Goal: Contribute content: Add original content to the website for others to see

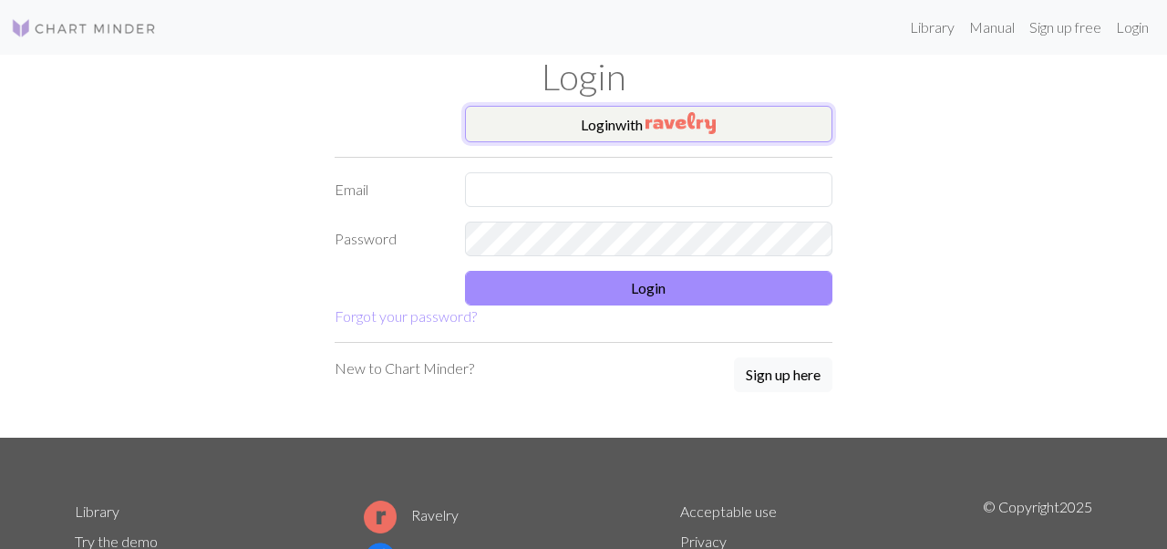
click at [600, 130] on button "Login with" at bounding box center [649, 124] width 368 height 36
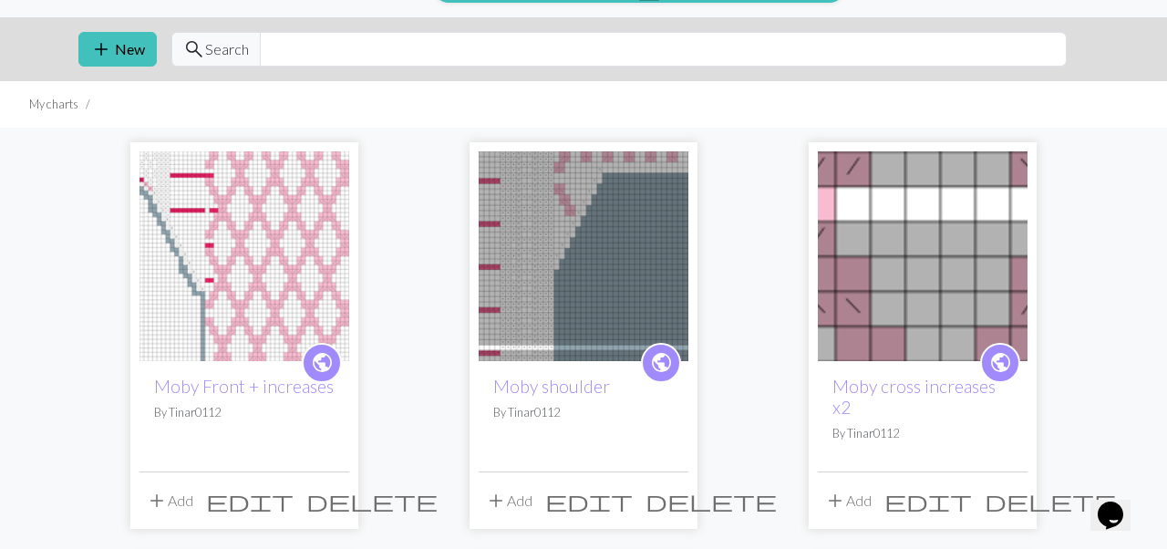
scroll to position [32, 0]
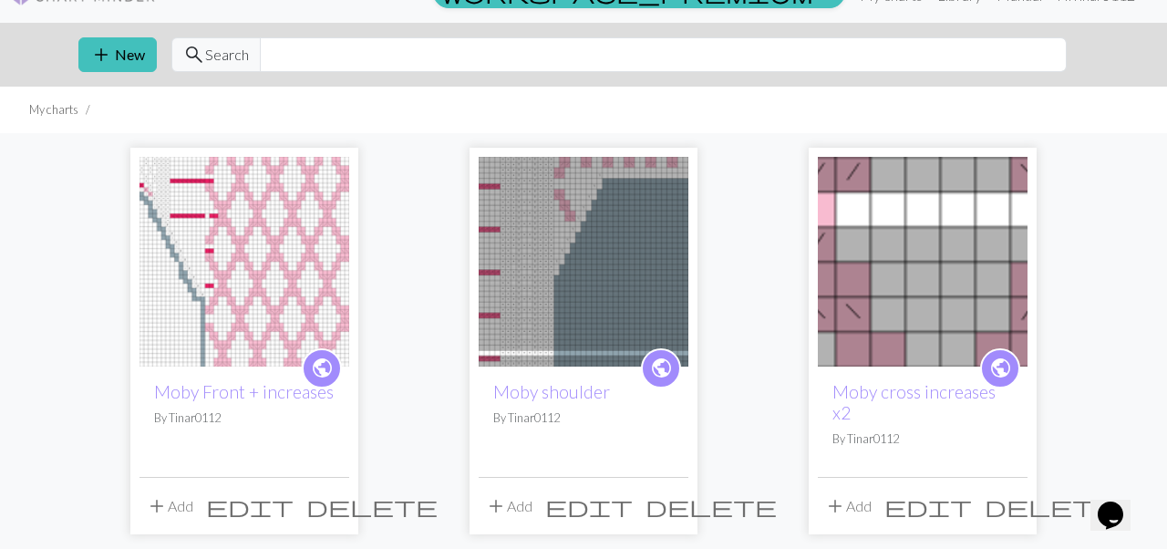
click at [261, 259] on img at bounding box center [244, 262] width 210 height 210
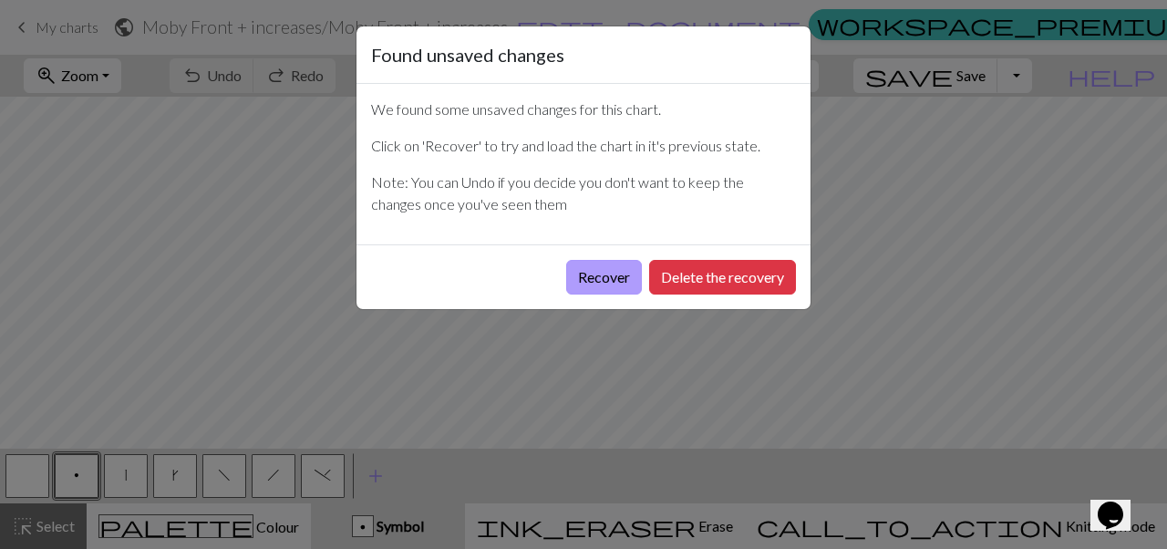
click at [603, 284] on button "Recover" at bounding box center [604, 277] width 76 height 35
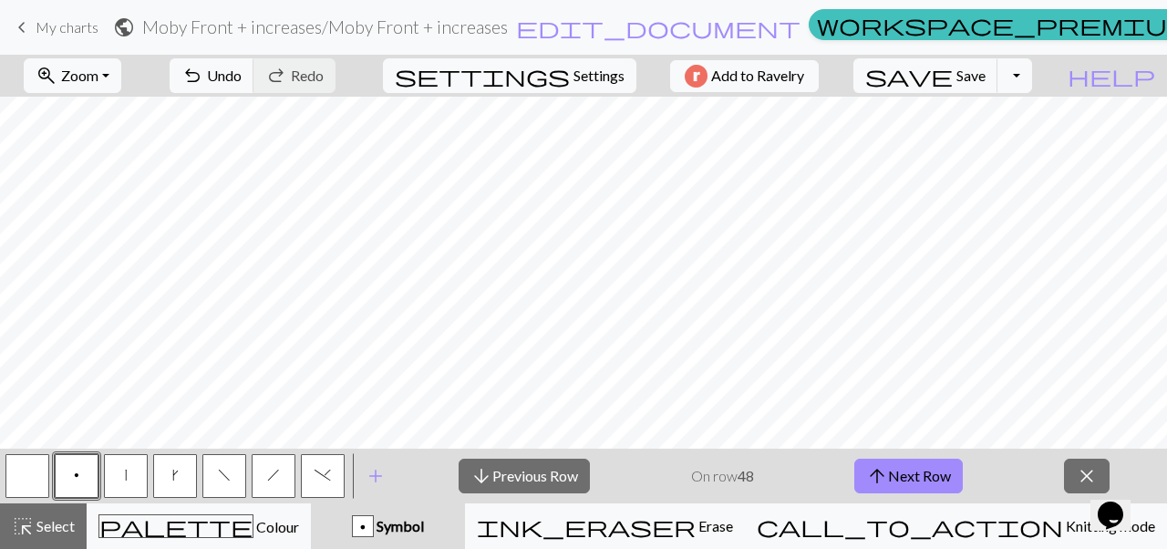
scroll to position [0, 158]
click at [37, 23] on span "My charts" at bounding box center [67, 26] width 63 height 17
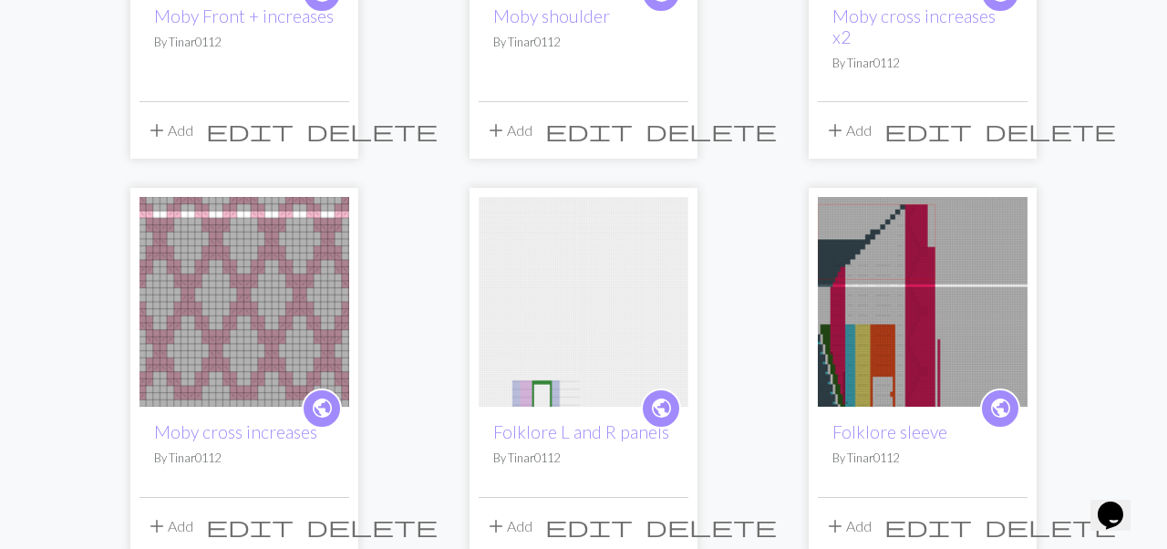
scroll to position [437, 0]
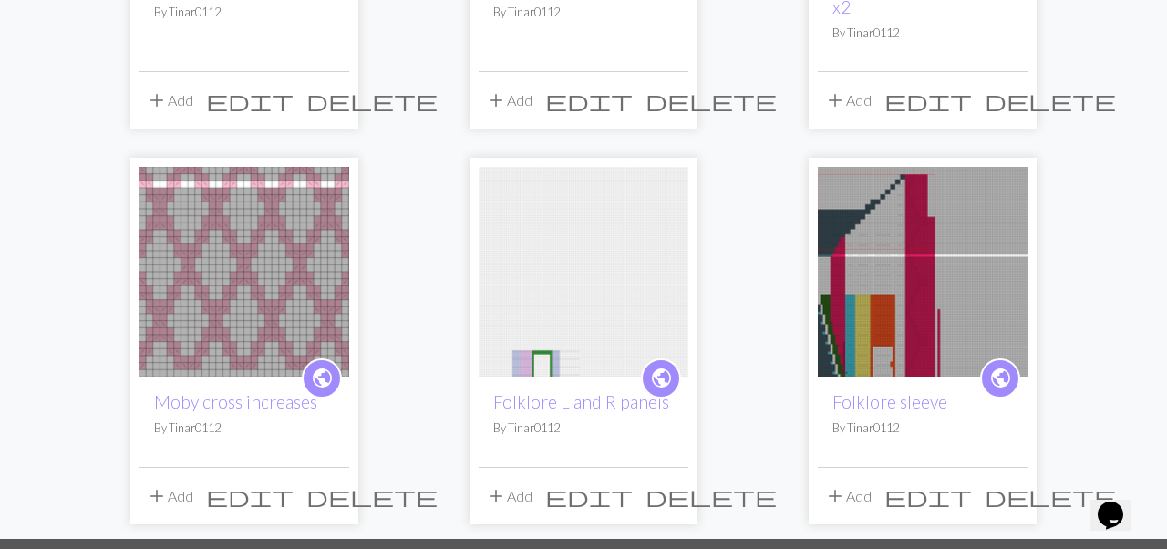
click at [332, 260] on img at bounding box center [244, 272] width 210 height 210
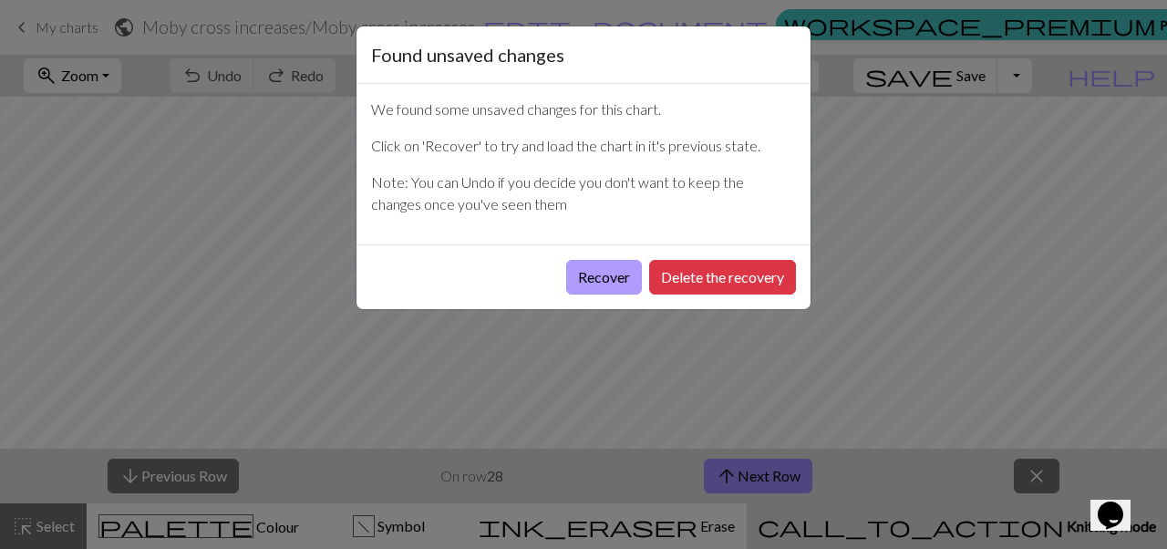
click at [609, 280] on button "Recover" at bounding box center [604, 277] width 76 height 35
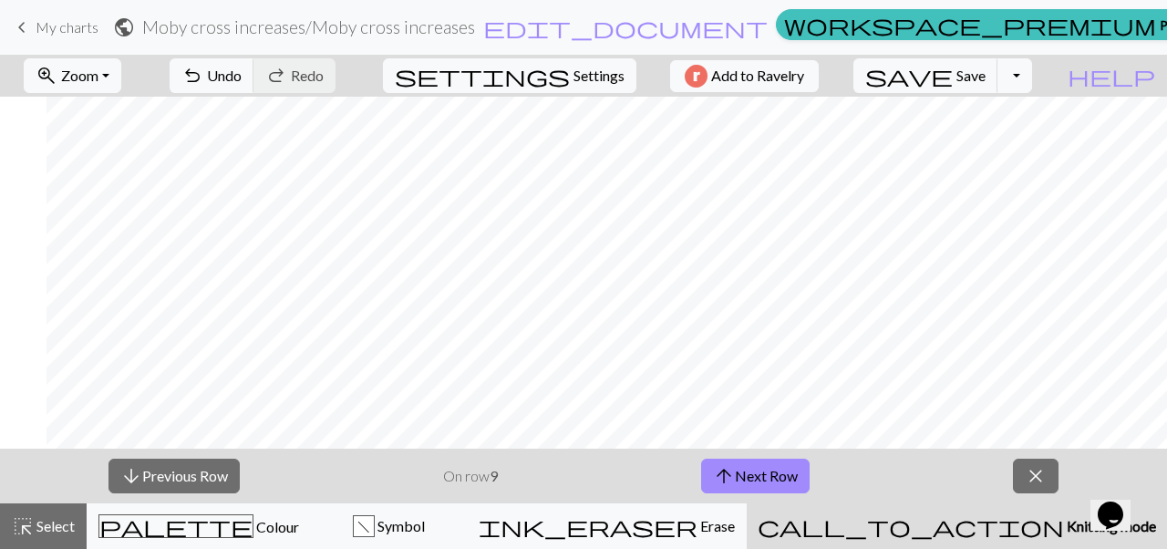
scroll to position [36, 395]
click at [70, 35] on span "My charts" at bounding box center [67, 26] width 63 height 17
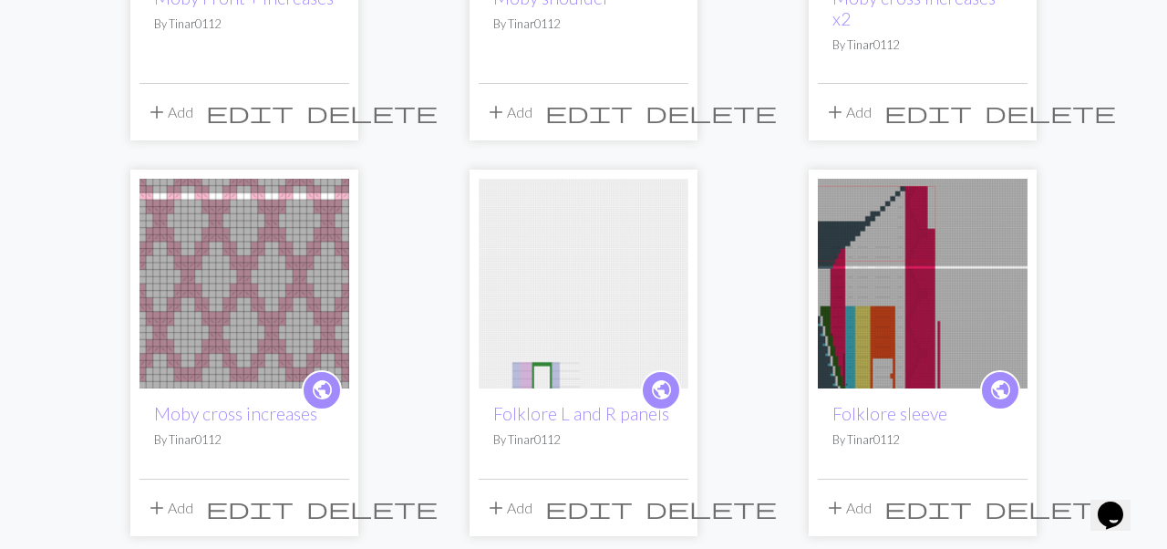
scroll to position [427, 0]
click at [247, 308] on img at bounding box center [244, 283] width 210 height 210
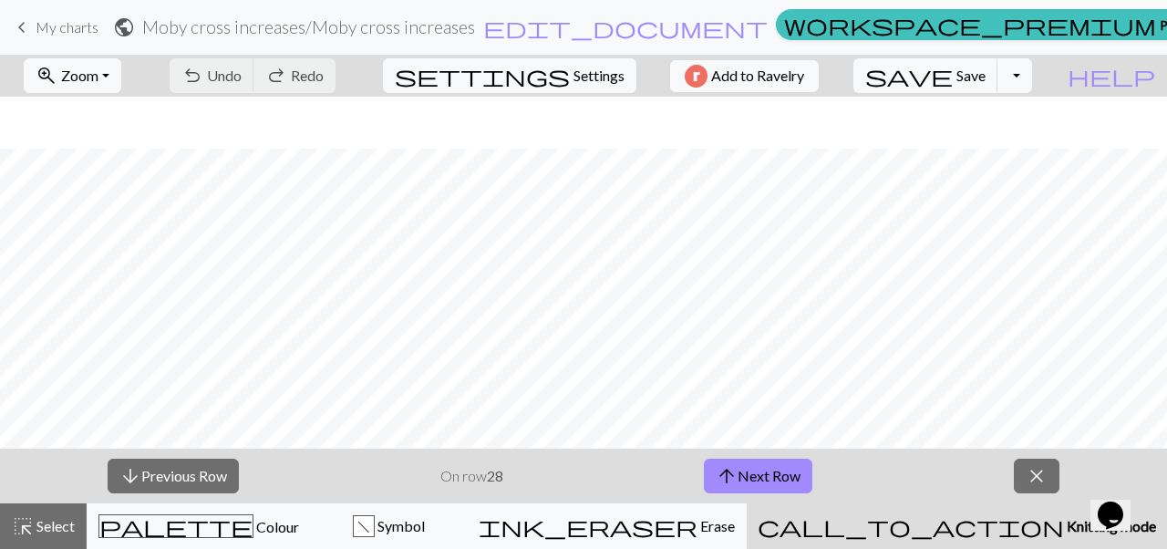
scroll to position [0, 317]
click at [33, 10] on div "keyboard_arrow_left My charts public Moby cross increases / Moby cross increase…" at bounding box center [583, 27] width 1167 height 36
click at [29, 34] on span "keyboard_arrow_left" at bounding box center [22, 28] width 22 height 26
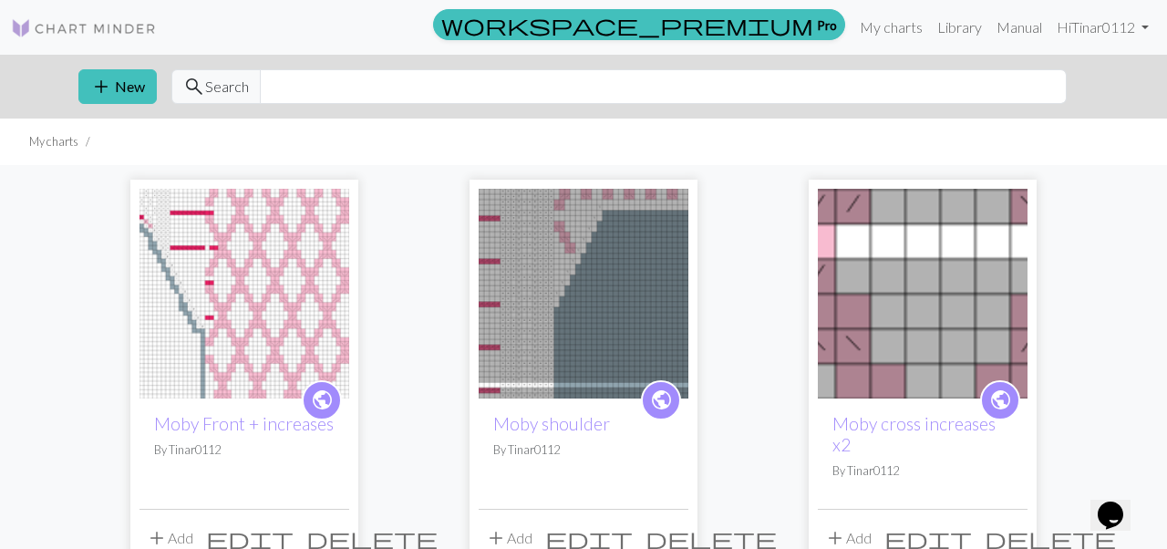
click at [308, 320] on img at bounding box center [244, 294] width 210 height 210
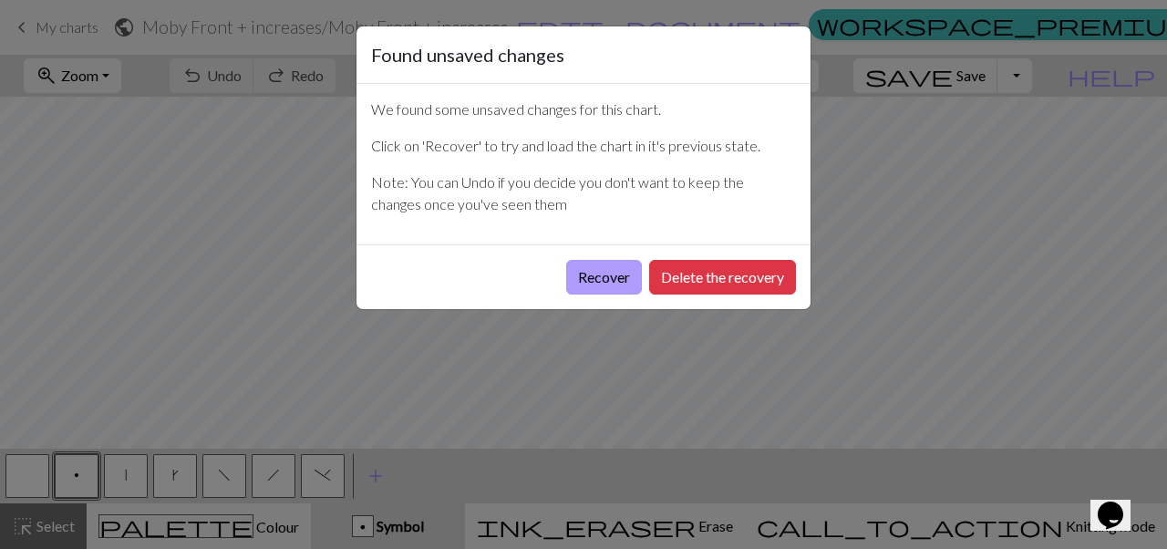
click at [612, 282] on button "Recover" at bounding box center [604, 277] width 76 height 35
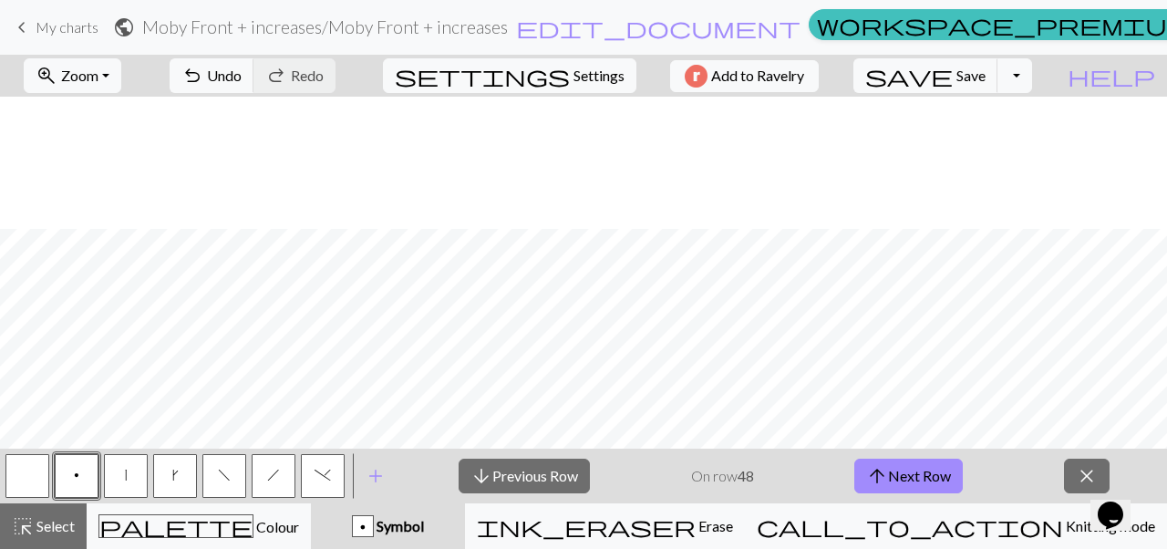
scroll to position [605, 0]
click at [985, 70] on span "Save" at bounding box center [970, 75] width 29 height 17
click at [44, 43] on div "keyboard_arrow_left My charts public Moby Front + increases / Moby Front + incr…" at bounding box center [583, 27] width 1167 height 36
click at [30, 24] on span "keyboard_arrow_left" at bounding box center [22, 28] width 22 height 26
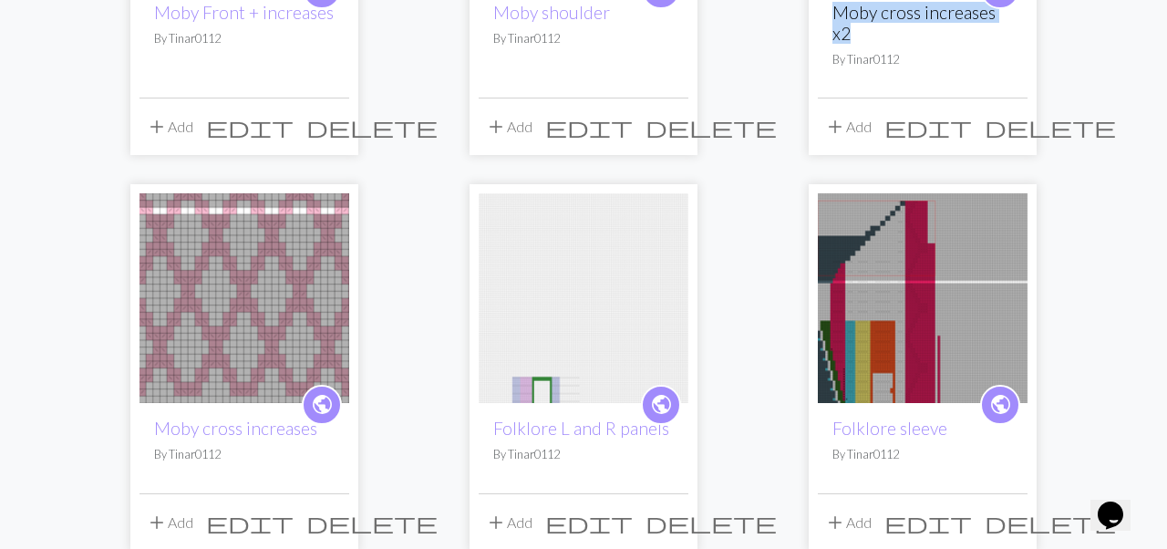
scroll to position [413, 0]
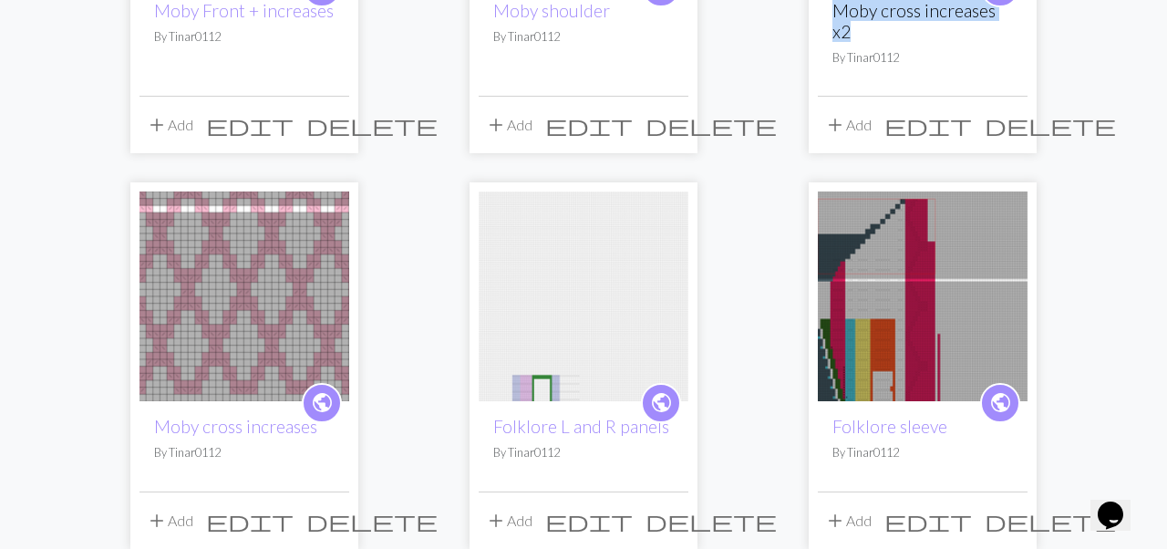
click at [275, 263] on img at bounding box center [244, 296] width 210 height 210
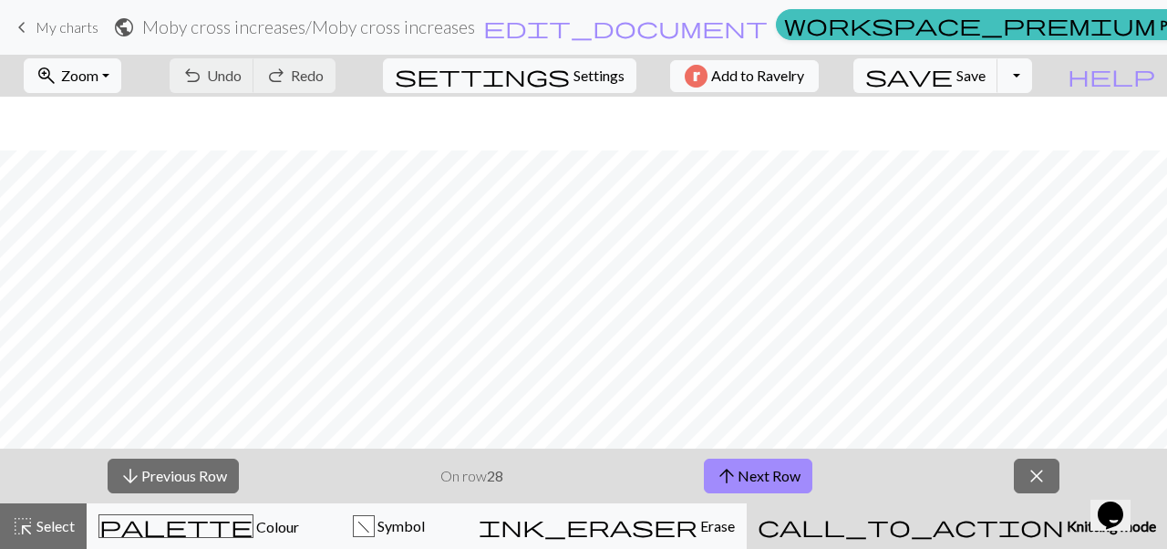
scroll to position [277, 95]
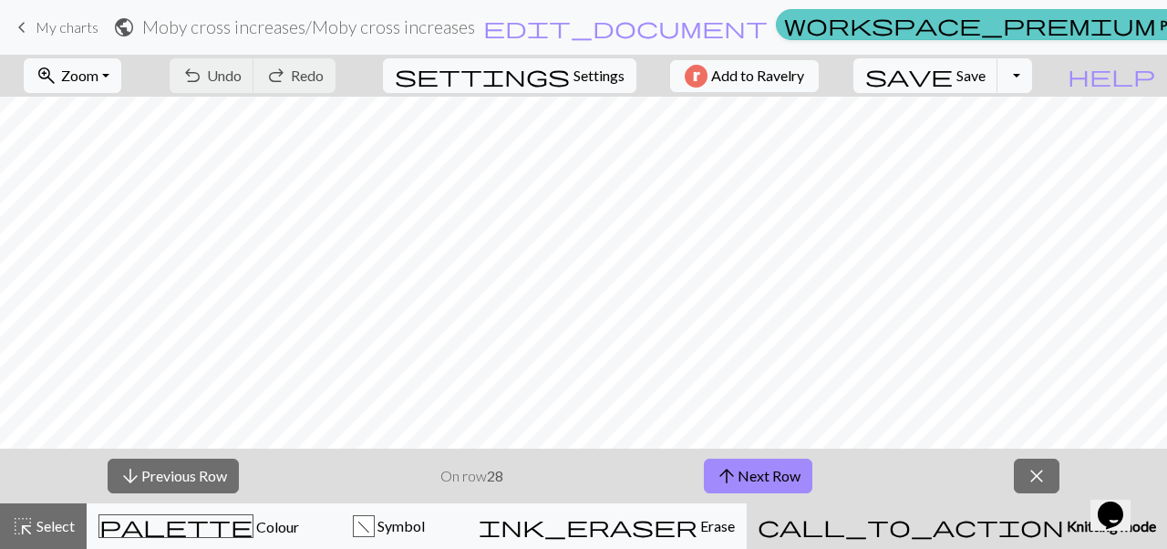
click at [793, 40] on link "workspace_premium Pro" at bounding box center [982, 24] width 412 height 31
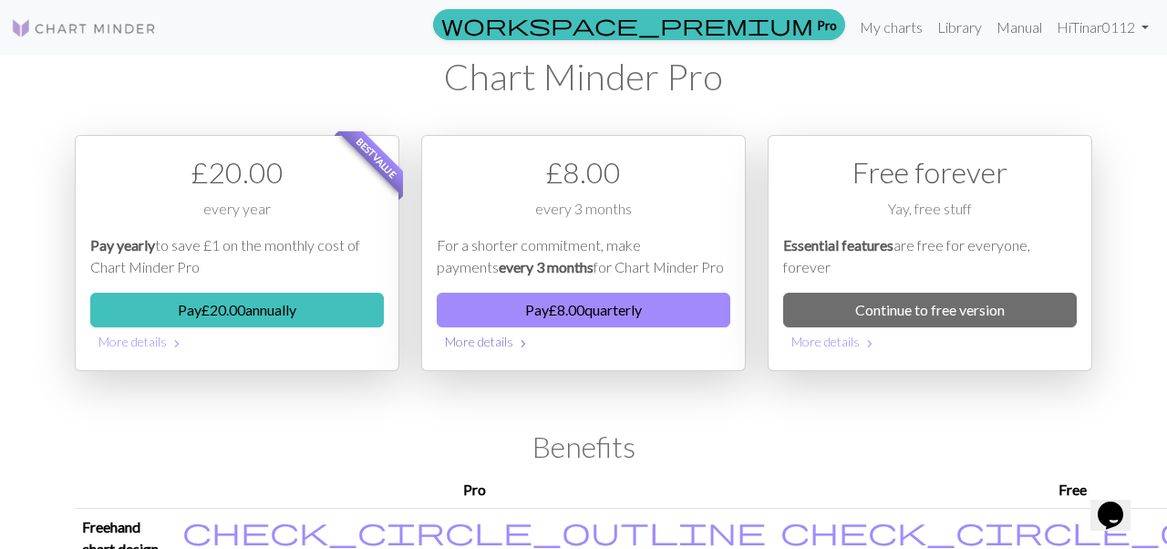
click at [506, 348] on button "More details chevron_right" at bounding box center [583, 341] width 293 height 28
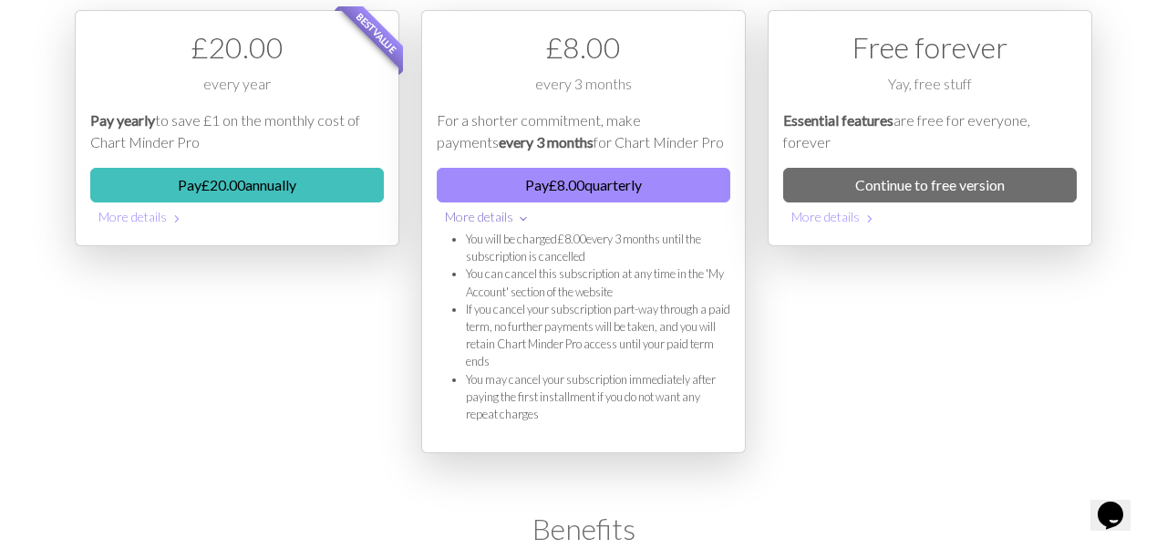
scroll to position [127, 0]
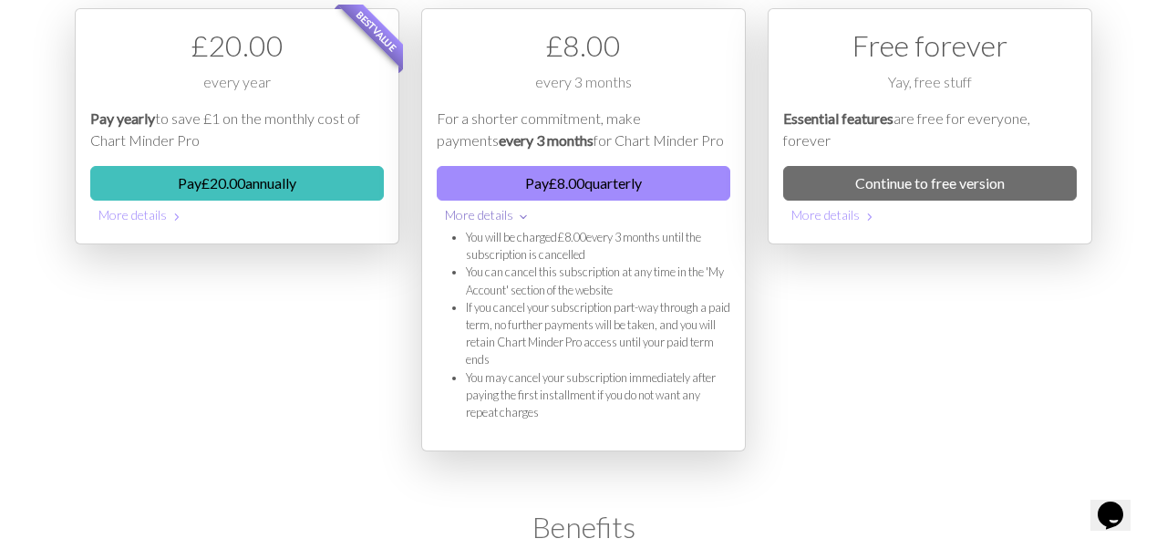
click at [593, 201] on button "More details expand_more" at bounding box center [583, 214] width 293 height 28
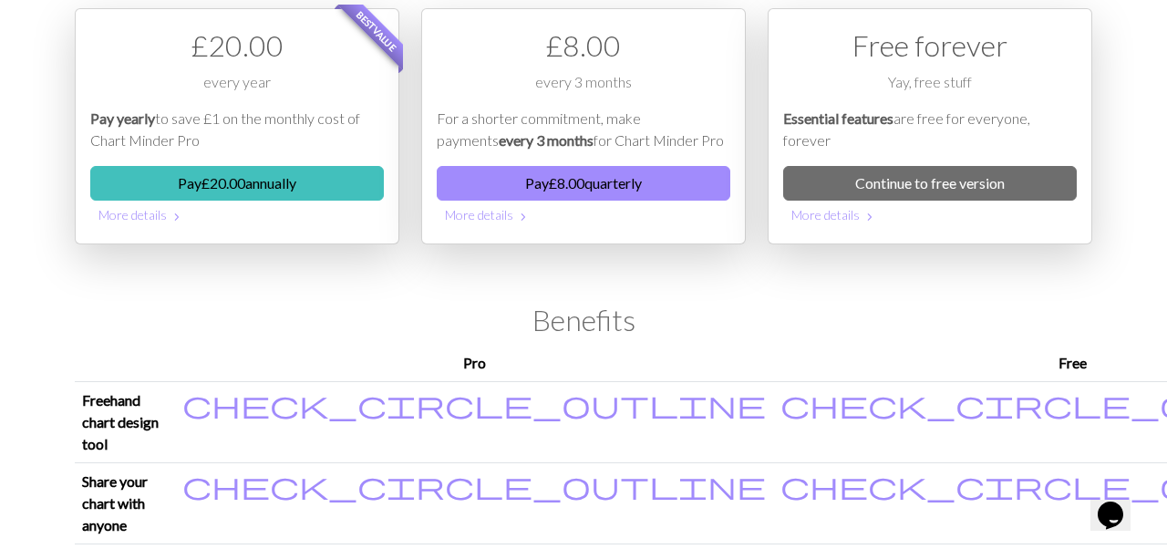
click at [594, 165] on div "£ 8.00 every 3 months For a shorter commitment, make payments every 3 months fo…" at bounding box center [583, 126] width 324 height 236
click at [595, 187] on button "Pay £ 8.00 quarterly" at bounding box center [583, 183] width 293 height 35
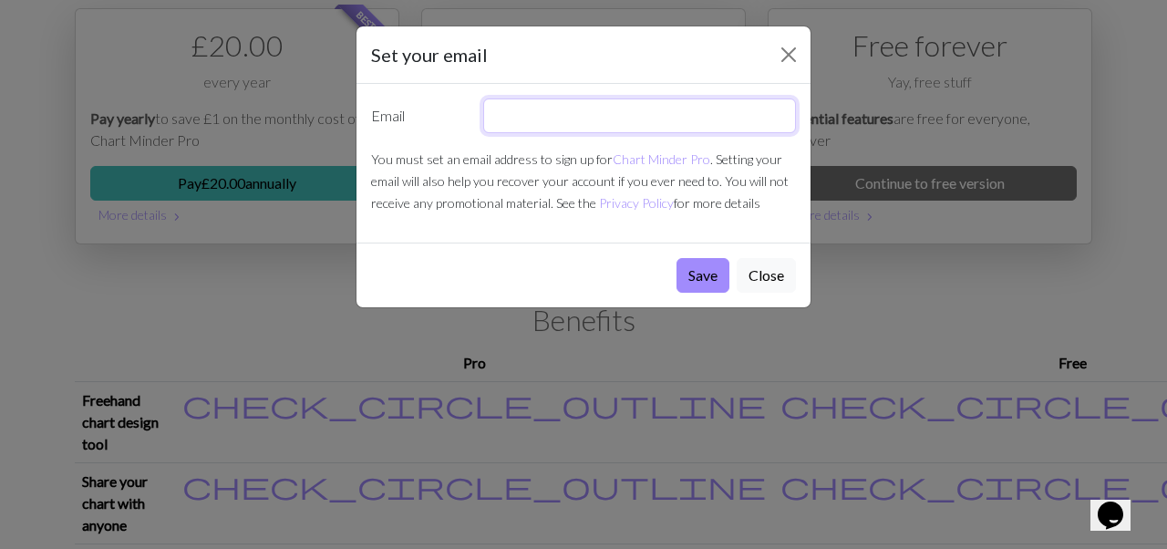
click at [629, 119] on input "text" at bounding box center [640, 115] width 314 height 35
type input "Cristinar0112@gmail.com"
click at [676, 258] on button "Save" at bounding box center [702, 275] width 53 height 35
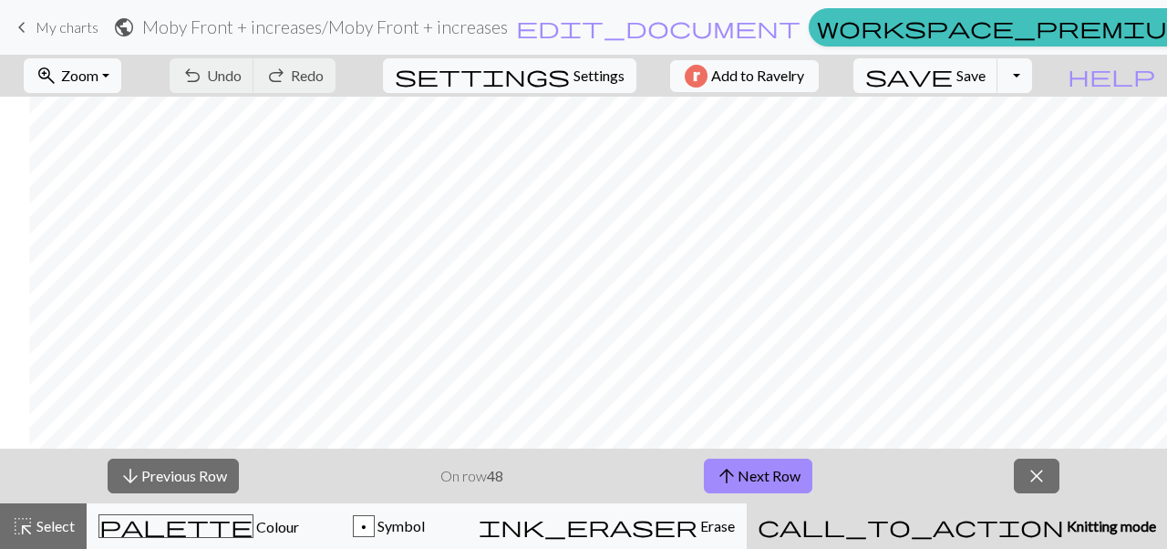
scroll to position [535, 434]
click at [1034, 478] on span "close" at bounding box center [1036, 476] width 22 height 26
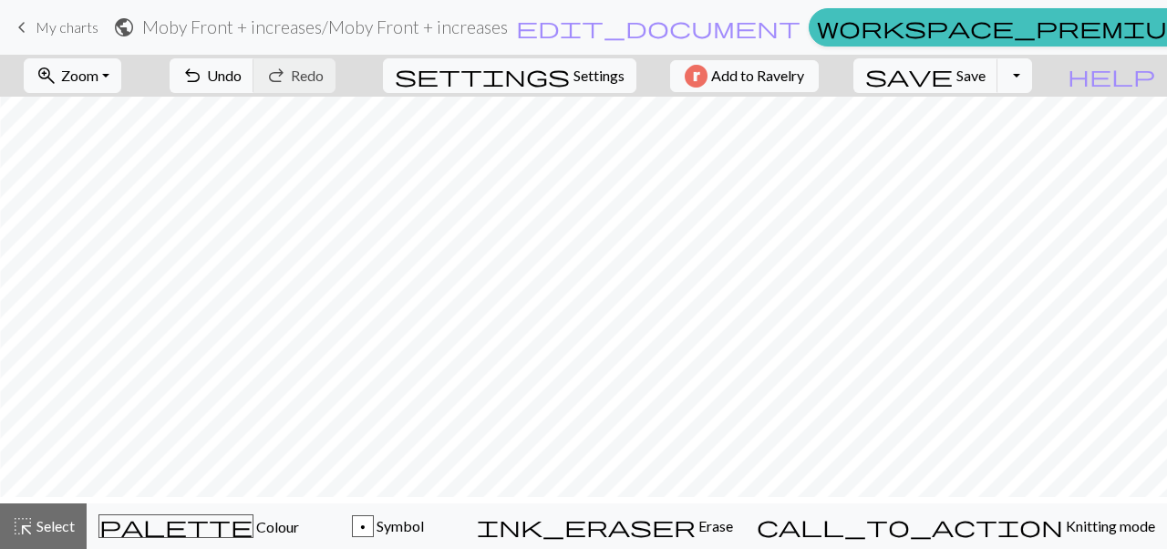
scroll to position [544, 434]
click at [252, 71] on div "undo Undo Undo redo Redo Redo" at bounding box center [252, 76] width 193 height 42
click at [203, 75] on span "undo" at bounding box center [192, 76] width 22 height 26
click at [324, 75] on span "Redo" at bounding box center [307, 75] width 33 height 17
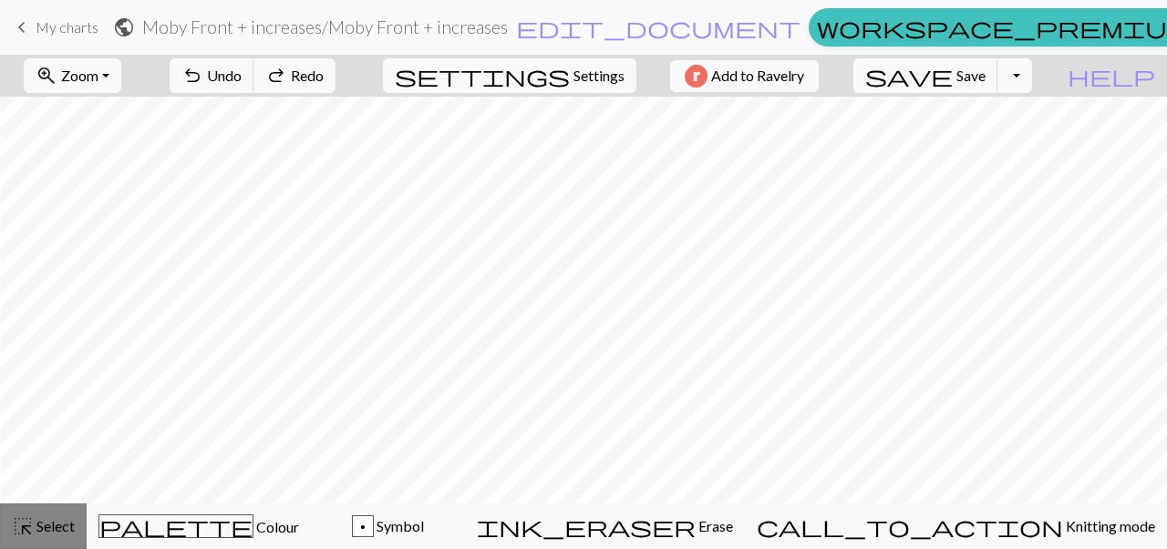
click at [71, 521] on span "Select" at bounding box center [54, 525] width 41 height 17
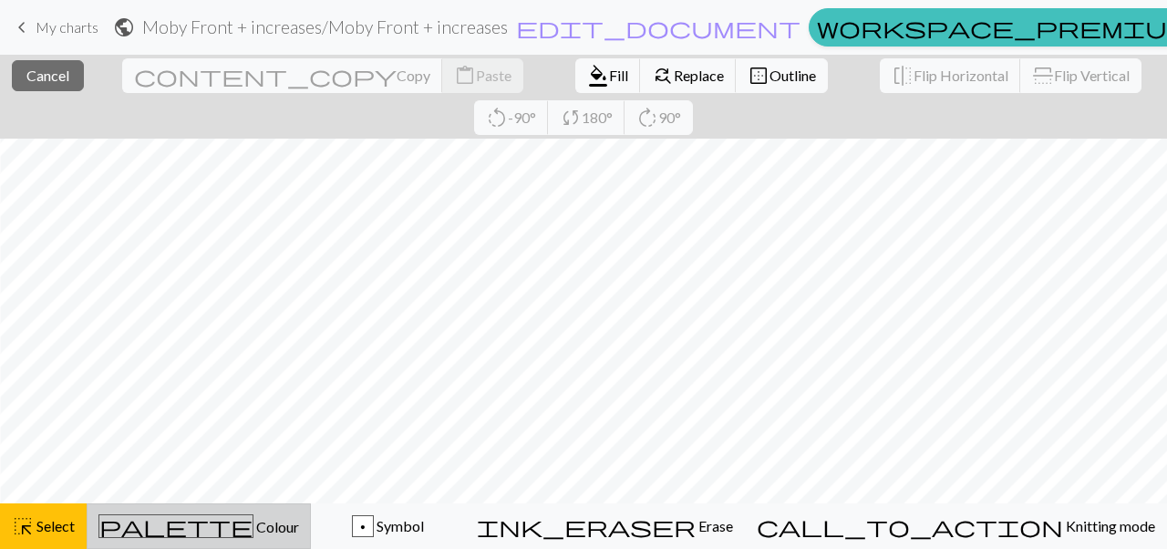
scroll to position [65, 434]
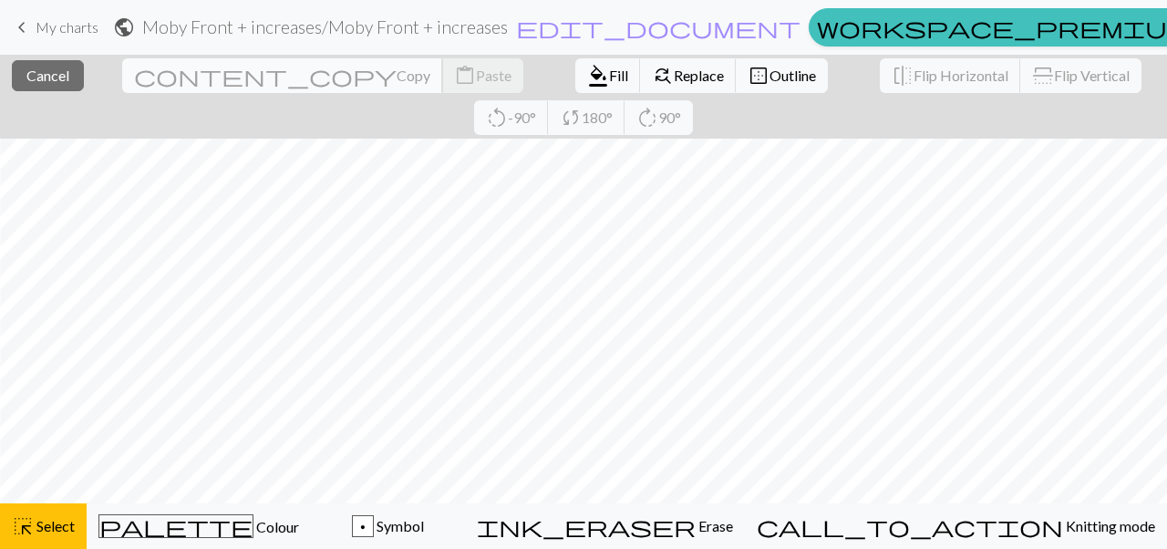
click at [396, 79] on span "Copy" at bounding box center [413, 75] width 34 height 17
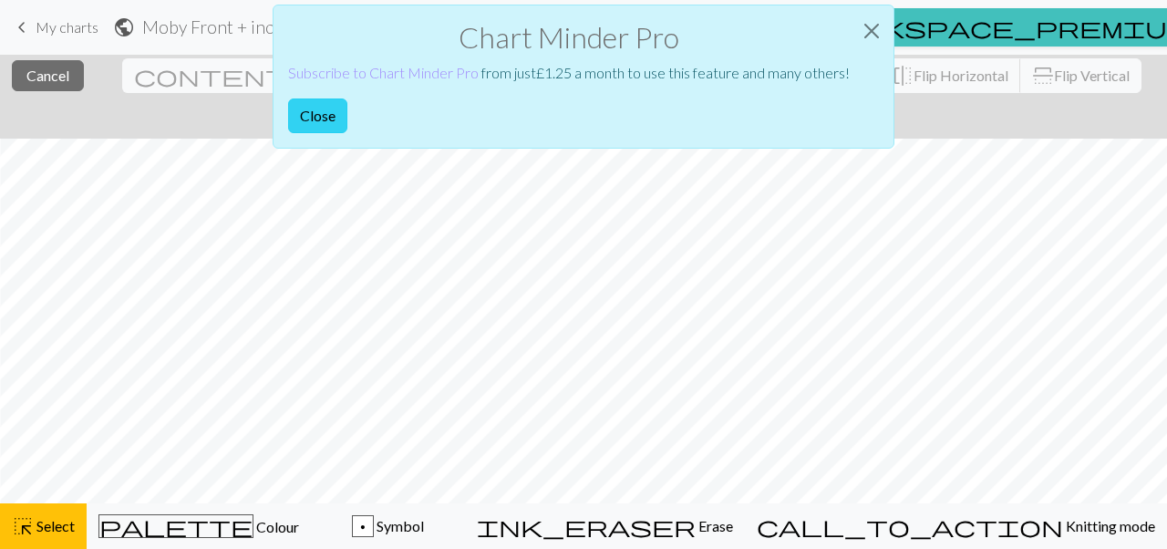
click at [327, 122] on button "Close" at bounding box center [317, 115] width 59 height 35
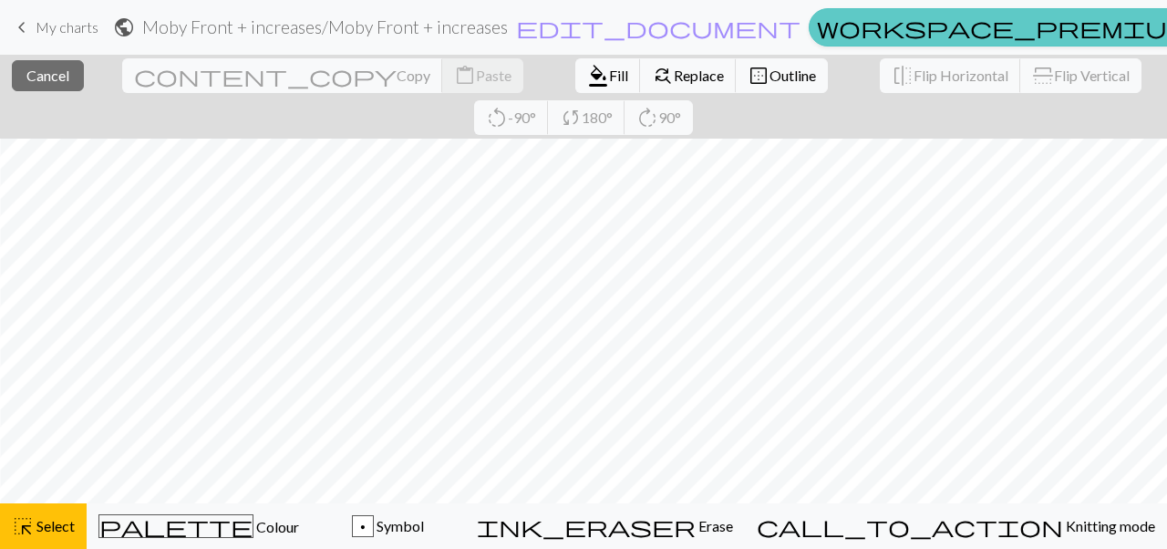
click at [819, 30] on link "workspace_premium Pro" at bounding box center [1014, 27] width 412 height 38
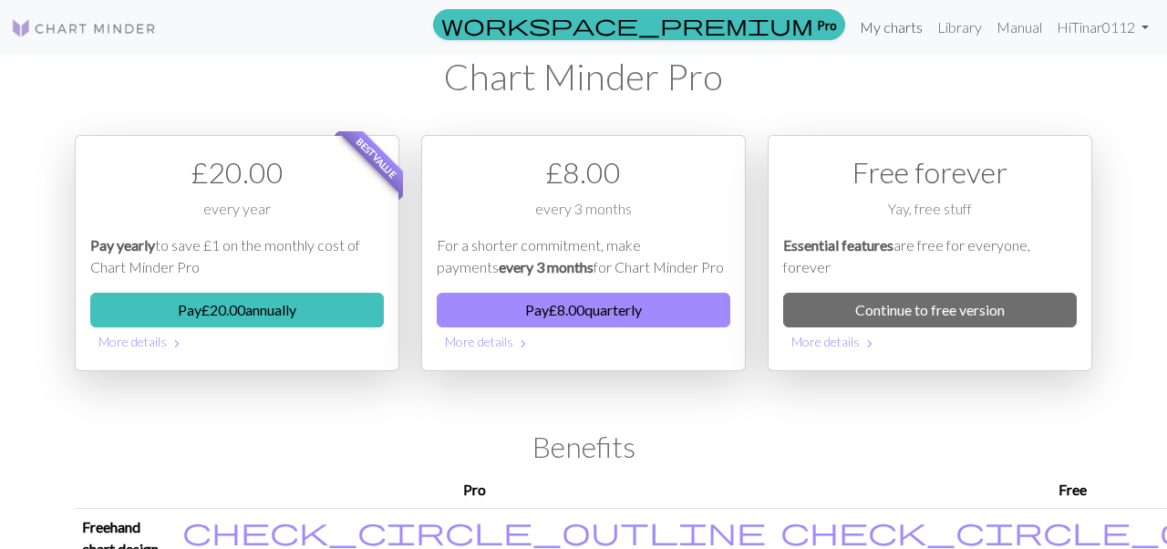
click at [888, 20] on link "My charts" at bounding box center [890, 27] width 77 height 36
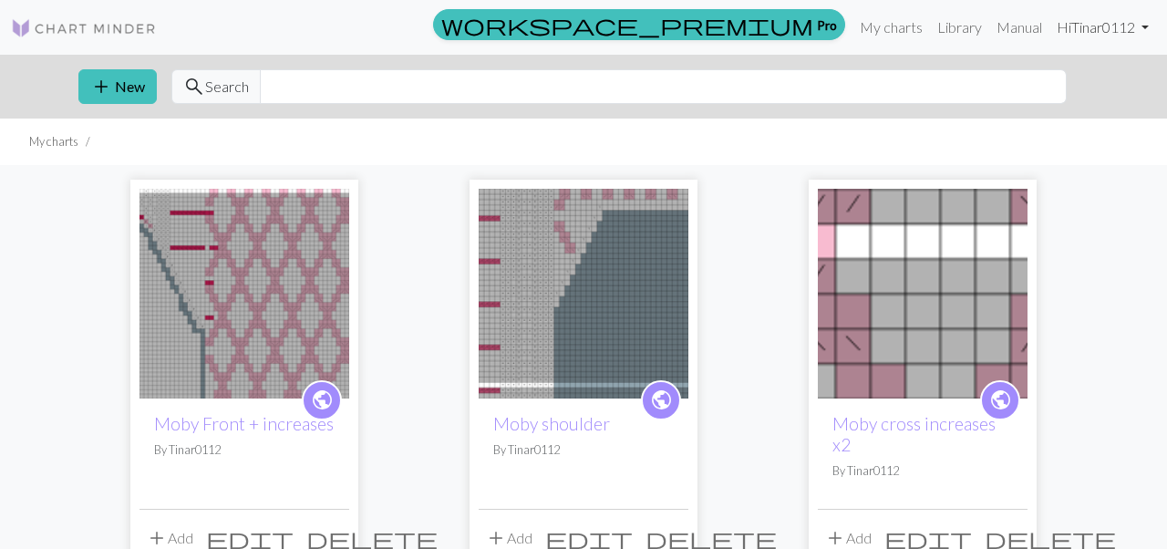
click at [1074, 41] on link "Hi Tinar0112" at bounding box center [1102, 27] width 107 height 36
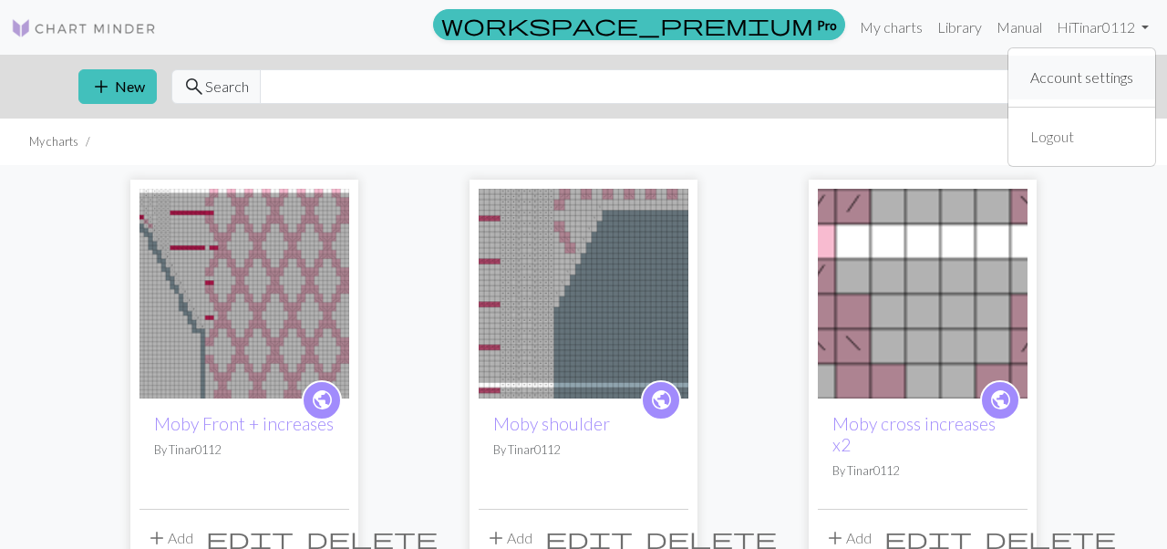
click at [1076, 85] on link "Account settings" at bounding box center [1082, 77] width 118 height 36
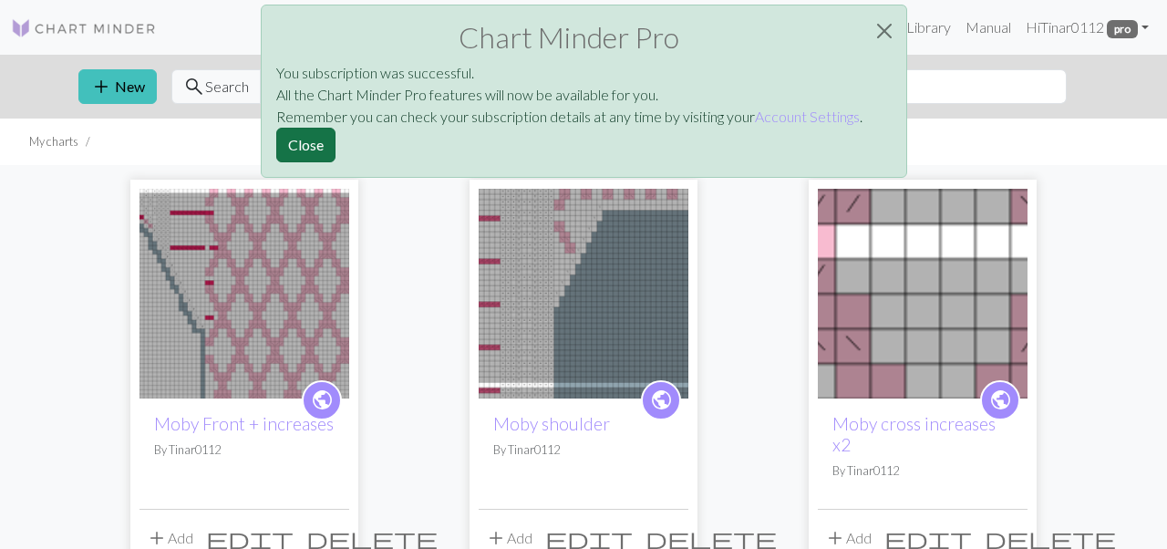
click at [317, 144] on button "Close" at bounding box center [305, 145] width 59 height 35
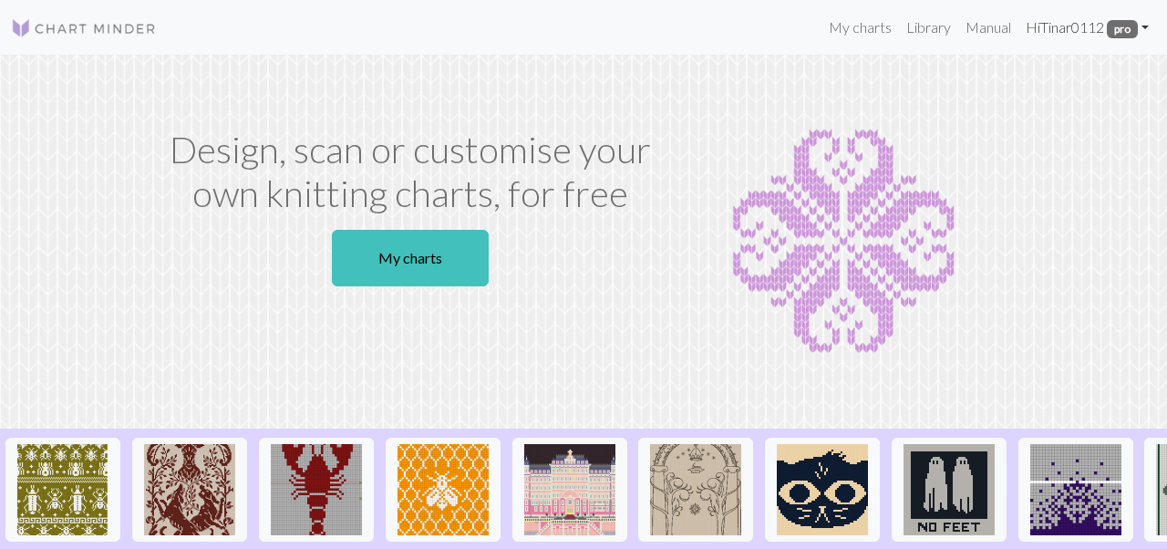
click at [1112, 32] on span "pro" at bounding box center [1121, 29] width 31 height 18
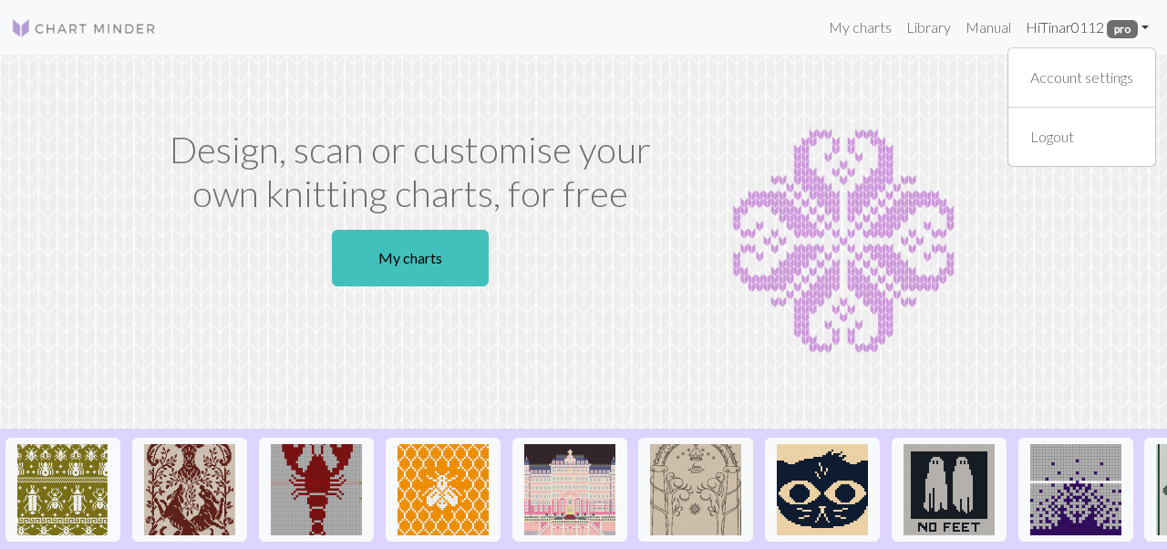
click at [1086, 30] on link "Hi Tinar0112 pro" at bounding box center [1087, 27] width 138 height 36
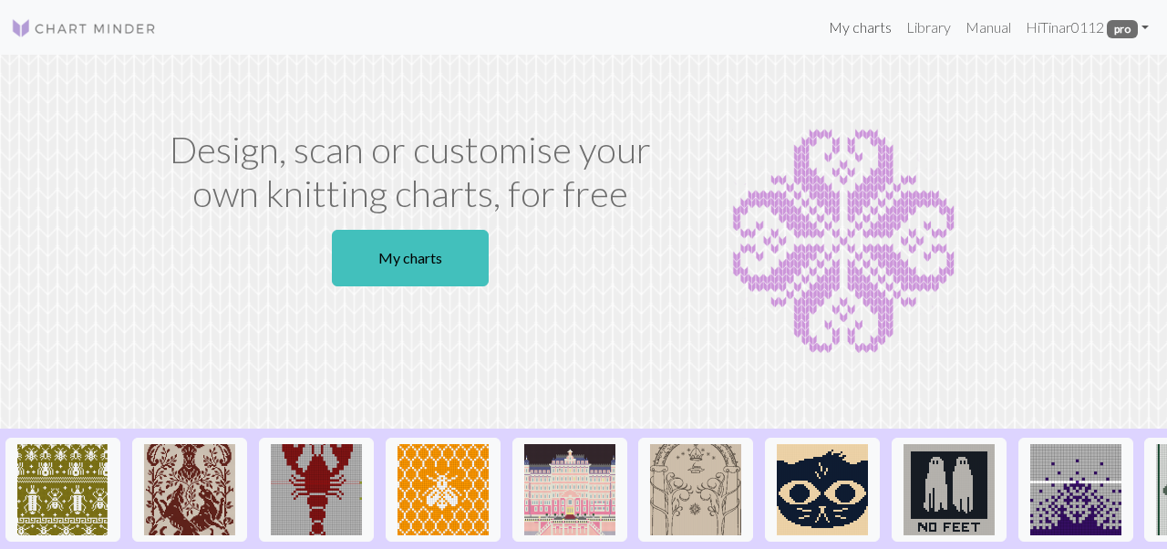
click at [844, 37] on link "My charts" at bounding box center [859, 27] width 77 height 36
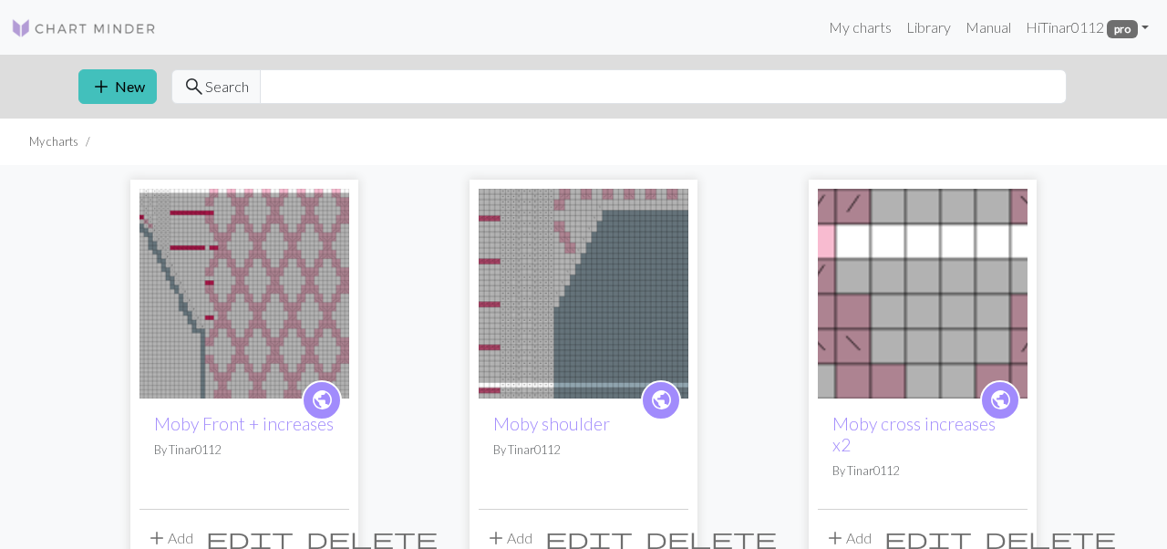
click at [290, 328] on img at bounding box center [244, 294] width 210 height 210
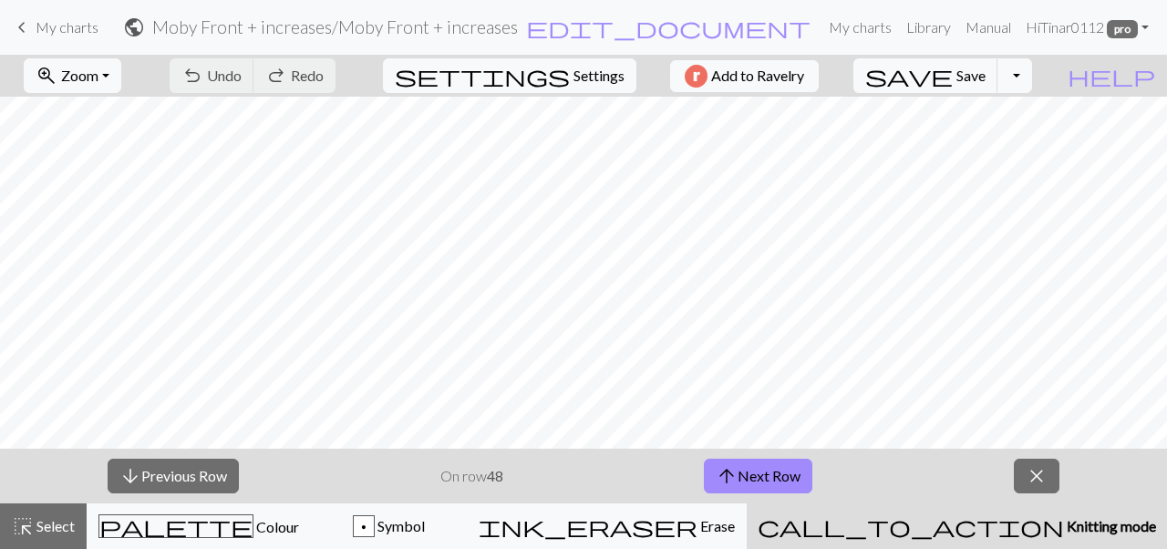
click at [1037, 494] on div "arrow_downward Previous Row On row 48 arrow_upward Next Row close" at bounding box center [583, 475] width 1167 height 55
click at [1033, 475] on span "close" at bounding box center [1036, 476] width 22 height 26
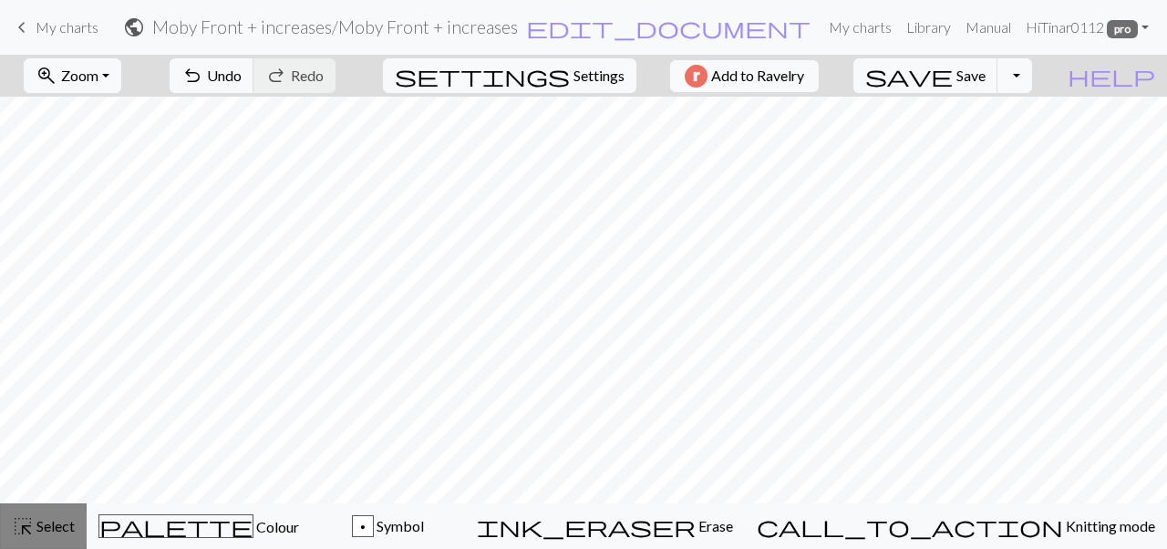
click at [36, 529] on span "Select" at bounding box center [54, 525] width 41 height 17
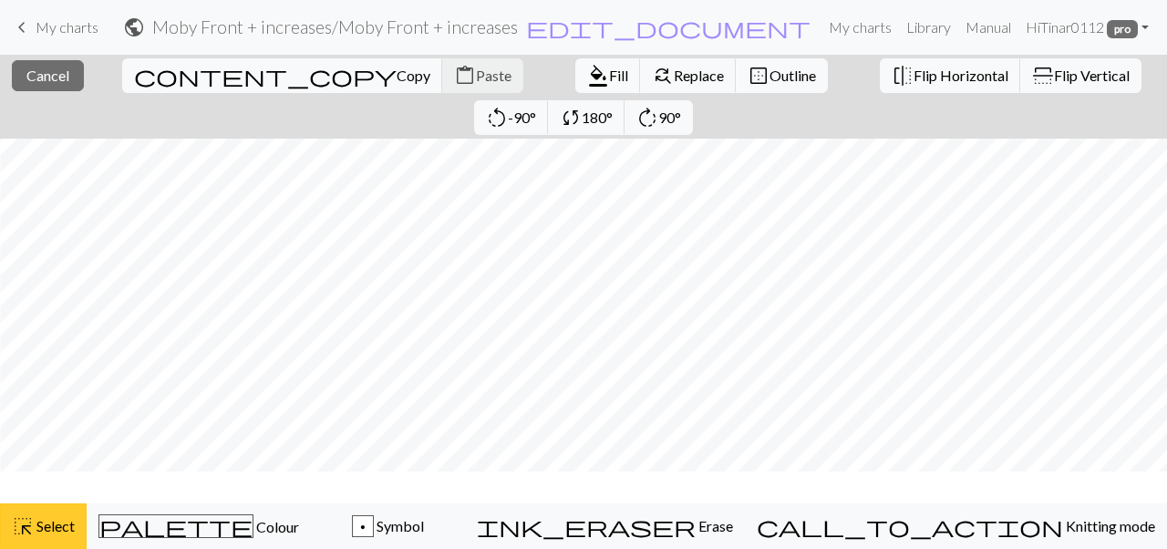
scroll to position [137, 434]
click at [396, 77] on span "Copy" at bounding box center [413, 75] width 34 height 17
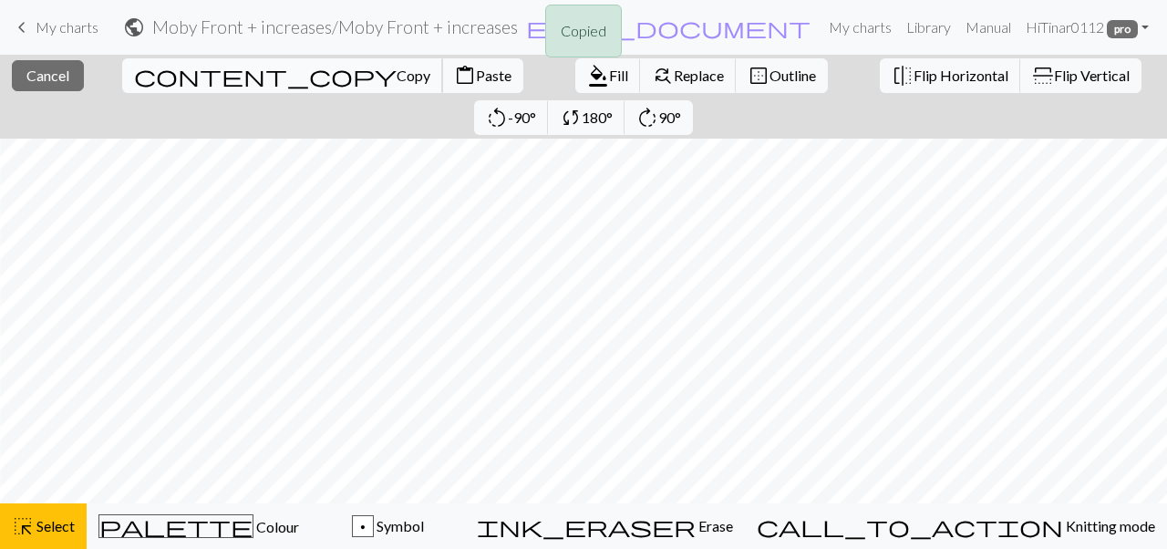
click at [134, 72] on span "content_copy" at bounding box center [265, 76] width 262 height 26
click at [40, 41] on div "Copied" at bounding box center [583, 36] width 1167 height 72
click at [20, 29] on span "keyboard_arrow_left" at bounding box center [22, 28] width 22 height 26
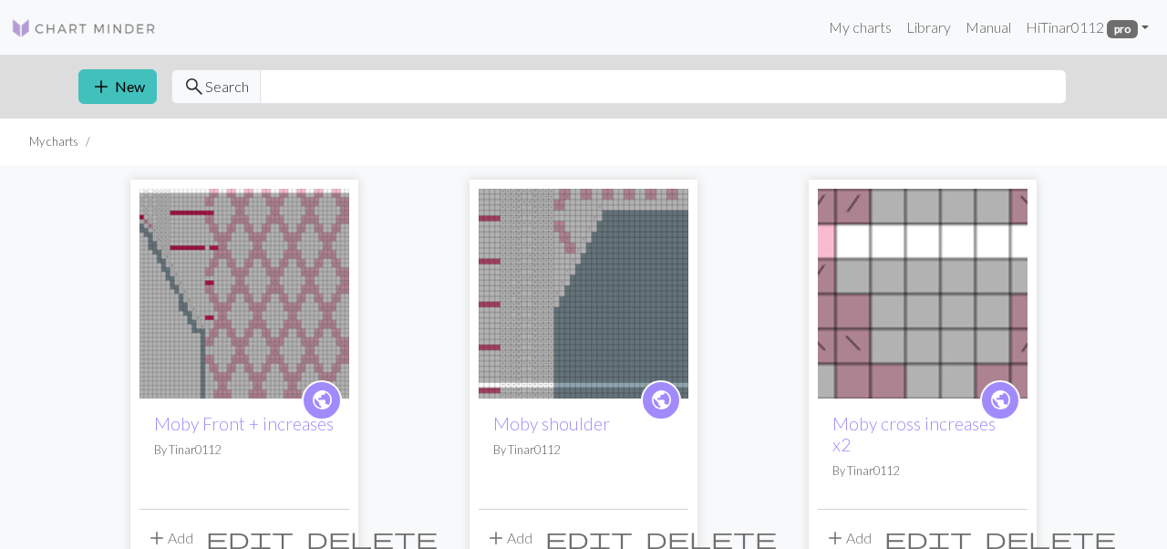
click at [321, 411] on span "public" at bounding box center [322, 399] width 23 height 28
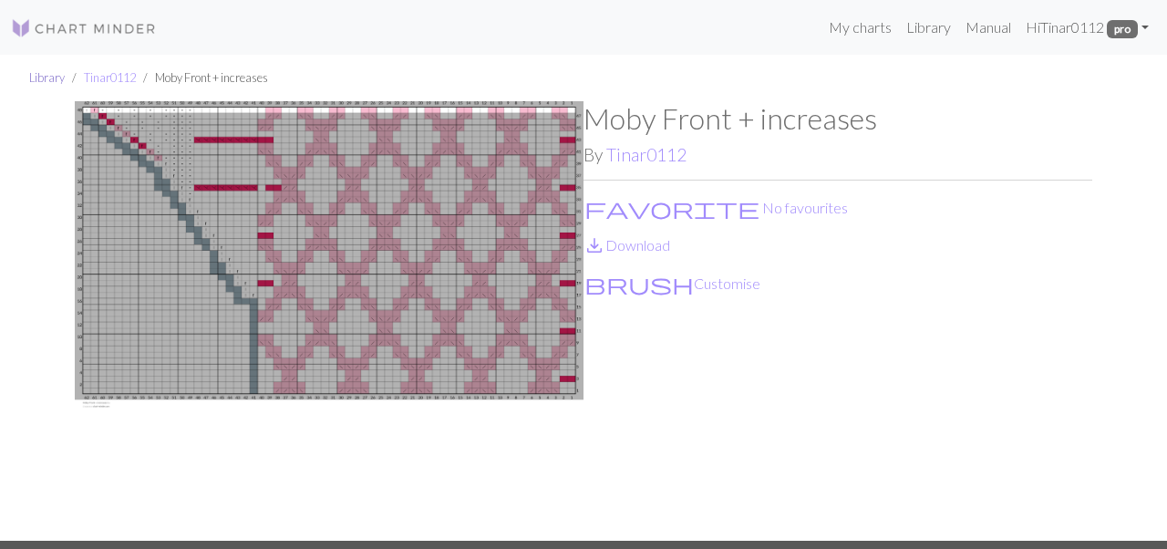
click at [48, 80] on link "Library" at bounding box center [47, 77] width 36 height 15
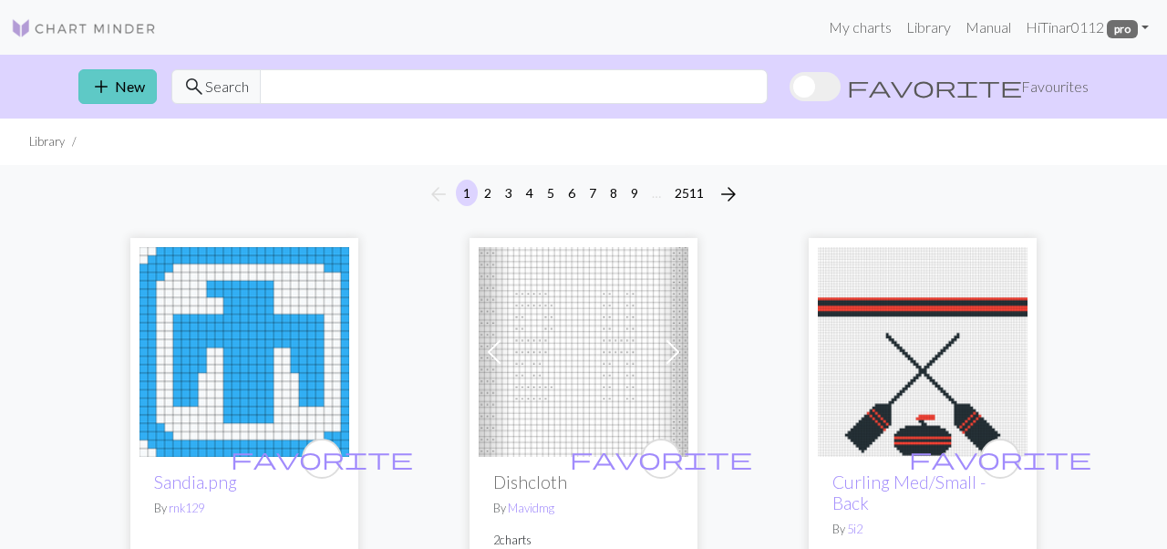
click at [125, 91] on button "add New" at bounding box center [117, 86] width 78 height 35
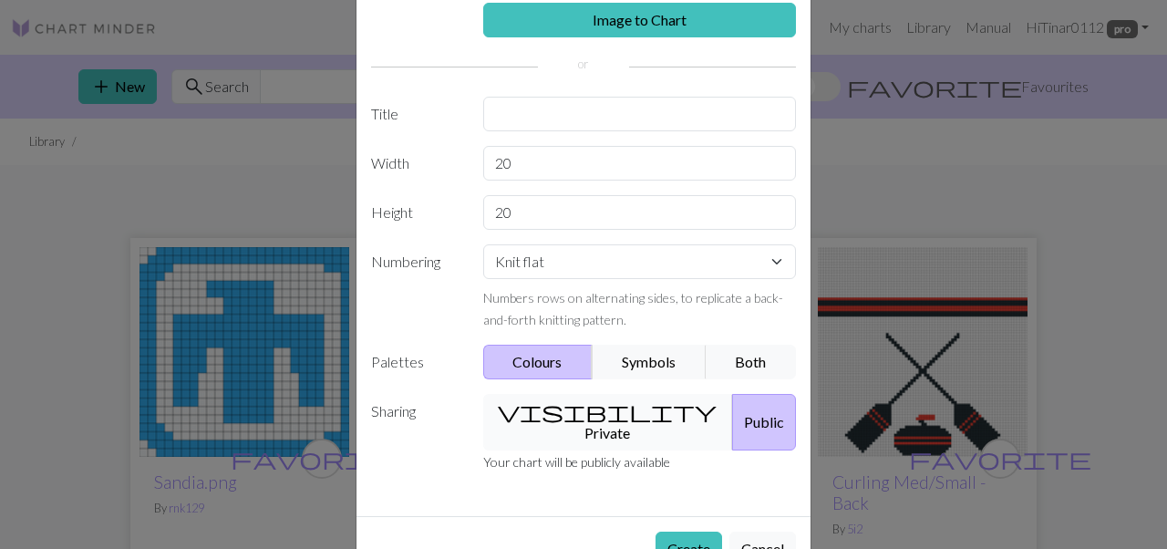
scroll to position [108, 0]
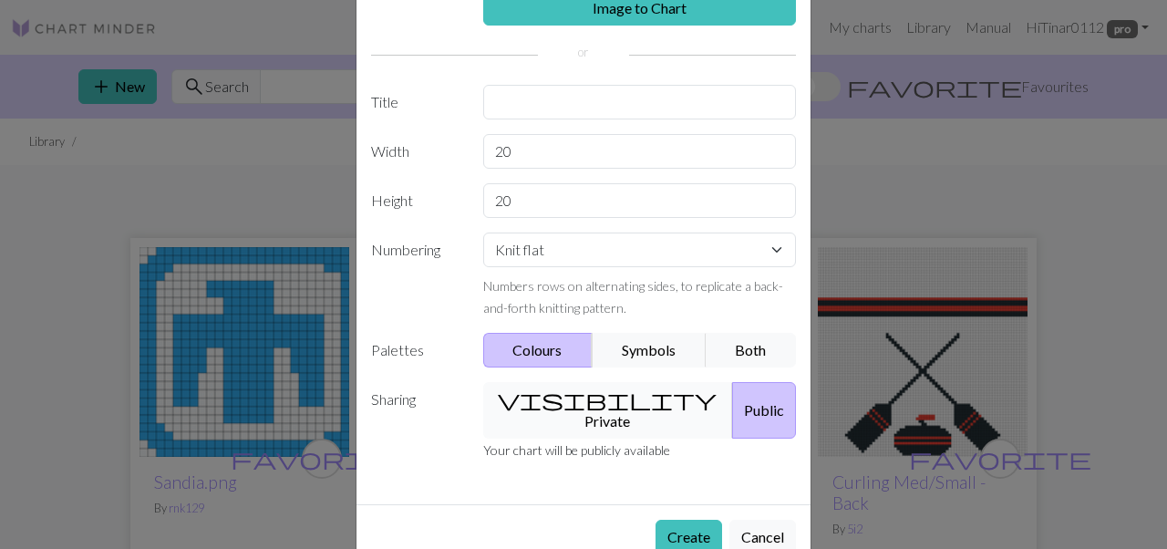
click at [588, 408] on button "visibility Private" at bounding box center [608, 410] width 251 height 57
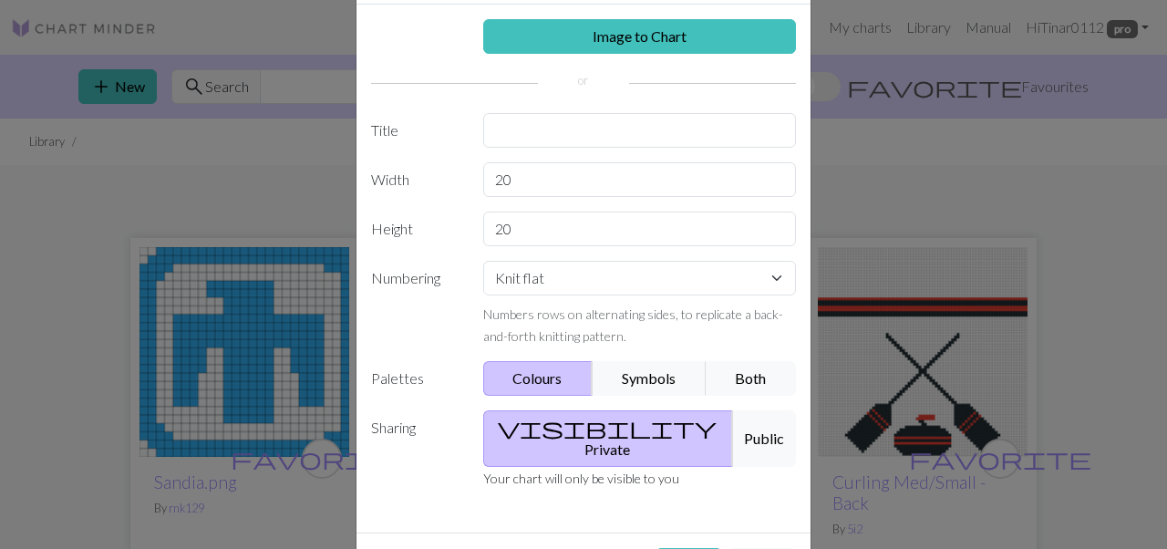
scroll to position [78, 0]
click at [760, 393] on button "Both" at bounding box center [750, 379] width 91 height 35
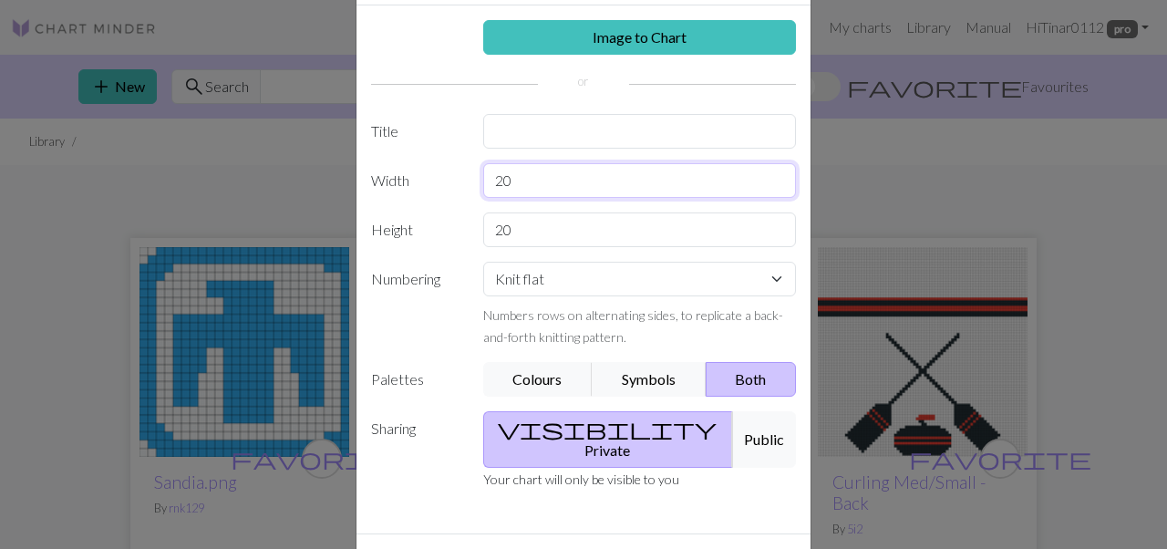
drag, startPoint x: 547, startPoint y: 194, endPoint x: 479, endPoint y: 173, distance: 70.6
click at [479, 173] on div "20" at bounding box center [639, 180] width 335 height 35
type input "84"
drag, startPoint x: 521, startPoint y: 235, endPoint x: 429, endPoint y: 231, distance: 92.1
click at [429, 232] on div "Height 20" at bounding box center [583, 229] width 447 height 35
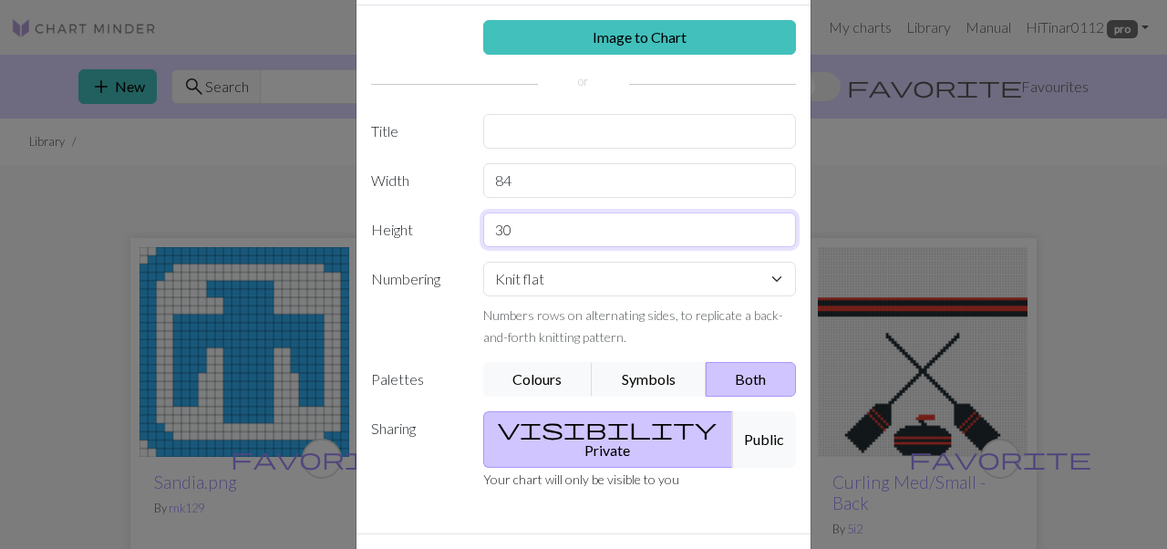
type input "3"
click at [253, 58] on div "Create a new chart Image to Chart Title Width 84 Height Numbering Knit flat Kni…" at bounding box center [583, 274] width 1167 height 549
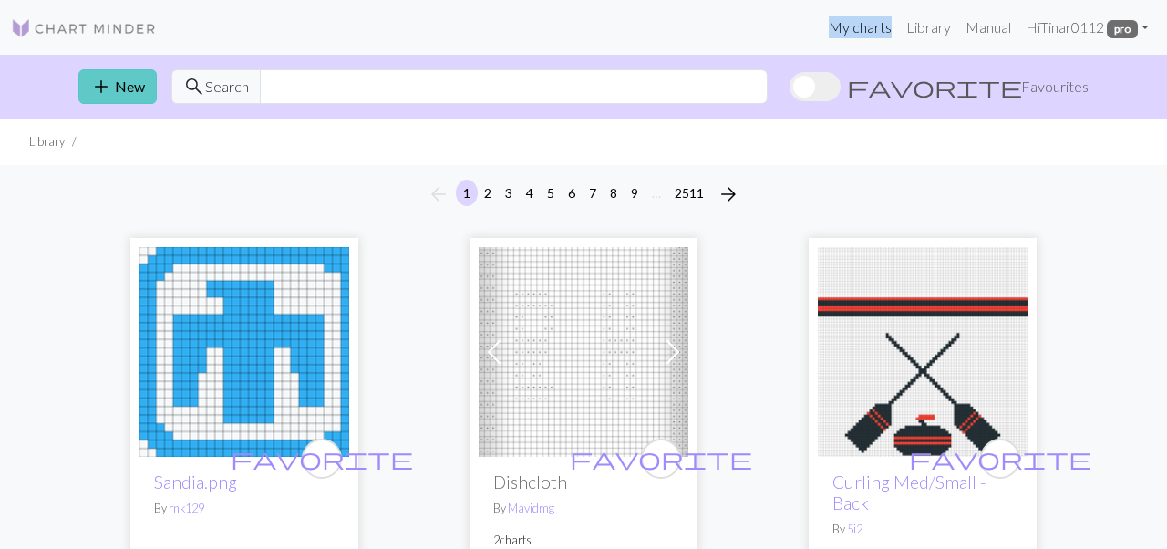
click at [126, 85] on button "add New" at bounding box center [117, 86] width 78 height 35
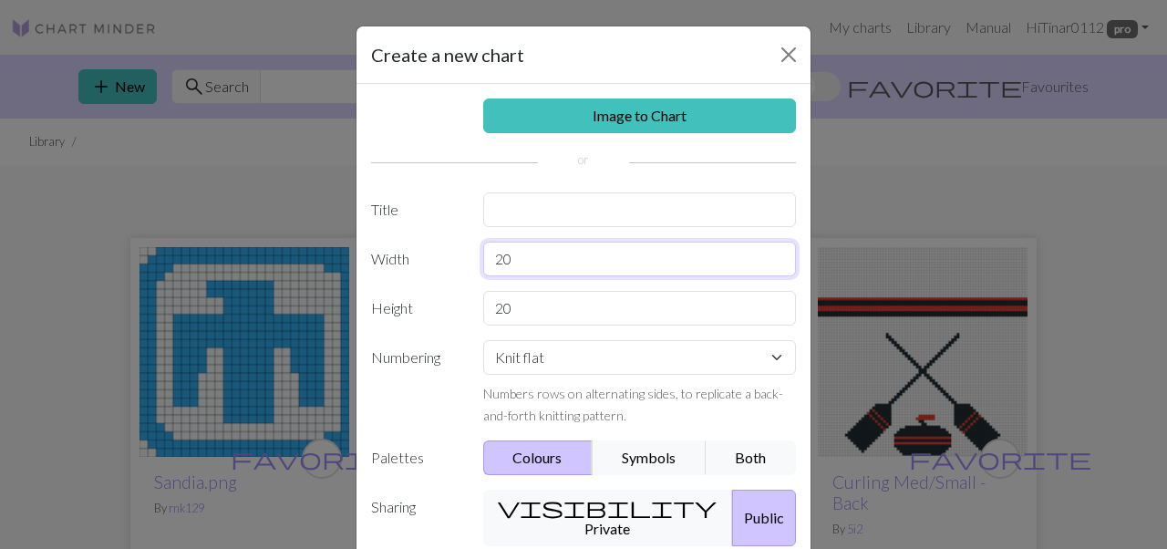
drag, startPoint x: 541, startPoint y: 262, endPoint x: 457, endPoint y: 261, distance: 83.8
click at [457, 261] on div "Width 20" at bounding box center [583, 259] width 447 height 35
type input "84"
drag, startPoint x: 530, startPoint y: 314, endPoint x: 437, endPoint y: 313, distance: 93.9
click at [437, 313] on div "Height 20" at bounding box center [583, 308] width 447 height 35
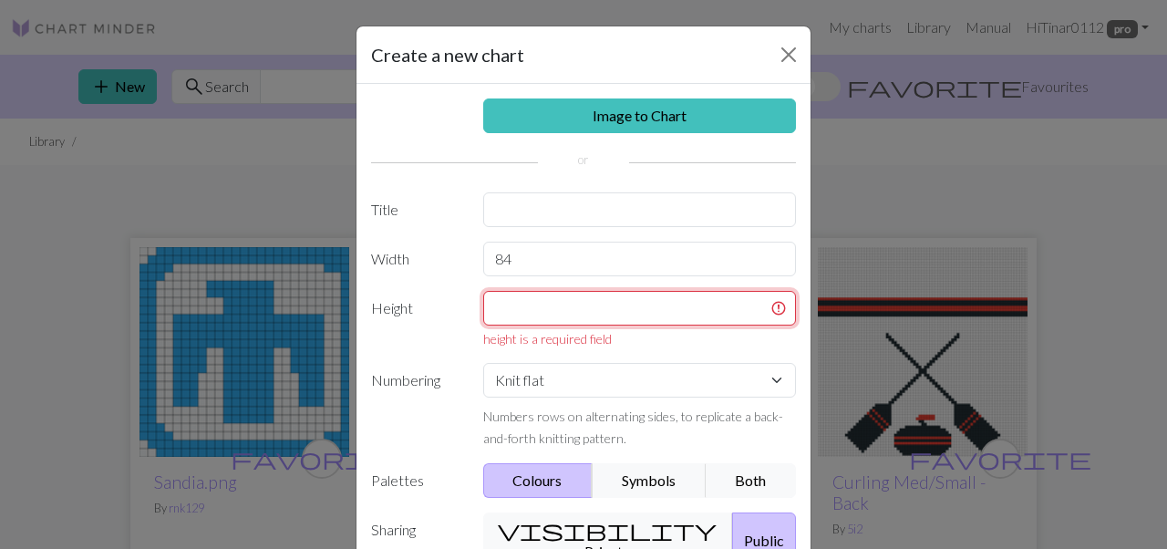
click at [547, 316] on input "text" at bounding box center [640, 308] width 314 height 35
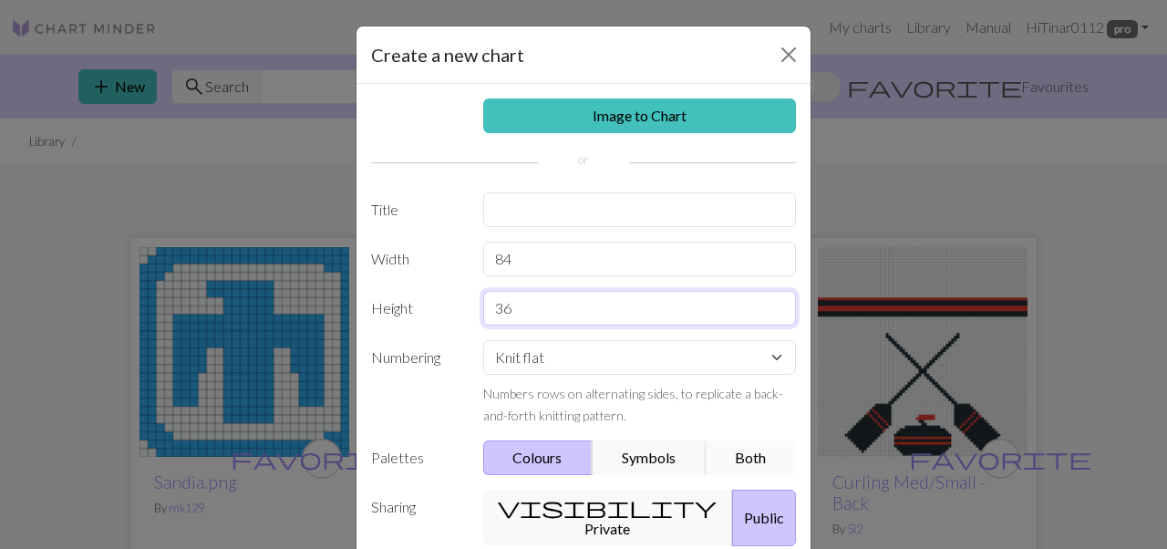
type input "36"
click at [734, 458] on button "Both" at bounding box center [750, 457] width 91 height 35
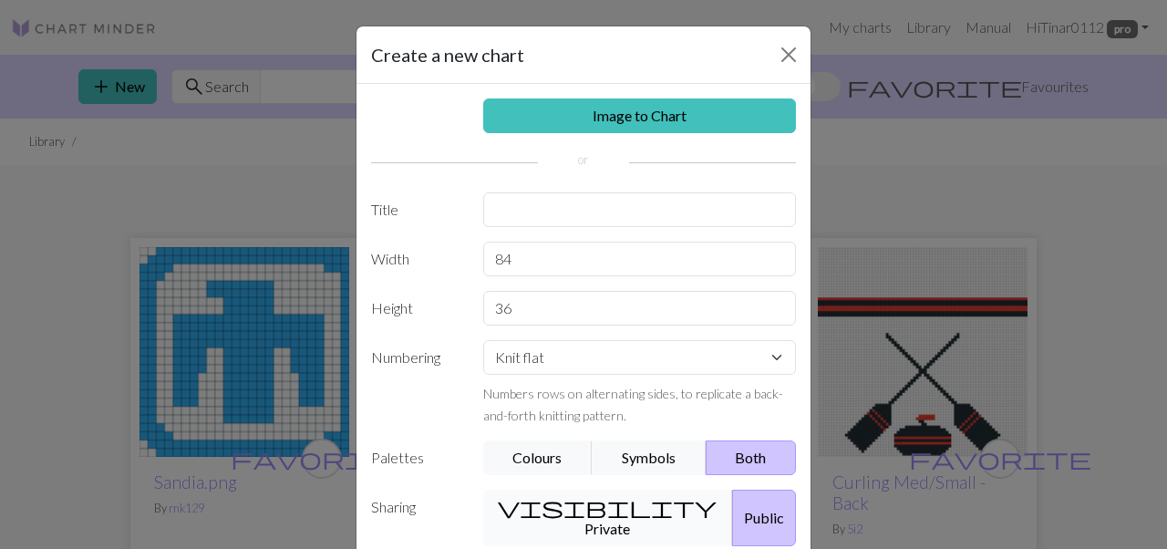
click at [605, 506] on button "visibility Private" at bounding box center [608, 517] width 251 height 57
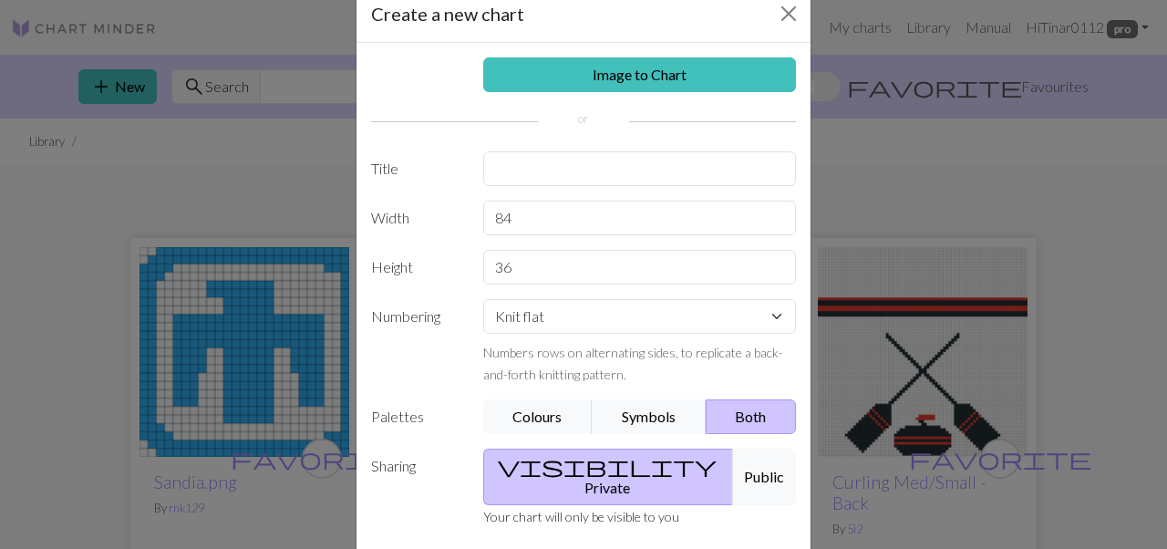
scroll to position [54, 0]
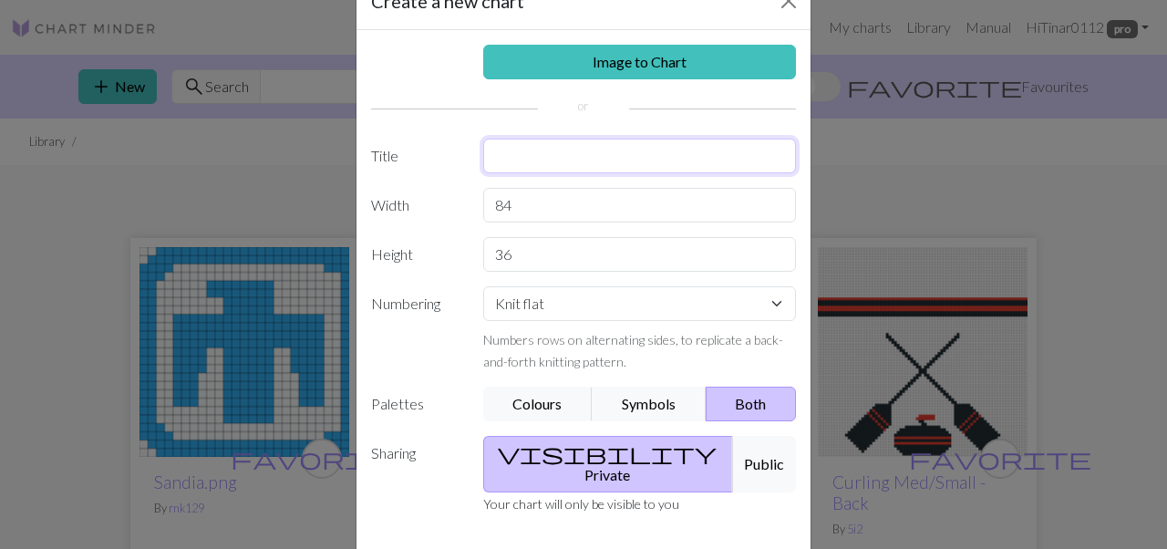
click at [565, 145] on input "text" at bounding box center [640, 156] width 314 height 35
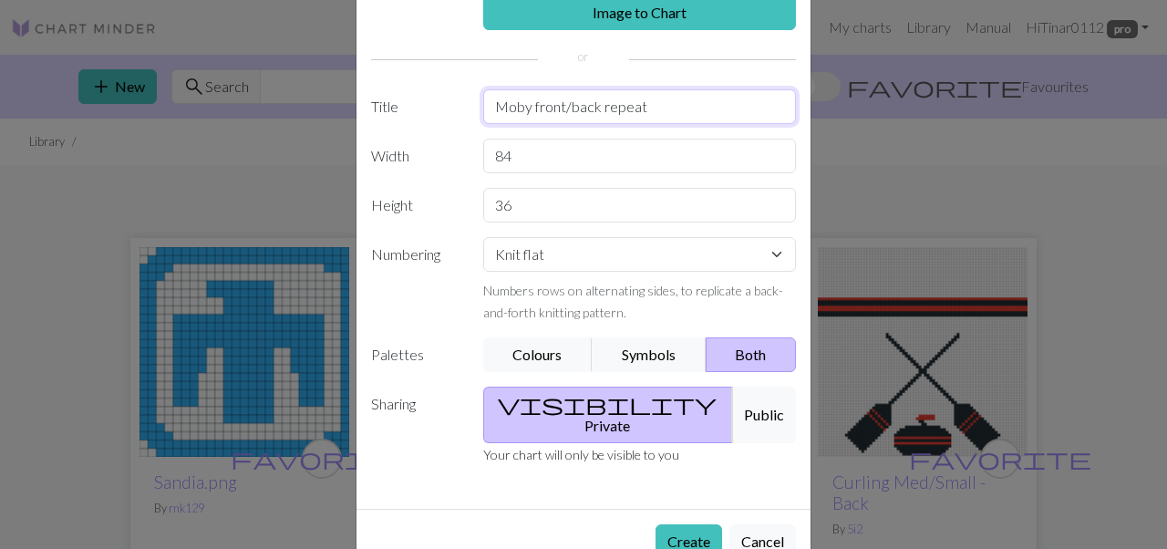
scroll to position [132, 0]
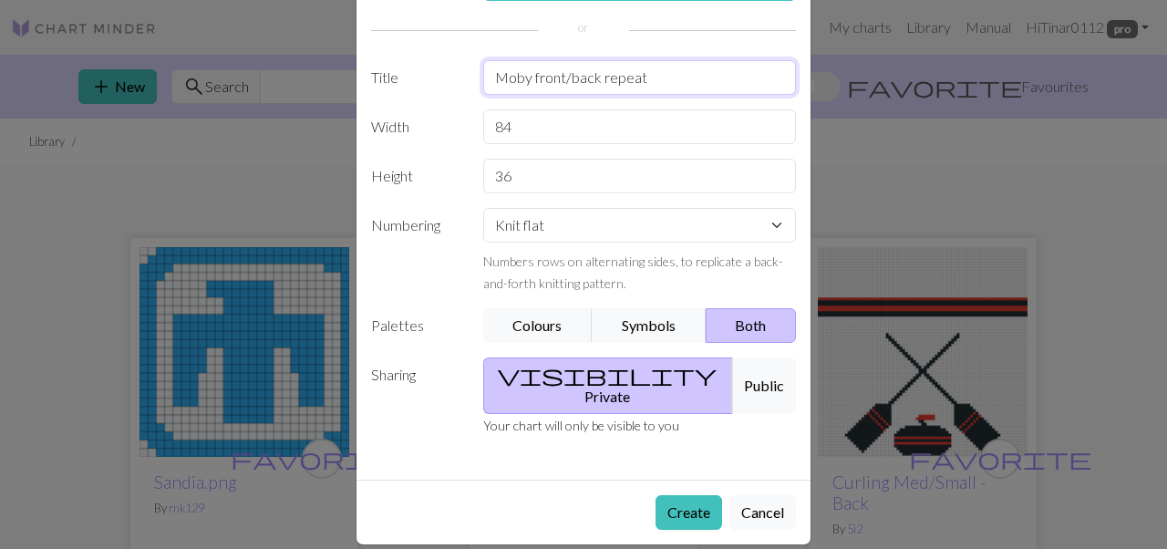
type input "Moby front/back repeat"
click at [663, 231] on select "Knit flat Knit in the round Lace knitting Cross stitch" at bounding box center [640, 225] width 314 height 35
click at [698, 495] on button "Create" at bounding box center [688, 512] width 67 height 35
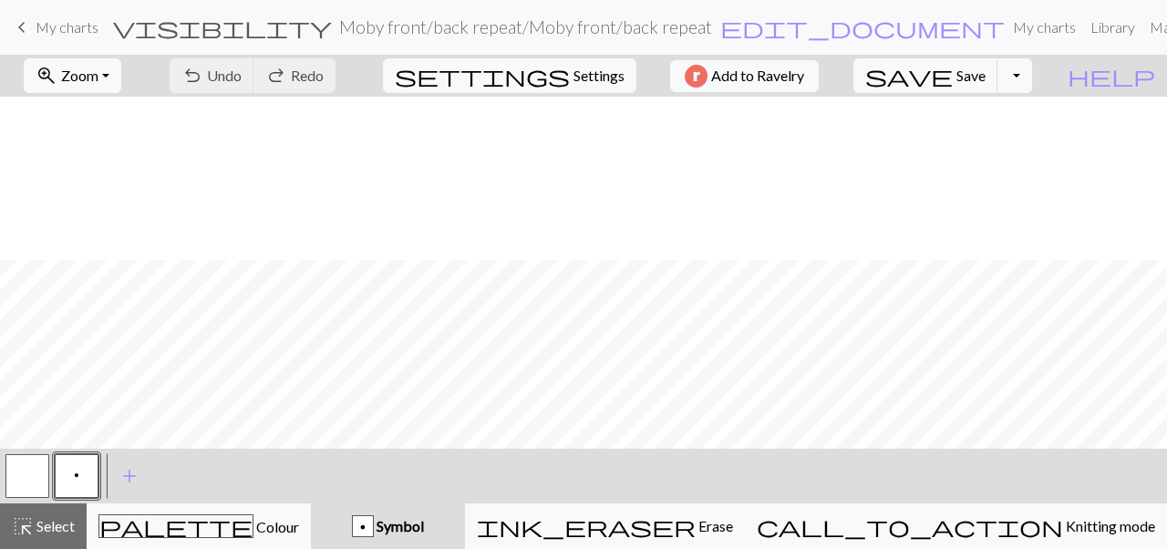
scroll to position [386, 0]
click at [242, 74] on span "Undo" at bounding box center [224, 75] width 35 height 17
click at [81, 534] on button "highlight_alt Select Select" at bounding box center [43, 526] width 87 height 46
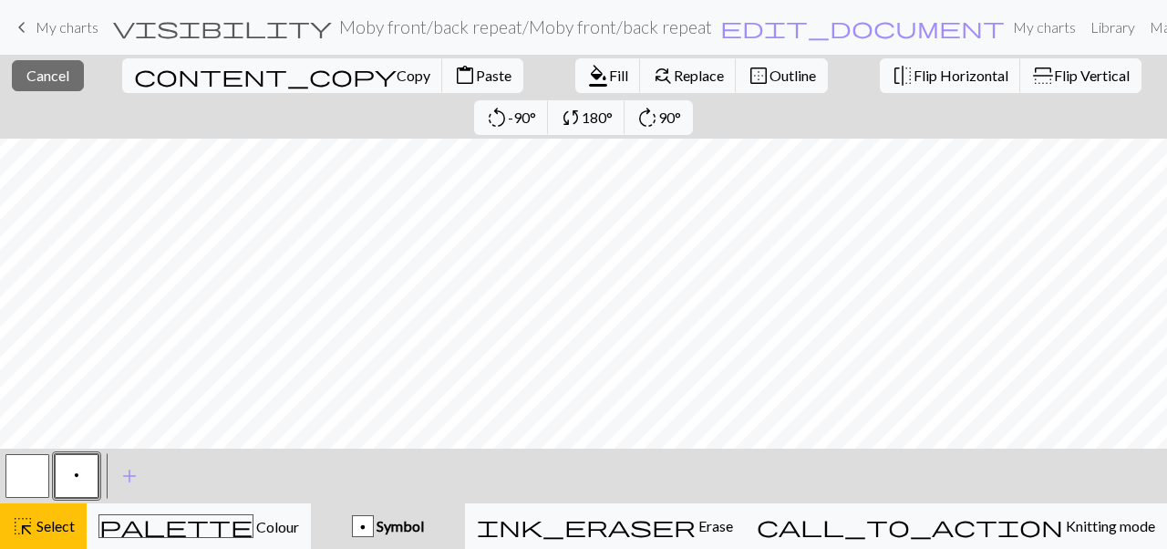
scroll to position [0, 0]
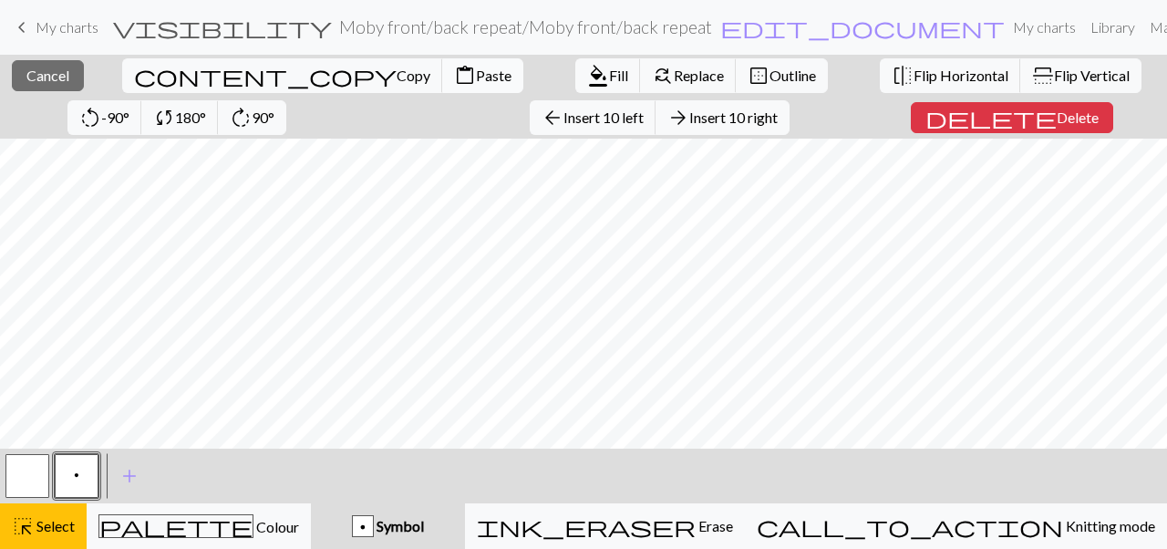
click at [476, 77] on span "Paste" at bounding box center [494, 75] width 36 height 17
click at [454, 80] on span "content_paste" at bounding box center [465, 76] width 22 height 26
click at [476, 76] on span "Paste" at bounding box center [494, 75] width 36 height 17
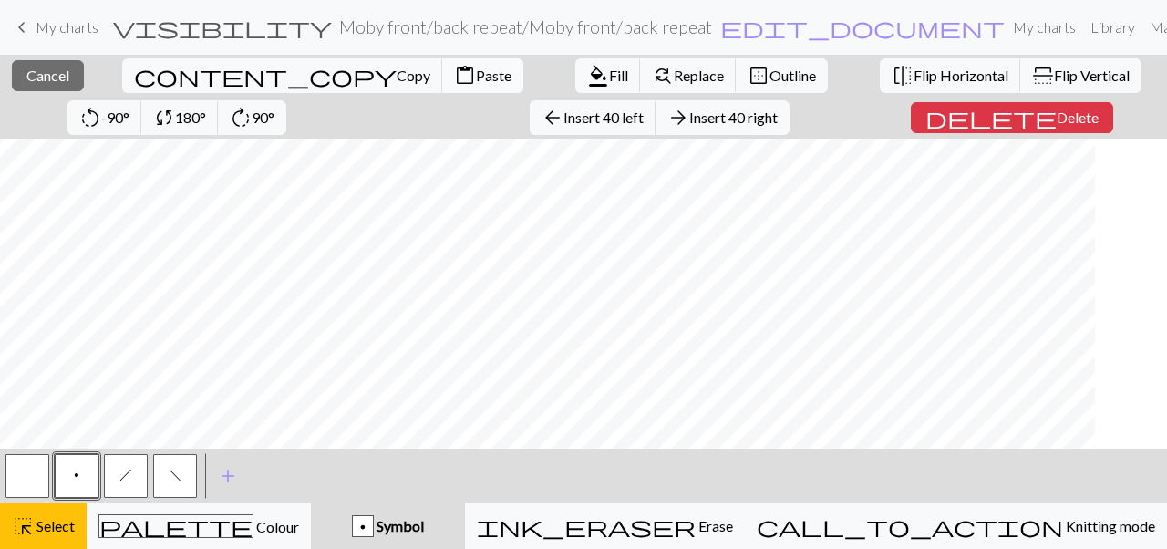
scroll to position [0, 0]
click at [925, 122] on span "delete" at bounding box center [990, 118] width 131 height 26
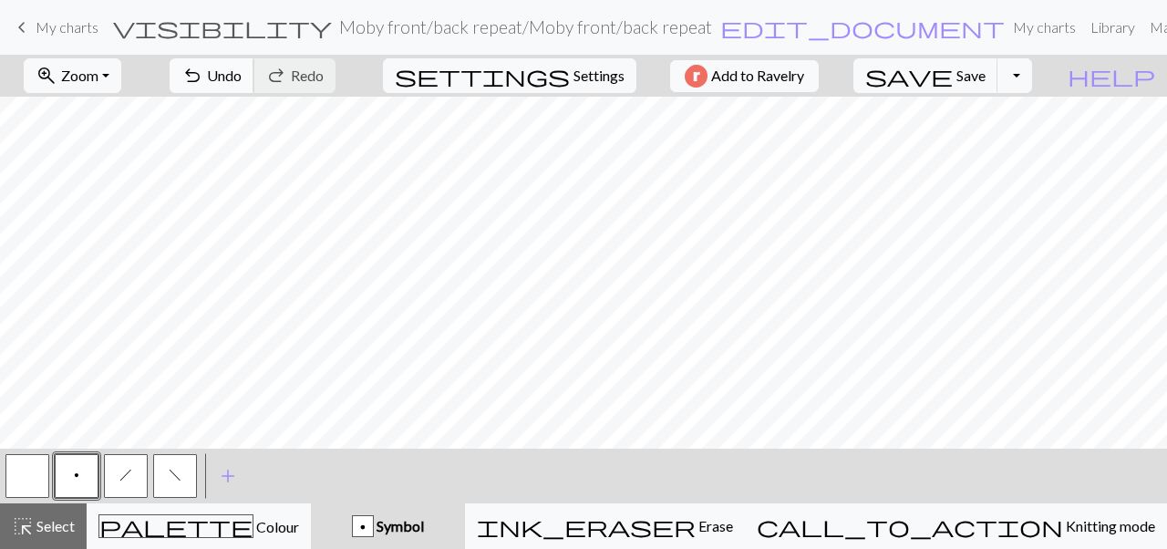
click at [203, 76] on span "undo" at bounding box center [192, 76] width 22 height 26
click at [324, 76] on span "Redo" at bounding box center [307, 75] width 33 height 17
click at [50, 526] on span "Select" at bounding box center [54, 525] width 41 height 17
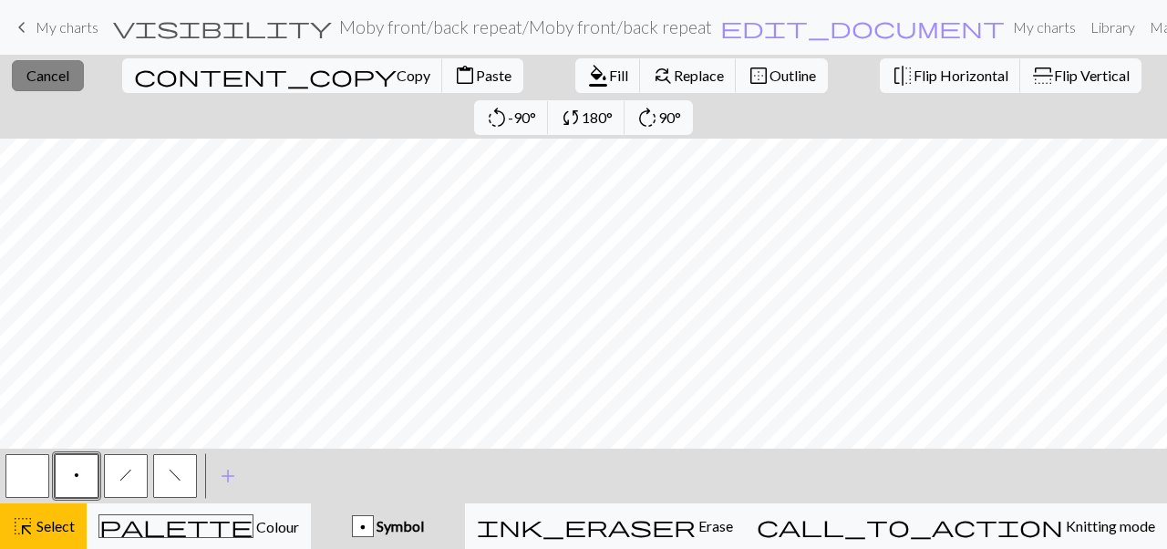
click at [43, 63] on button "close Cancel" at bounding box center [48, 75] width 72 height 31
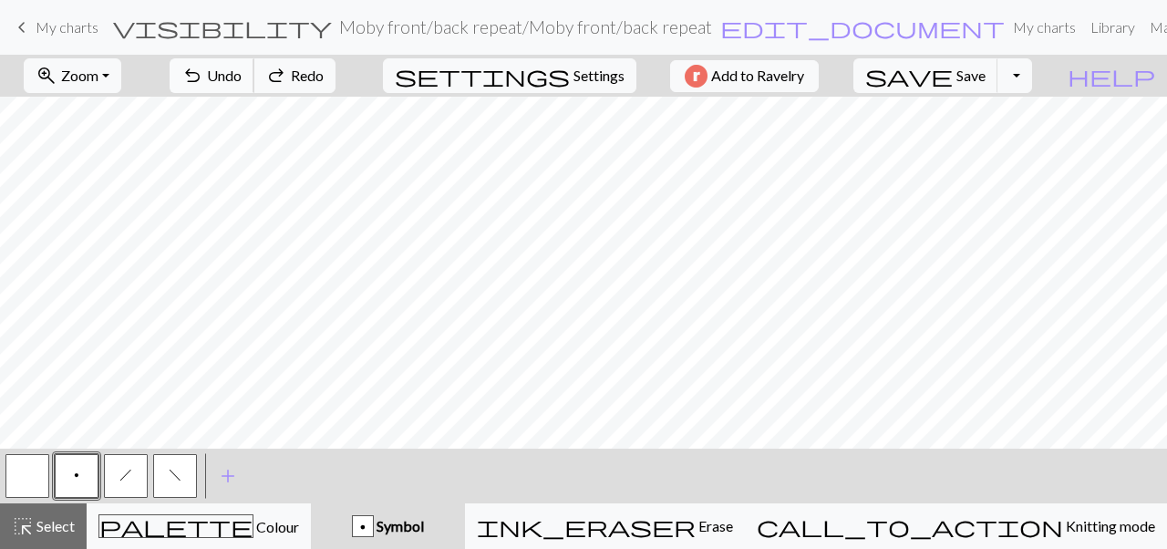
click at [242, 82] on span "Undo" at bounding box center [224, 75] width 35 height 17
click at [254, 86] on button "undo Undo Undo" at bounding box center [212, 75] width 85 height 35
click at [47, 525] on span "Select" at bounding box center [54, 525] width 41 height 17
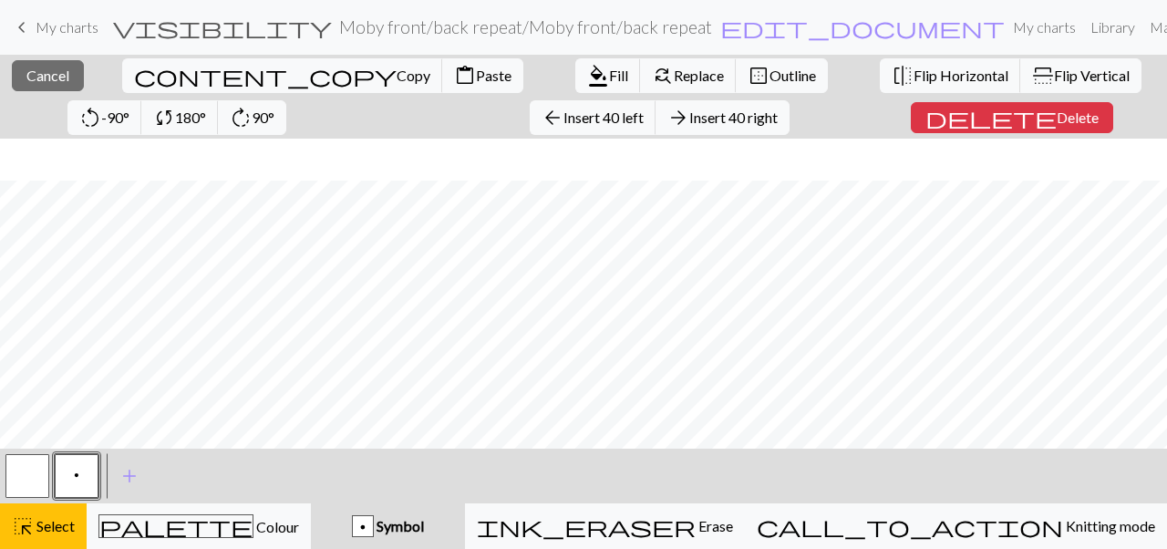
scroll to position [428, 0]
click at [476, 80] on span "Paste" at bounding box center [494, 75] width 36 height 17
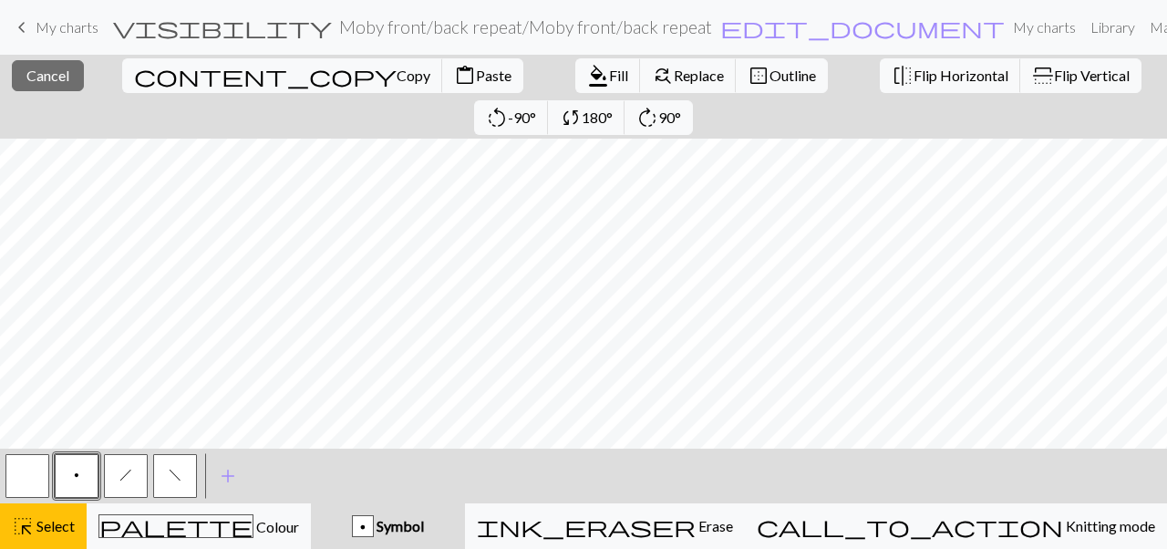
scroll to position [386, 0]
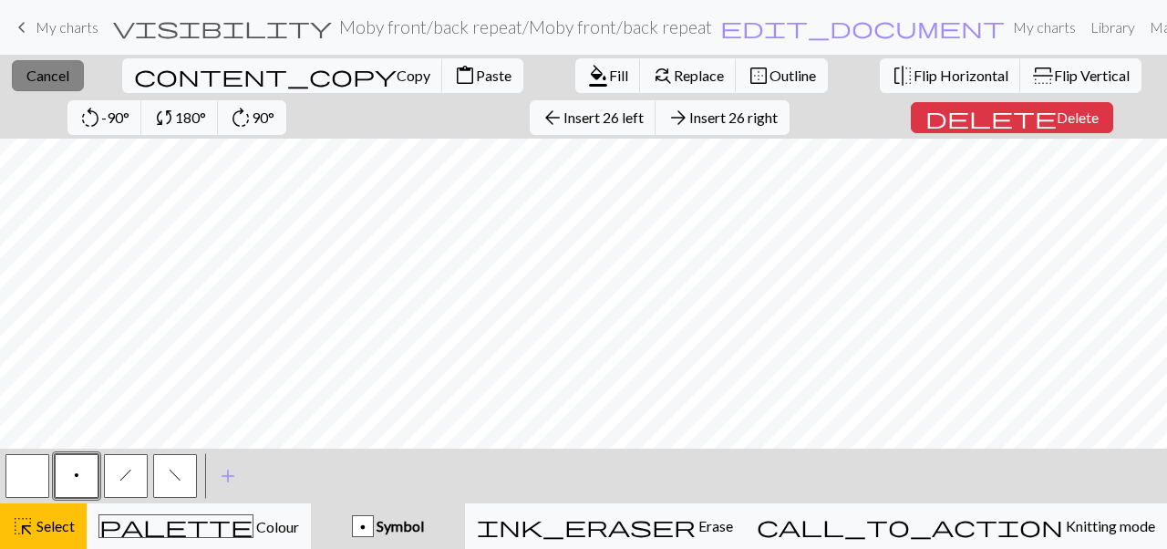
click at [40, 73] on span "Cancel" at bounding box center [47, 75] width 43 height 17
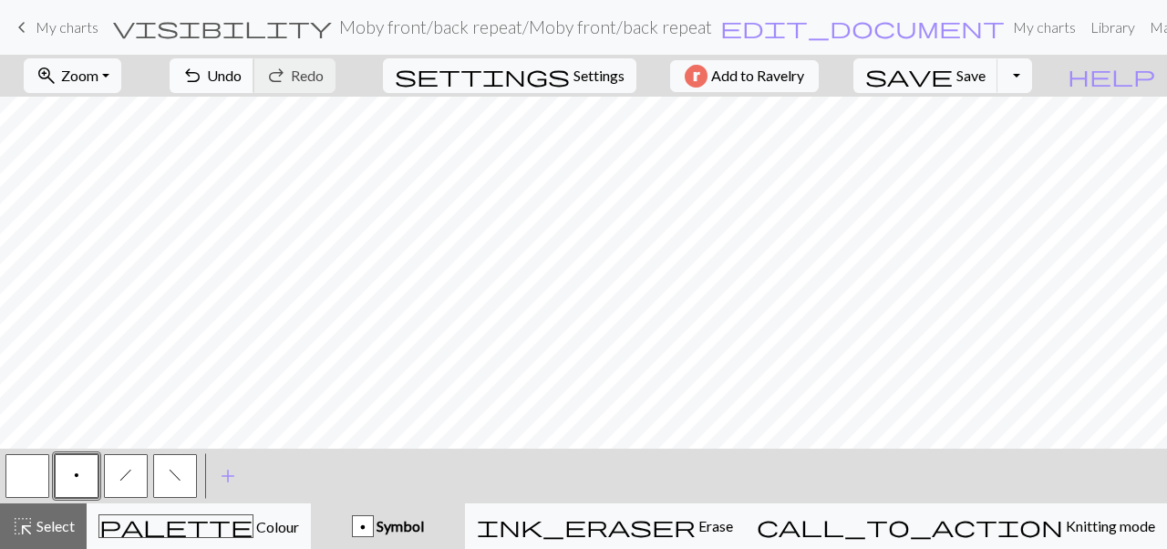
click at [254, 74] on button "undo Undo Undo" at bounding box center [212, 75] width 85 height 35
click at [52, 538] on button "highlight_alt Select Select" at bounding box center [43, 526] width 87 height 46
click at [242, 79] on span "Undo" at bounding box center [224, 75] width 35 height 17
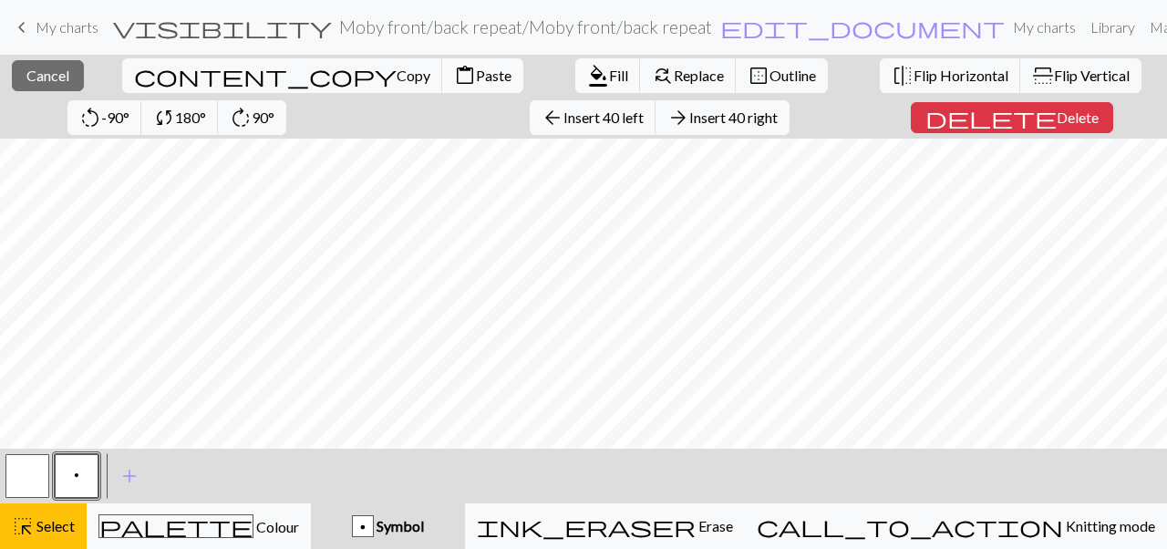
click at [454, 70] on span "content_paste" at bounding box center [465, 76] width 22 height 26
click at [50, 71] on span "Cancel" at bounding box center [47, 75] width 43 height 17
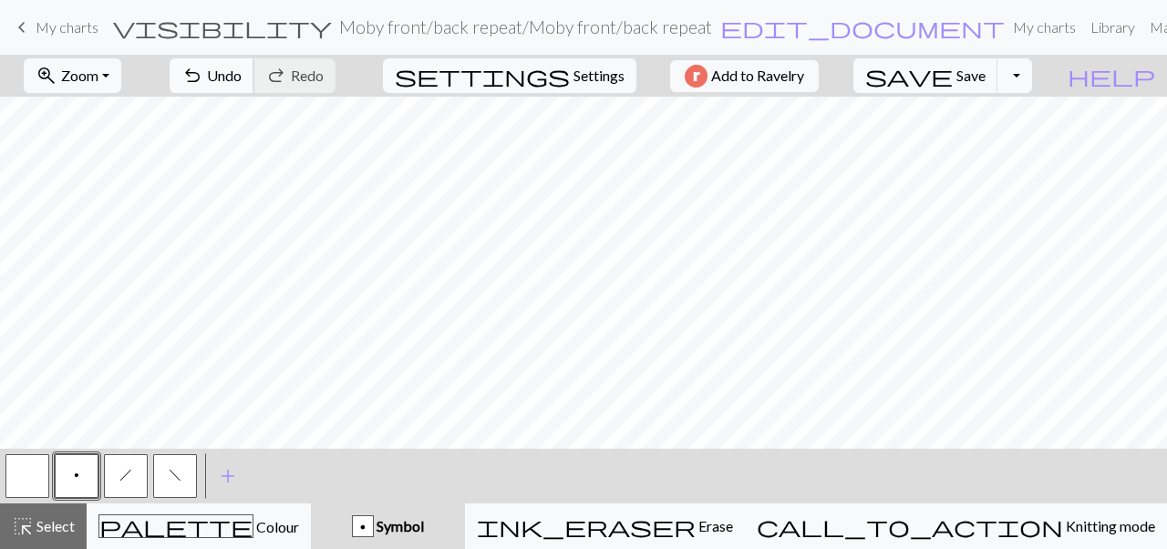
click at [242, 69] on span "Undo" at bounding box center [224, 75] width 35 height 17
click at [60, 509] on button "highlight_alt Select Select" at bounding box center [43, 526] width 87 height 46
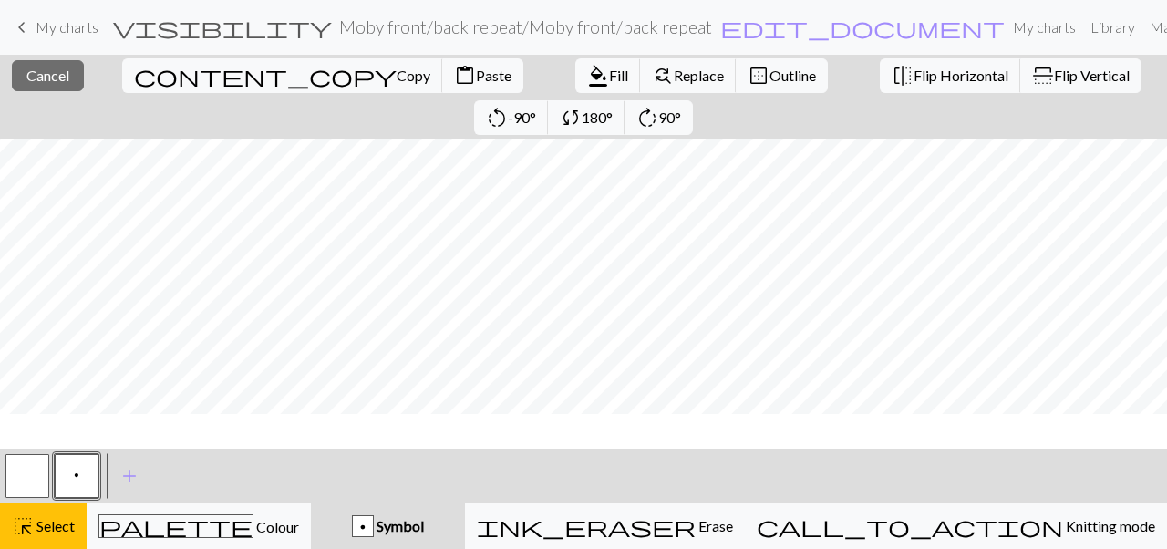
scroll to position [310, 0]
click at [476, 83] on span "Paste" at bounding box center [494, 75] width 36 height 17
click at [57, 76] on span "Cancel" at bounding box center [47, 75] width 43 height 17
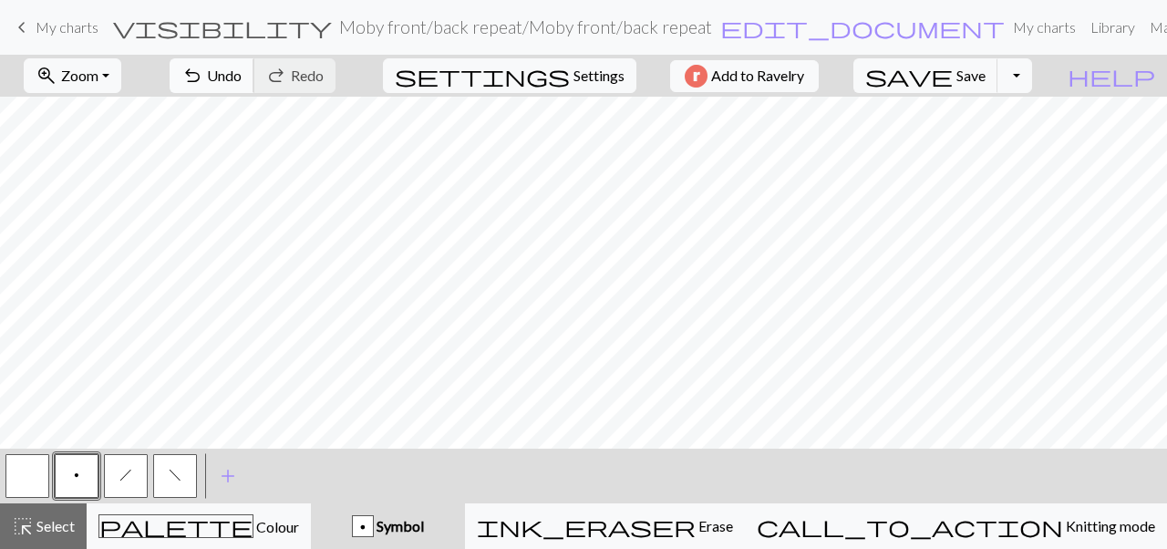
click at [203, 76] on span "undo" at bounding box center [192, 76] width 22 height 26
click at [55, 524] on span "Select" at bounding box center [54, 525] width 41 height 17
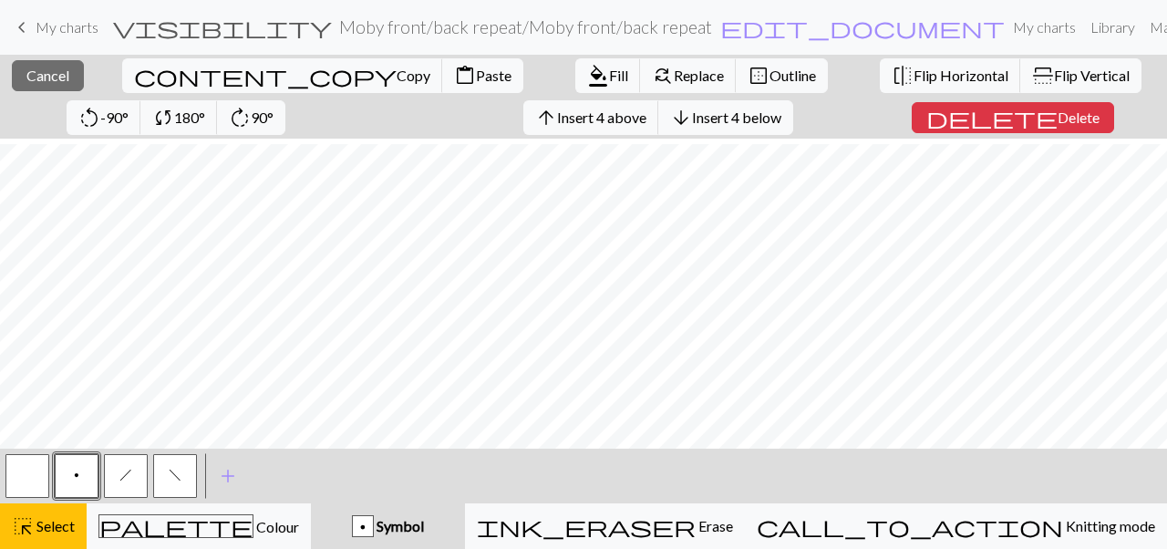
scroll to position [428, 0]
click at [1057, 114] on span "Delete" at bounding box center [1078, 116] width 42 height 17
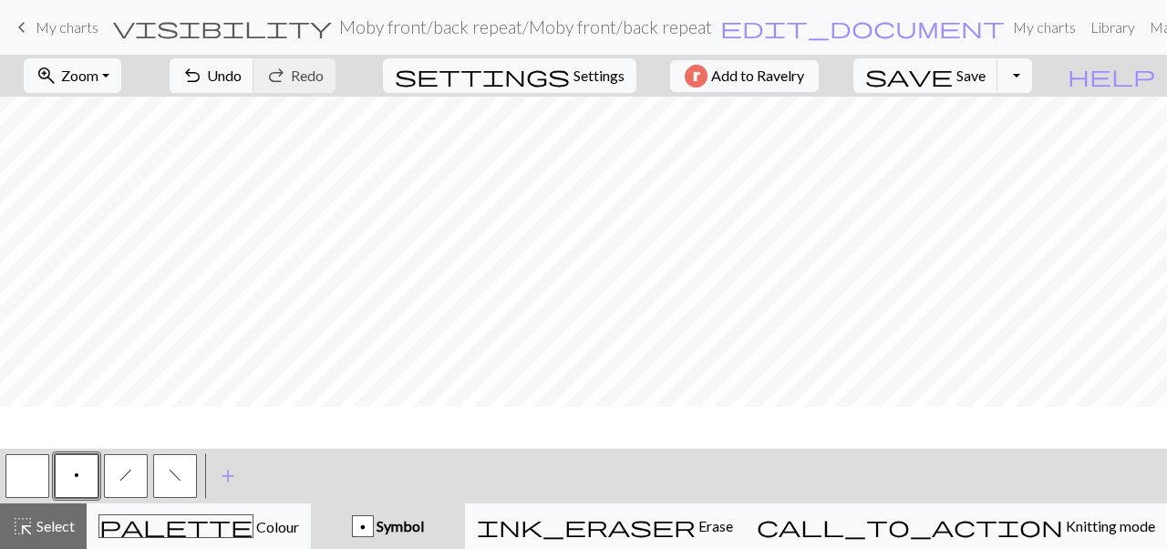
scroll to position [314, 0]
click at [30, 478] on button "button" at bounding box center [27, 476] width 44 height 44
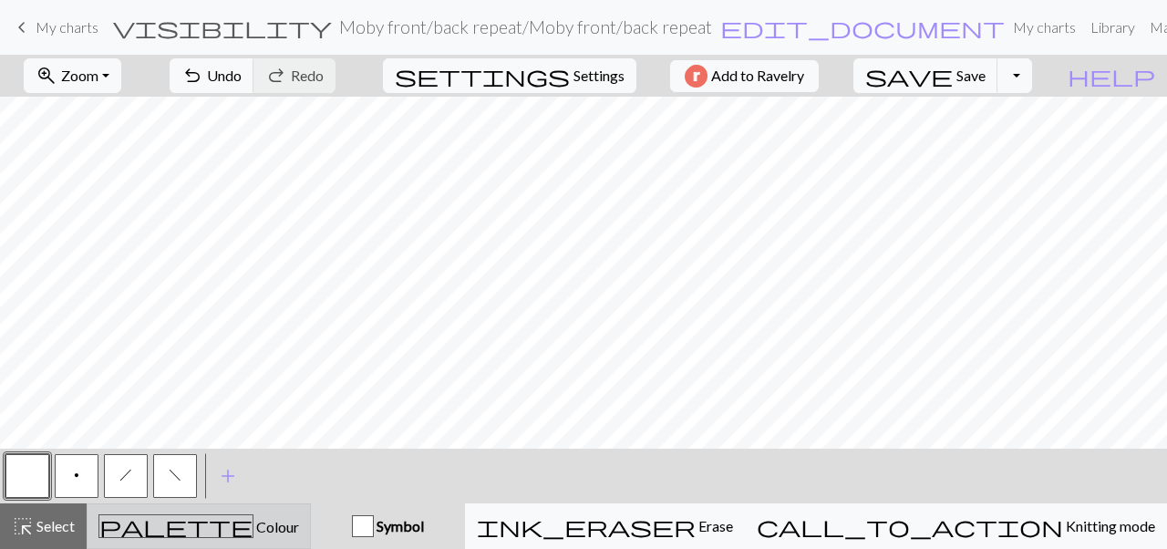
click at [265, 536] on div "palette Colour Colour" at bounding box center [198, 526] width 200 height 24
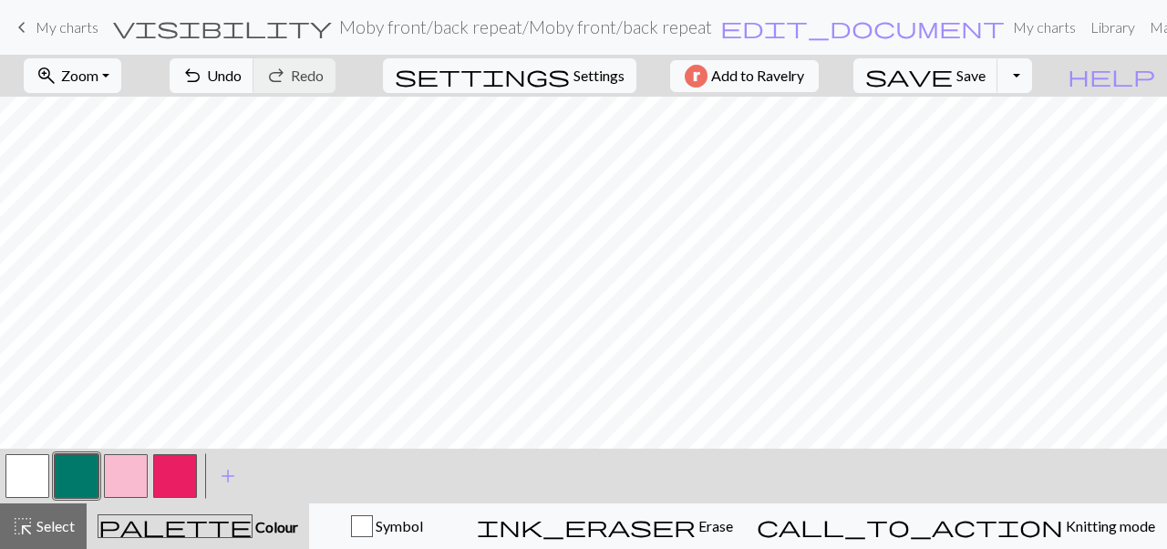
click at [28, 469] on button "button" at bounding box center [27, 476] width 44 height 44
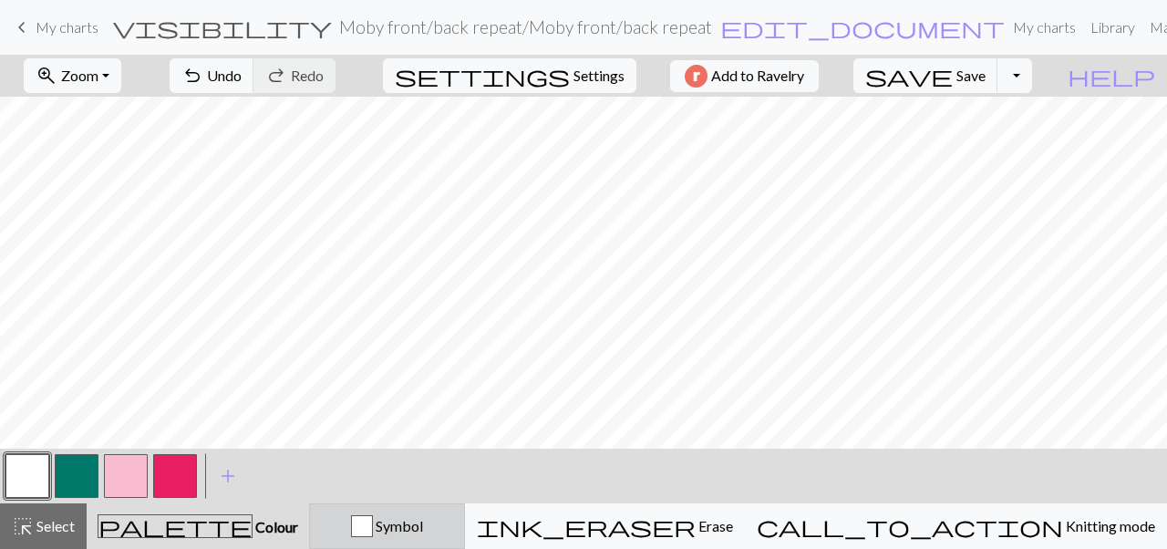
click at [378, 527] on div "Symbol" at bounding box center [387, 526] width 132 height 22
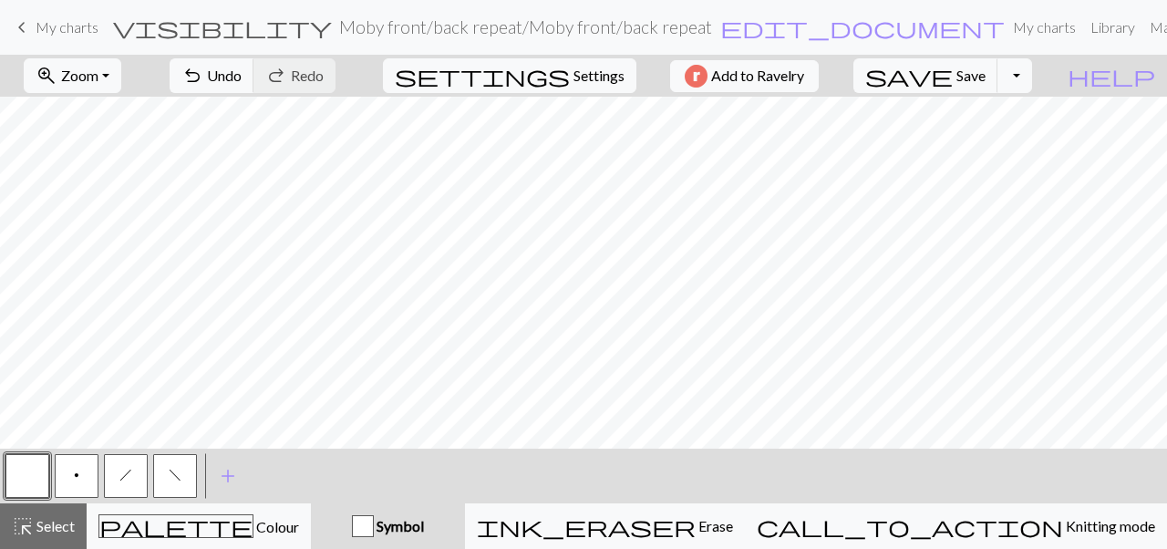
click at [127, 460] on button "h" at bounding box center [126, 476] width 44 height 44
click at [179, 462] on button "f" at bounding box center [175, 476] width 44 height 44
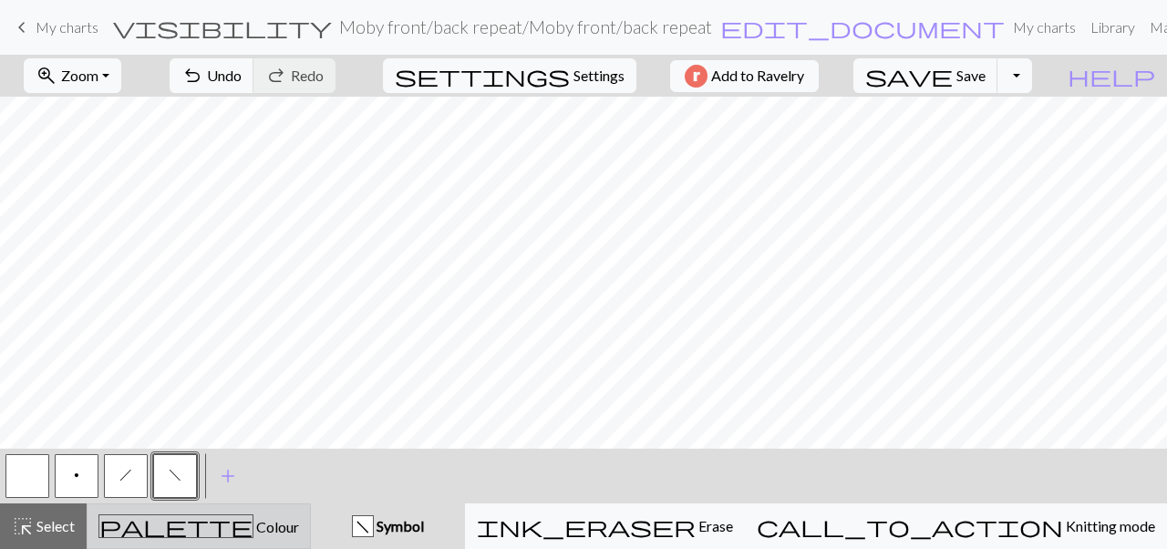
click at [253, 523] on span "Colour" at bounding box center [276, 526] width 46 height 17
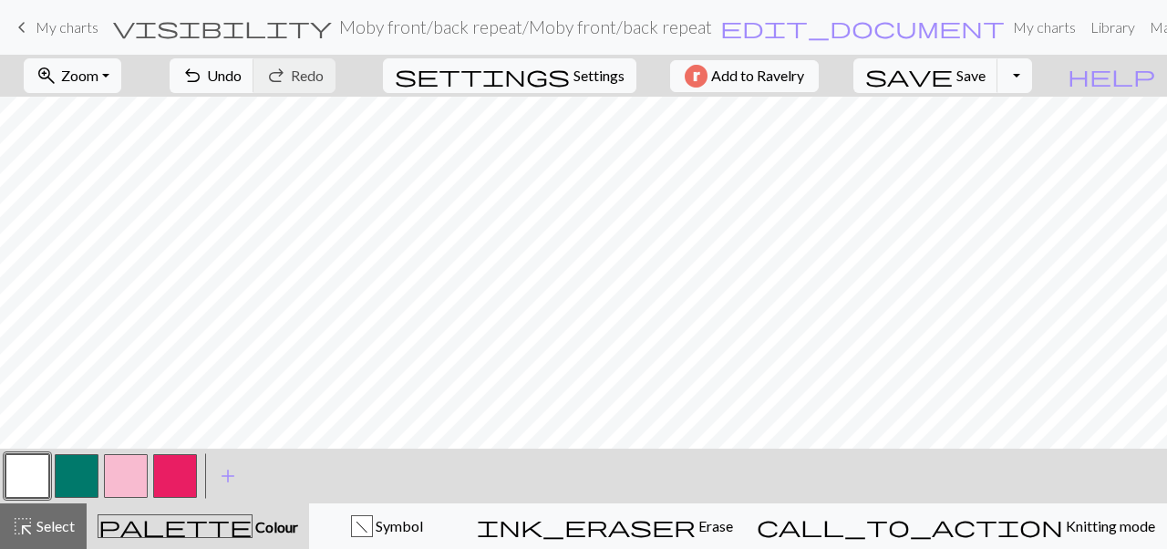
click at [113, 470] on button "button" at bounding box center [126, 476] width 44 height 44
click at [221, 539] on button "palette Colour Colour" at bounding box center [198, 526] width 222 height 46
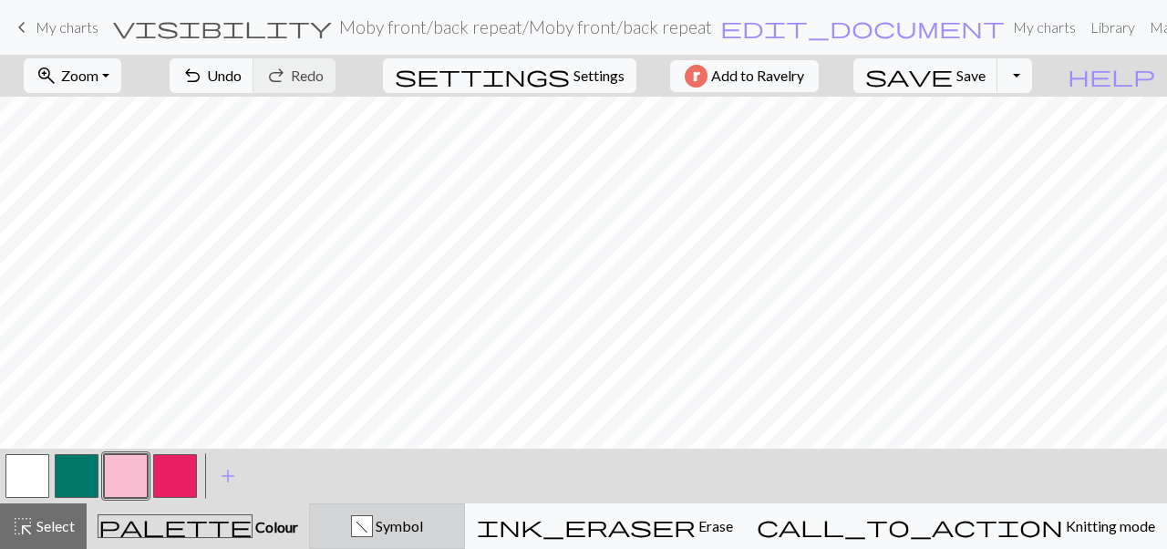
click at [390, 537] on button "f Symbol" at bounding box center [387, 526] width 156 height 46
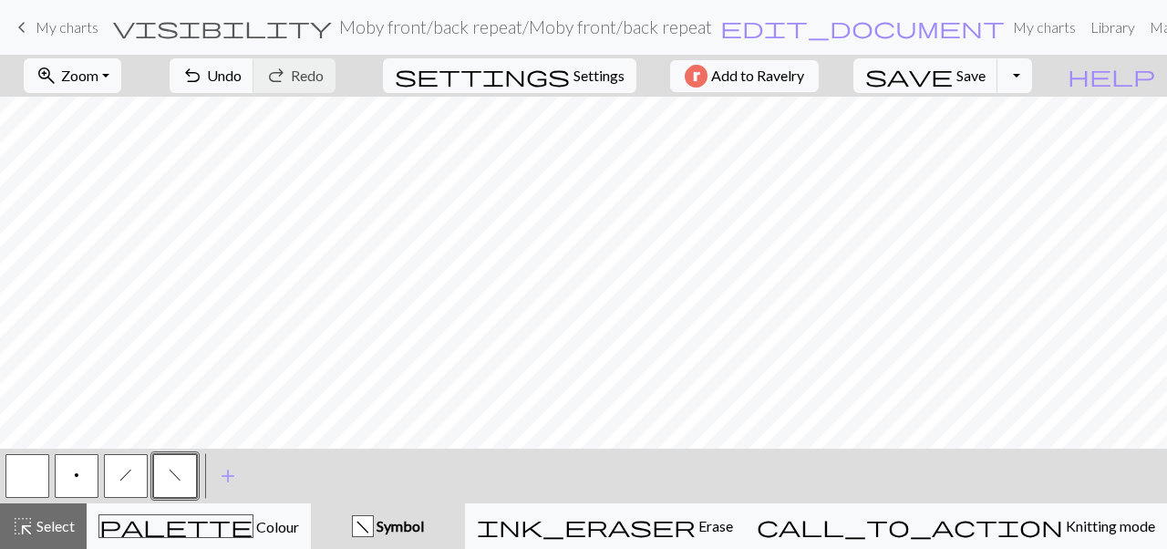
click at [123, 474] on span "h" at bounding box center [125, 475] width 13 height 15
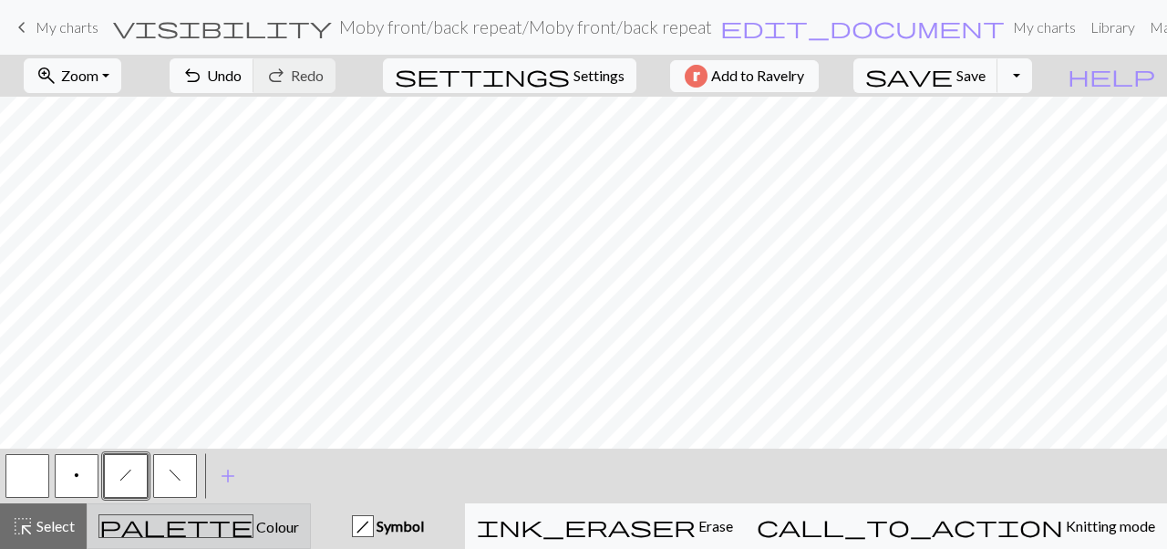
click at [168, 514] on div "palette Colour Colour" at bounding box center [198, 526] width 200 height 24
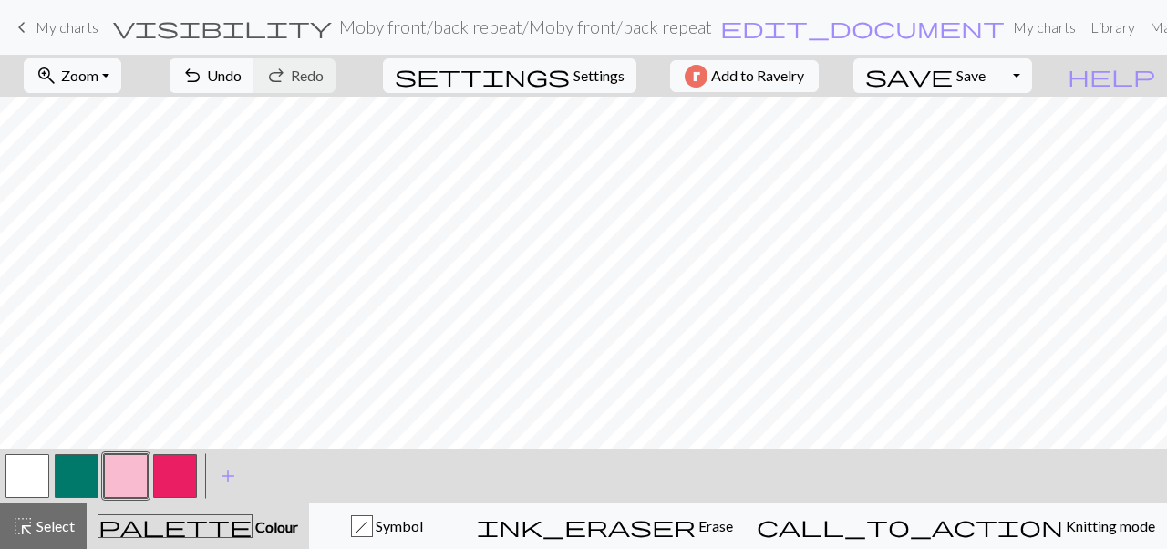
click at [118, 477] on button "button" at bounding box center [126, 476] width 44 height 44
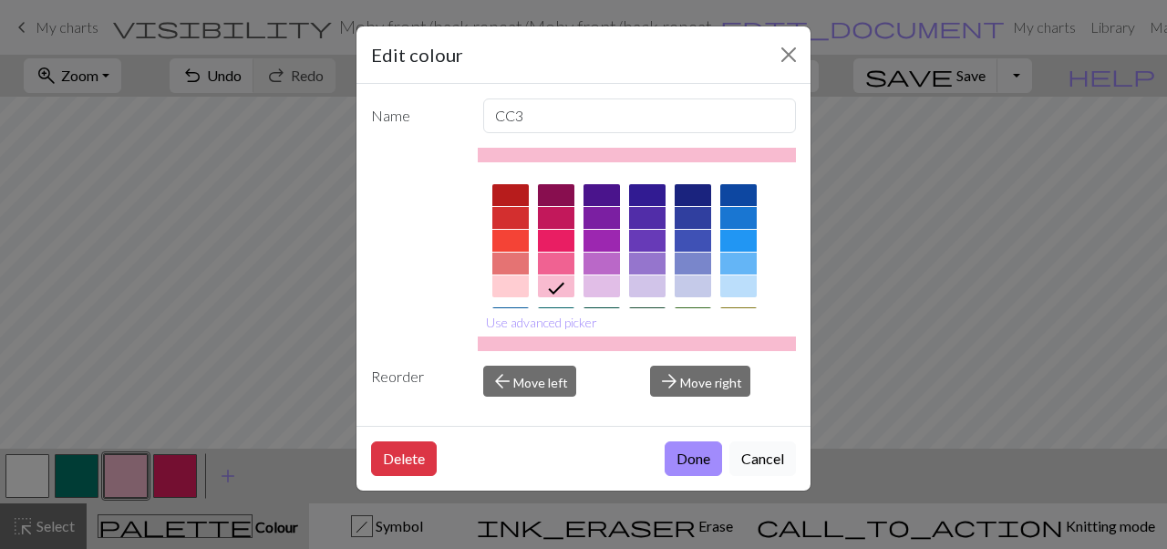
click at [738, 443] on button "Cancel" at bounding box center [762, 458] width 67 height 35
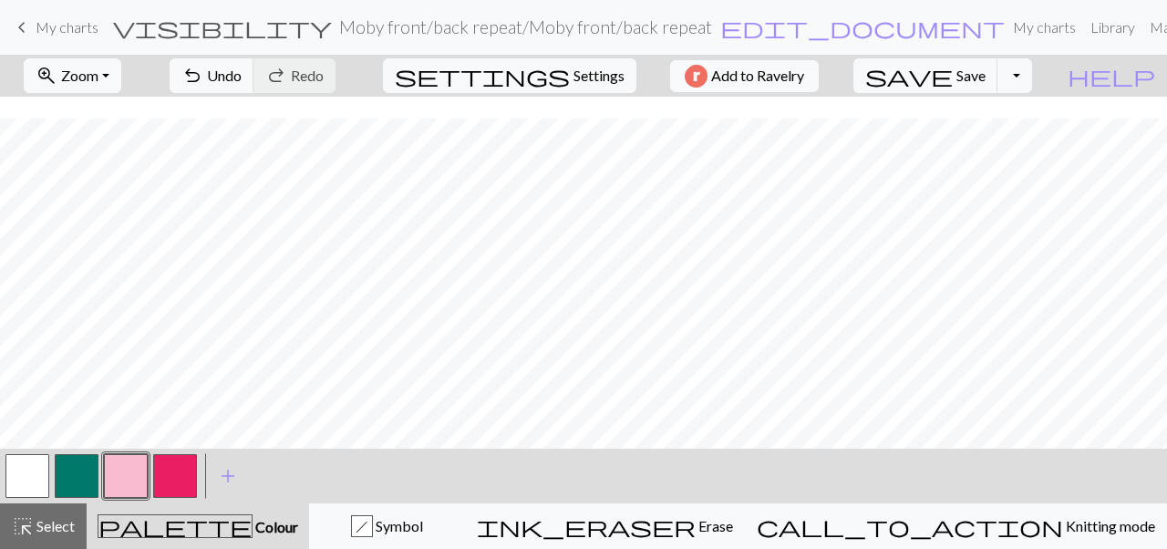
scroll to position [314, 0]
click at [424, 532] on div "h Symbol" at bounding box center [387, 526] width 132 height 22
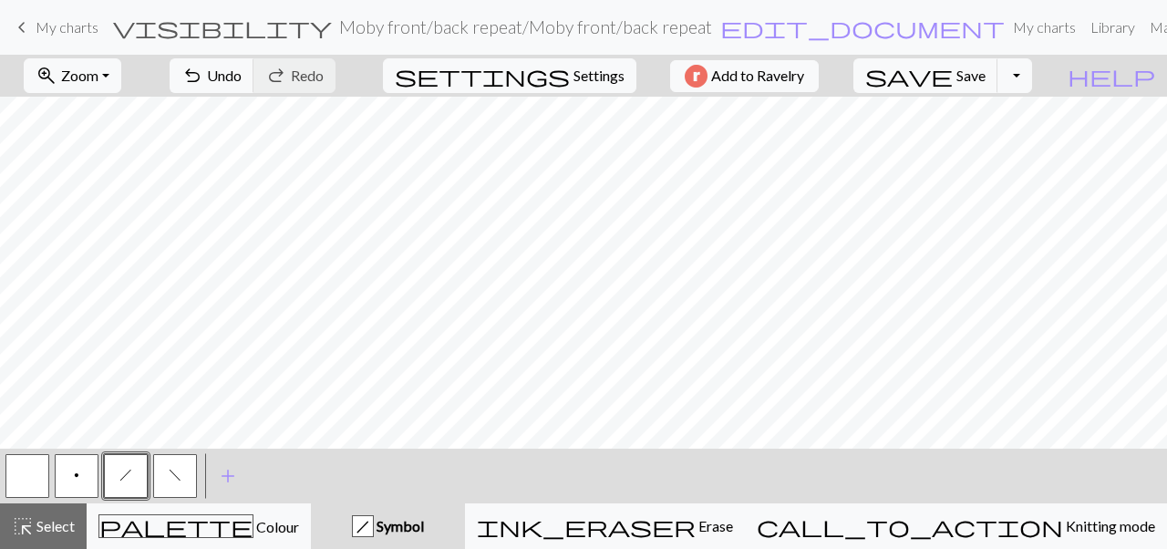
click at [182, 475] on button "f" at bounding box center [175, 476] width 44 height 44
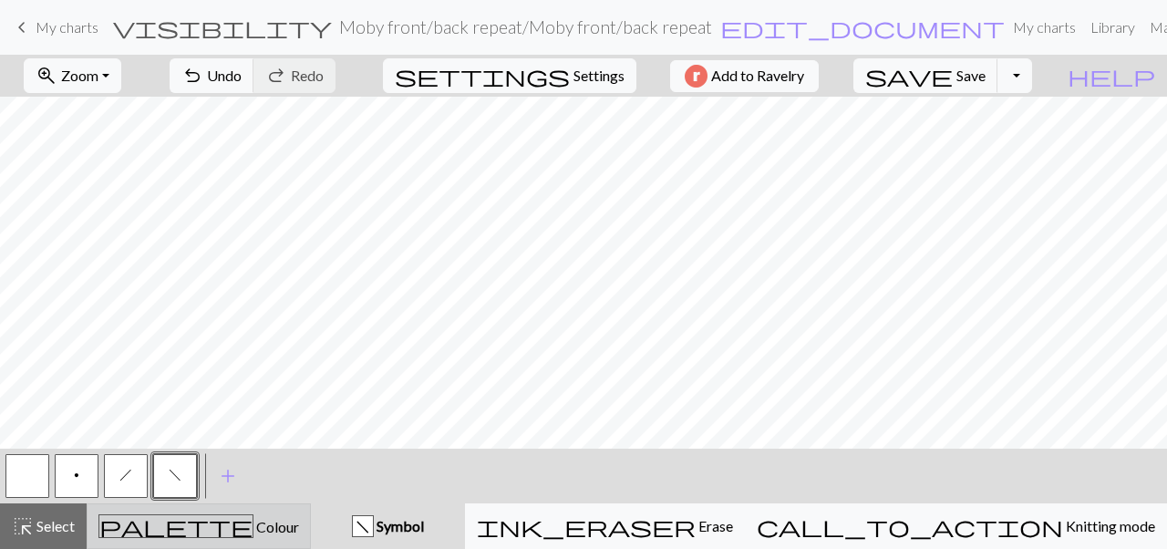
click at [230, 516] on div "palette Colour Colour" at bounding box center [198, 526] width 200 height 24
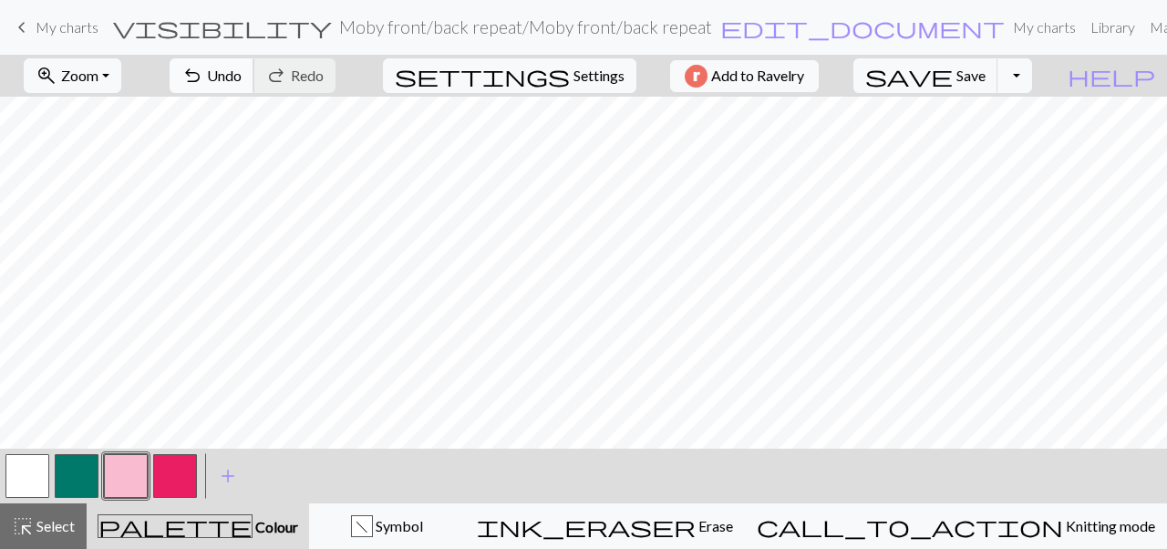
click at [203, 77] on span "undo" at bounding box center [192, 76] width 22 height 26
click at [44, 540] on button "highlight_alt Select Select" at bounding box center [43, 526] width 87 height 46
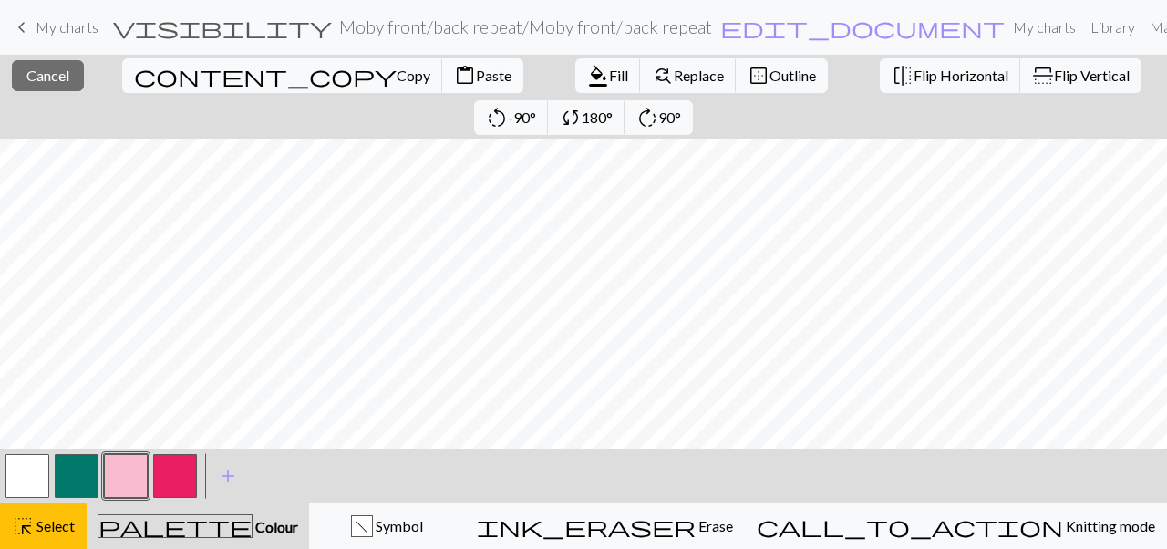
click at [476, 84] on span "Paste" at bounding box center [494, 75] width 36 height 17
click at [40, 89] on button "close Cancel" at bounding box center [48, 75] width 72 height 31
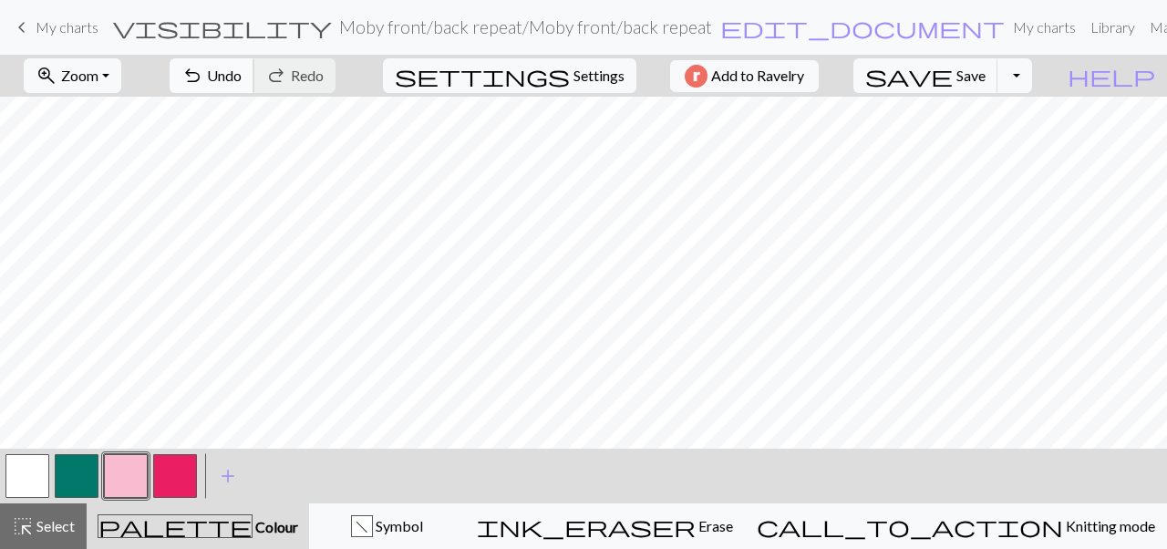
click at [203, 79] on span "undo" at bounding box center [192, 76] width 22 height 26
click at [254, 65] on button "undo Undo Undo" at bounding box center [212, 75] width 85 height 35
click at [45, 534] on div "highlight_alt Select Select" at bounding box center [43, 526] width 63 height 22
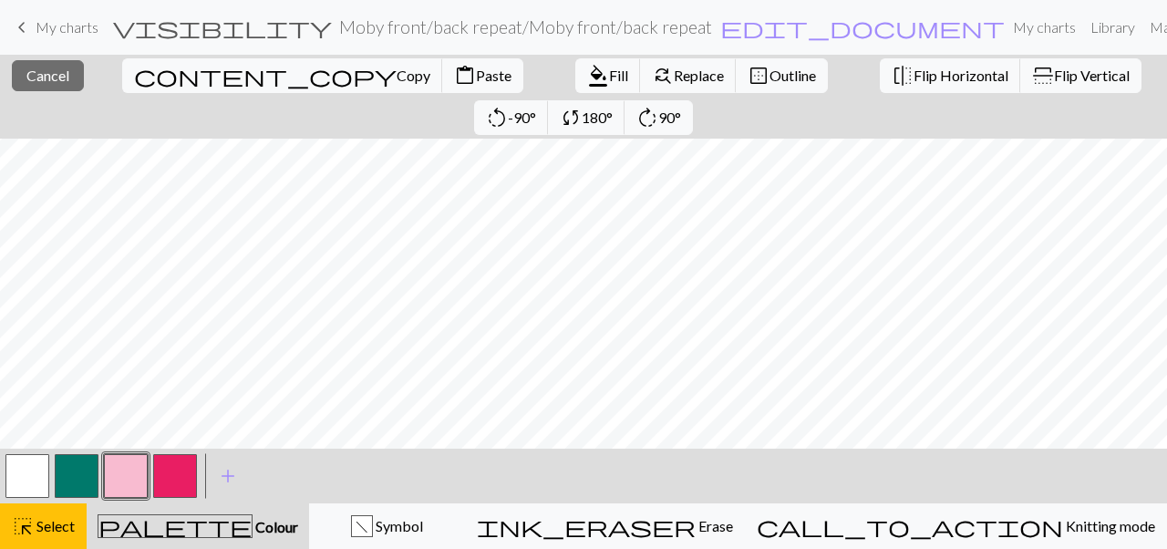
scroll to position [283, 0]
click at [396, 83] on span "Copy" at bounding box center [413, 75] width 34 height 17
click at [476, 83] on span "Paste" at bounding box center [494, 75] width 36 height 17
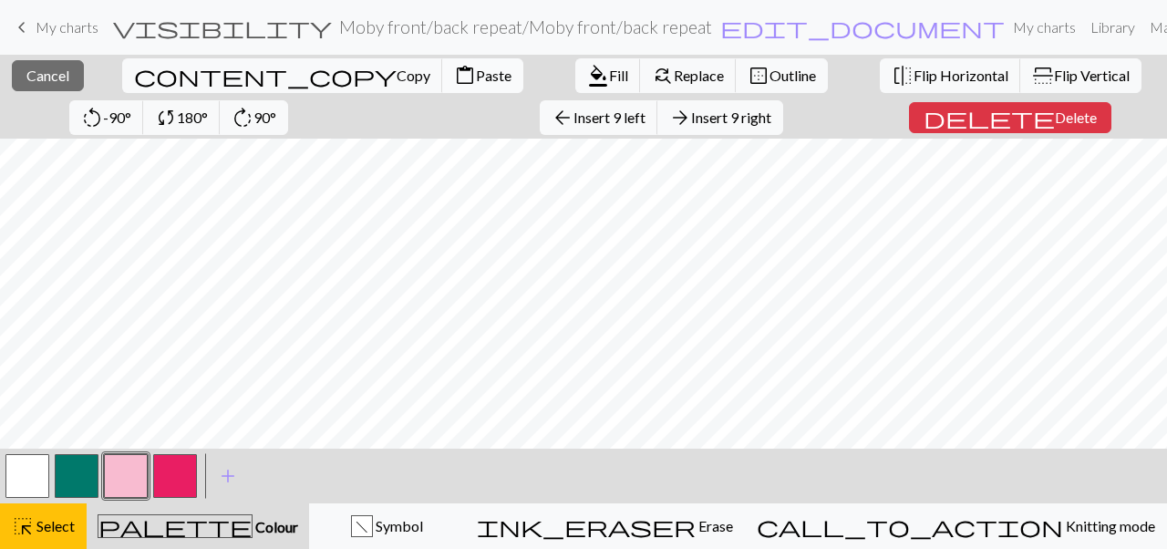
click at [454, 77] on span "content_paste" at bounding box center [465, 76] width 22 height 26
click at [277, 450] on div "< > add Add a colour" at bounding box center [583, 475] width 1167 height 55
click at [511, 119] on div "close Cancel content_copy Copy content_paste Paste format_color_fill Fill find_…" at bounding box center [583, 97] width 1167 height 84
click at [36, 69] on span "Cancel" at bounding box center [47, 75] width 43 height 17
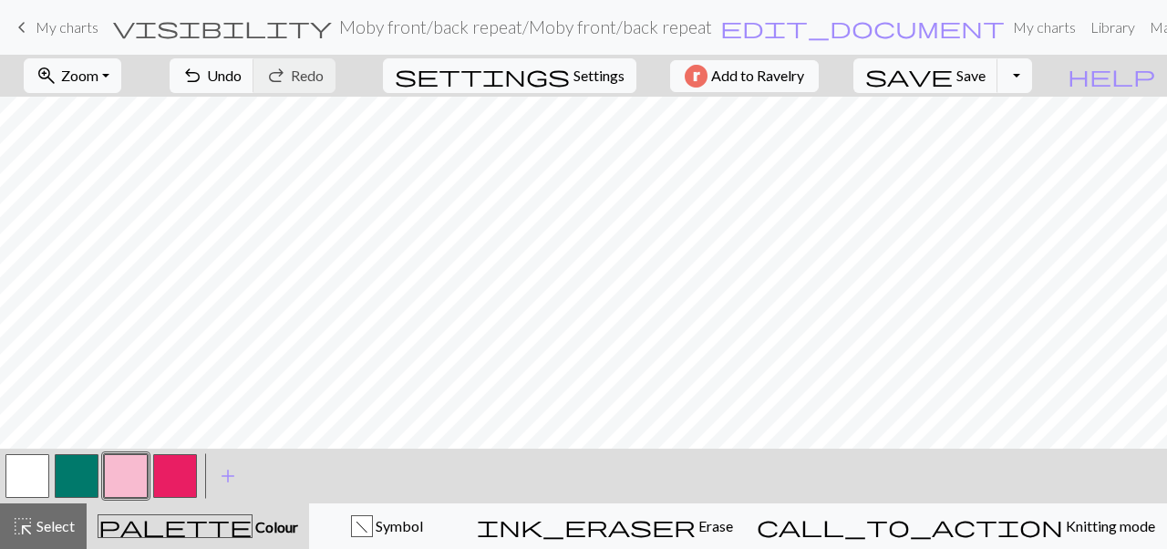
click at [143, 472] on button "button" at bounding box center [126, 476] width 44 height 44
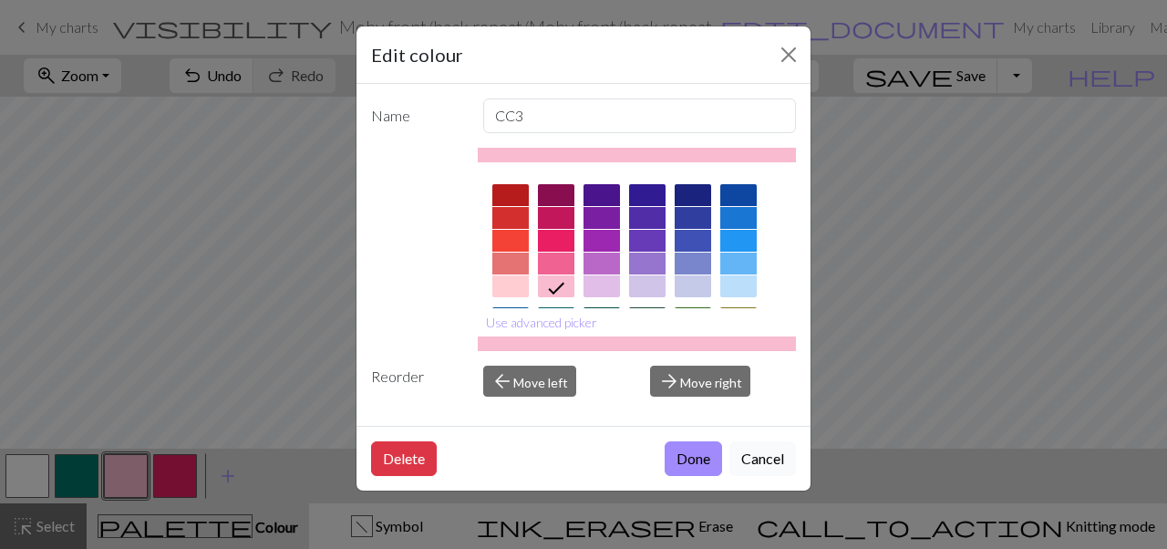
click at [759, 460] on button "Cancel" at bounding box center [762, 458] width 67 height 35
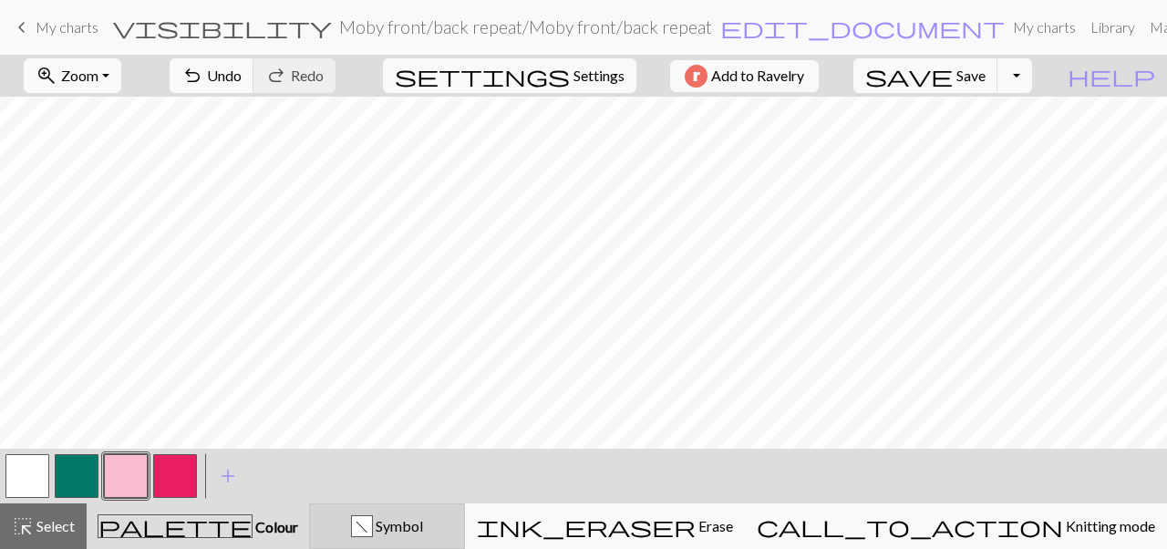
click at [453, 536] on div "f Symbol" at bounding box center [387, 526] width 132 height 22
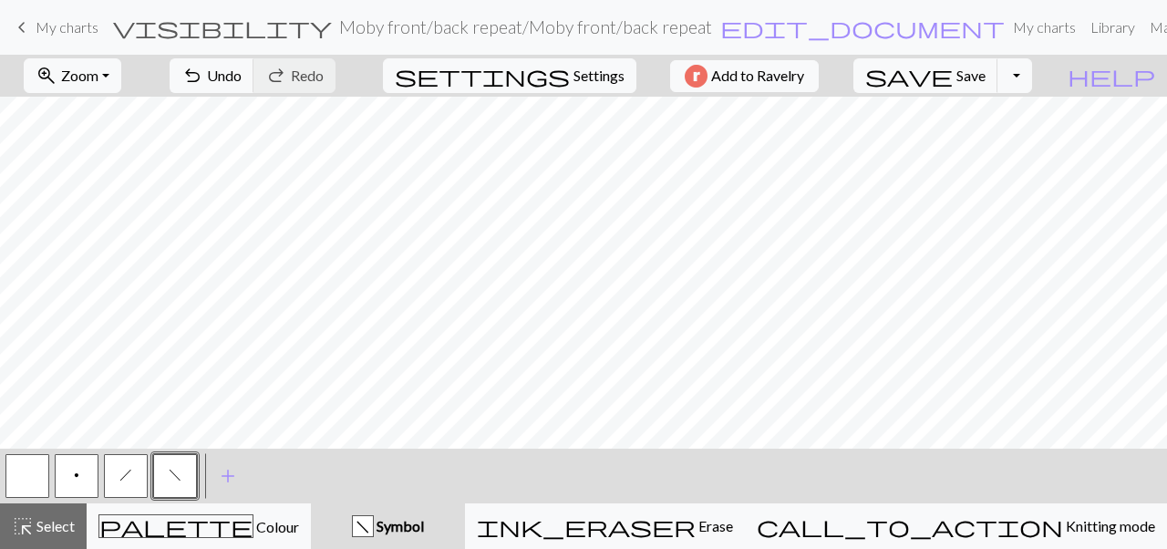
click at [164, 479] on button "f" at bounding box center [175, 476] width 44 height 44
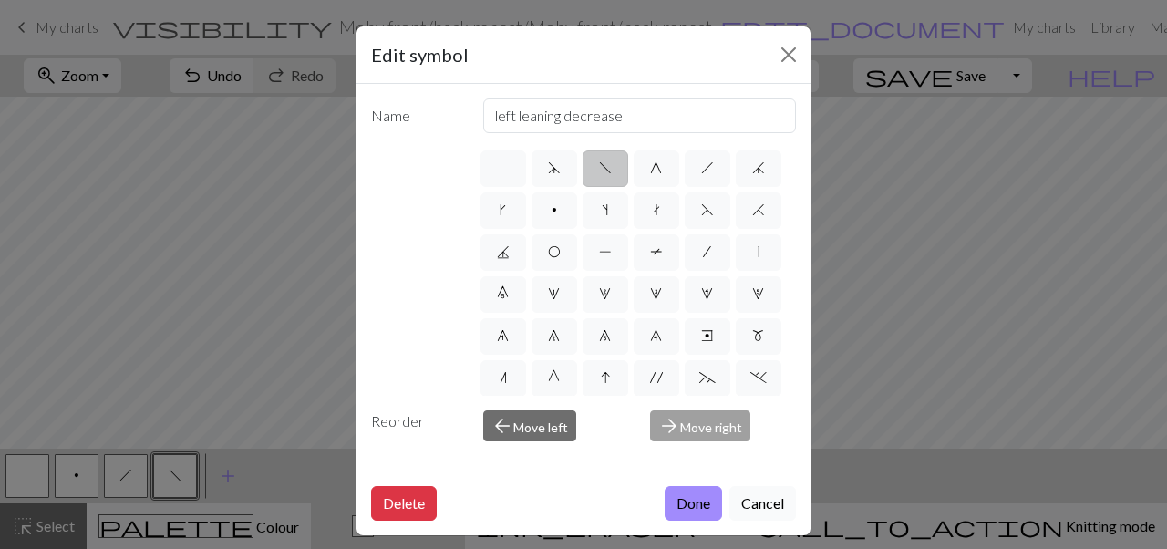
click at [742, 503] on button "Cancel" at bounding box center [762, 503] width 67 height 35
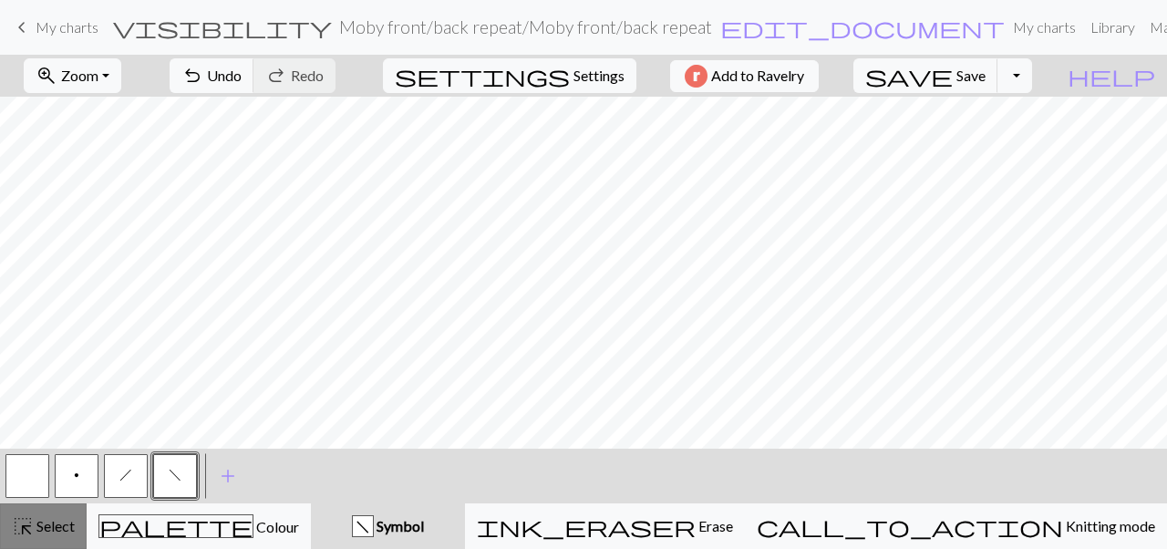
click at [79, 530] on button "highlight_alt Select Select" at bounding box center [43, 526] width 87 height 46
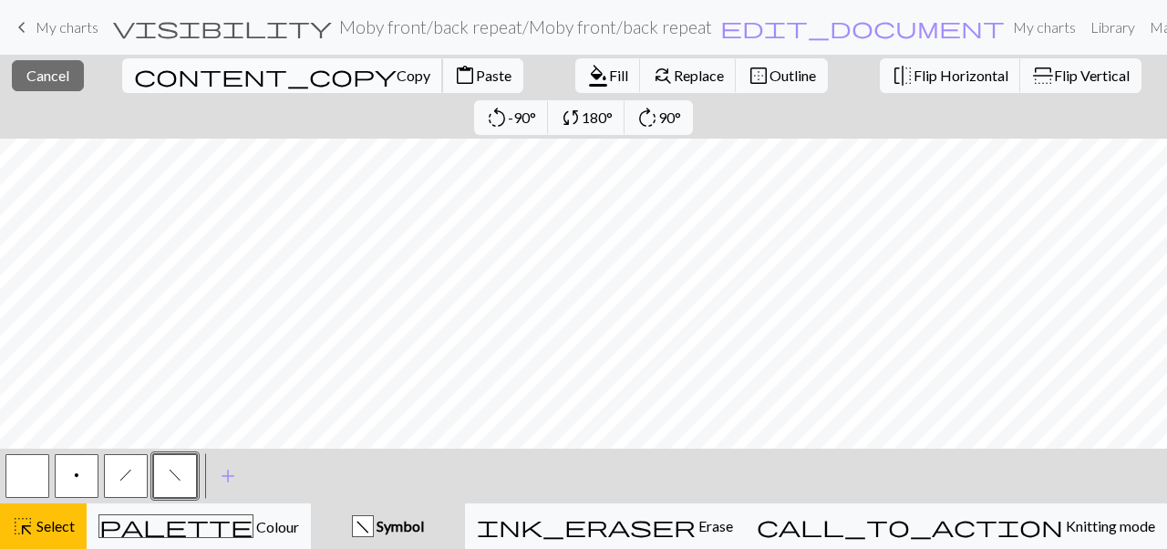
click at [396, 76] on span "Copy" at bounding box center [413, 75] width 34 height 17
click at [30, 482] on button "button" at bounding box center [27, 476] width 44 height 44
click at [476, 77] on span "Paste" at bounding box center [494, 75] width 36 height 17
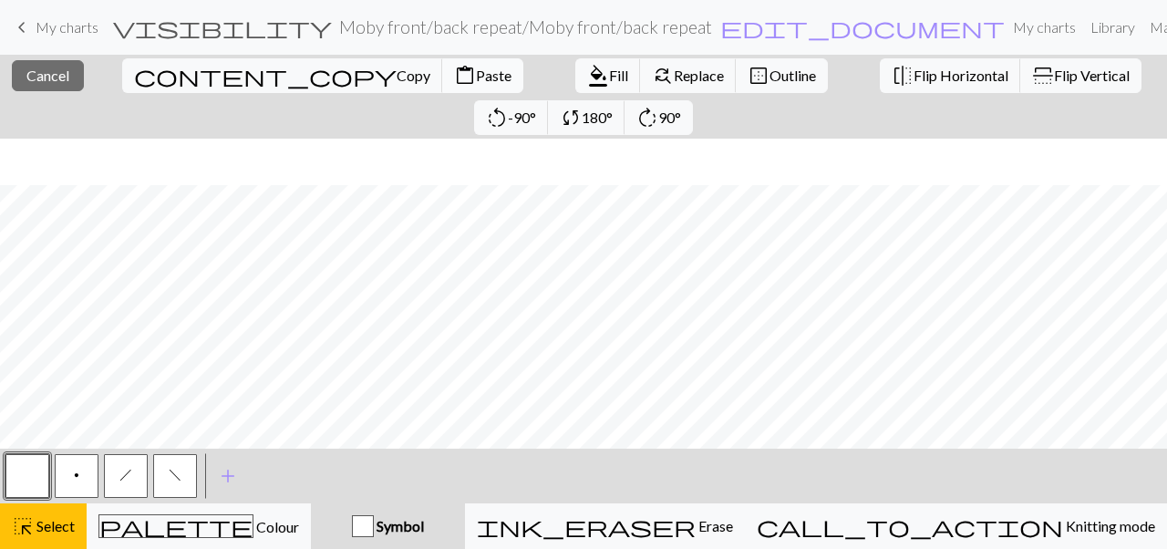
scroll to position [314, 0]
click at [47, 72] on span "Cancel" at bounding box center [47, 75] width 43 height 17
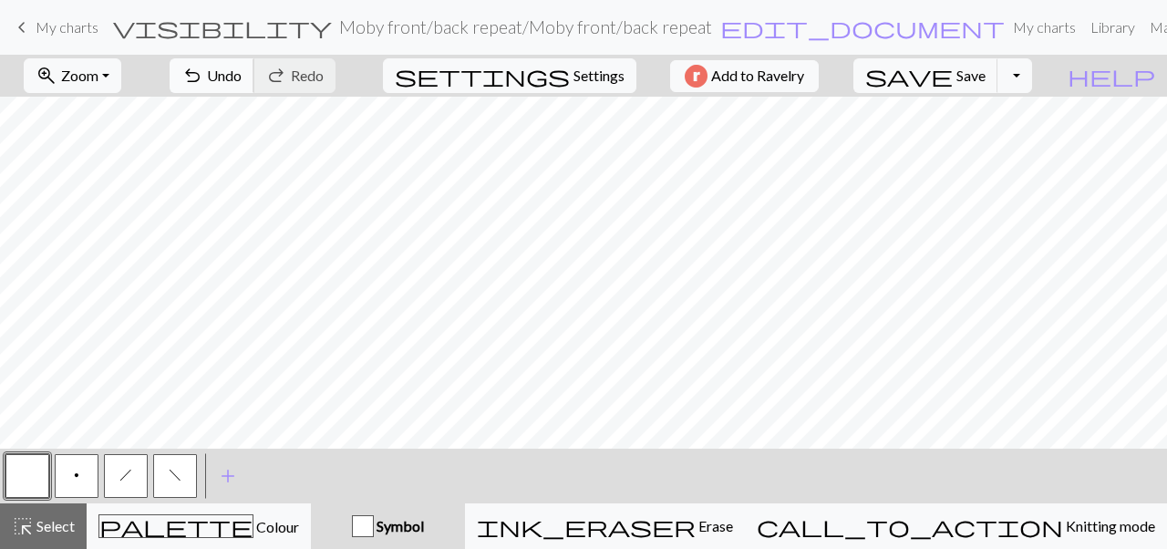
click at [242, 78] on span "Undo" at bounding box center [224, 75] width 35 height 17
click at [68, 531] on span "Select" at bounding box center [54, 525] width 41 height 17
click at [29, 472] on button "button" at bounding box center [27, 476] width 44 height 44
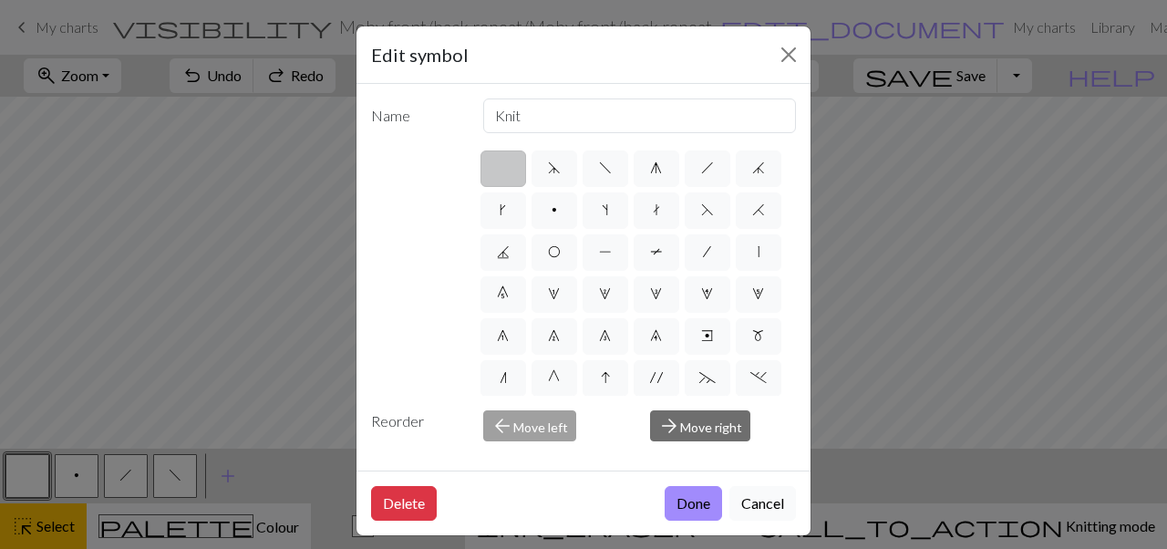
click at [776, 495] on button "Cancel" at bounding box center [762, 503] width 67 height 35
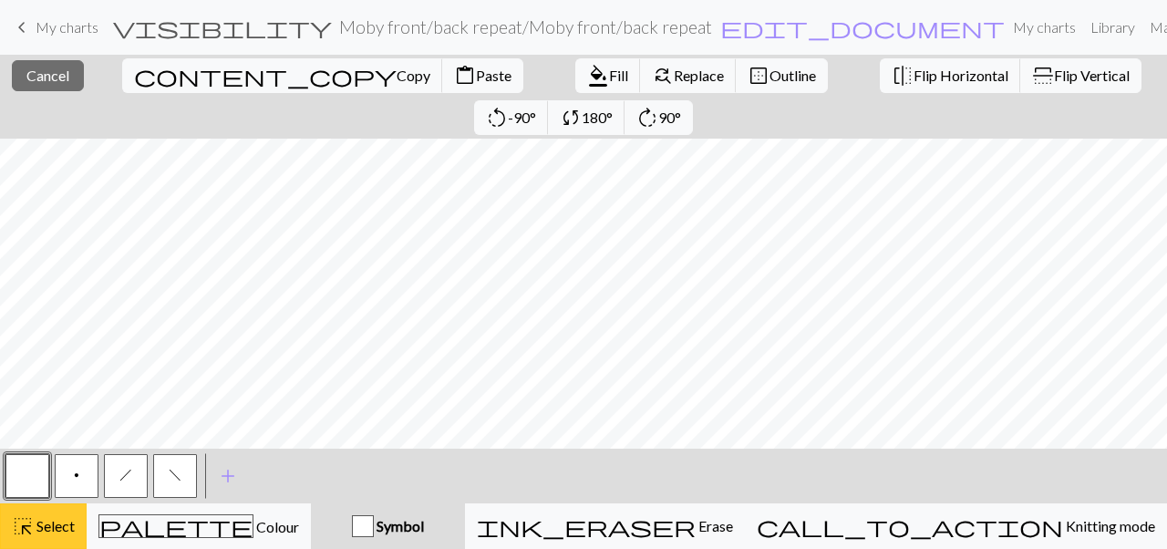
click at [39, 510] on button "highlight_alt Select Select" at bounding box center [43, 526] width 87 height 46
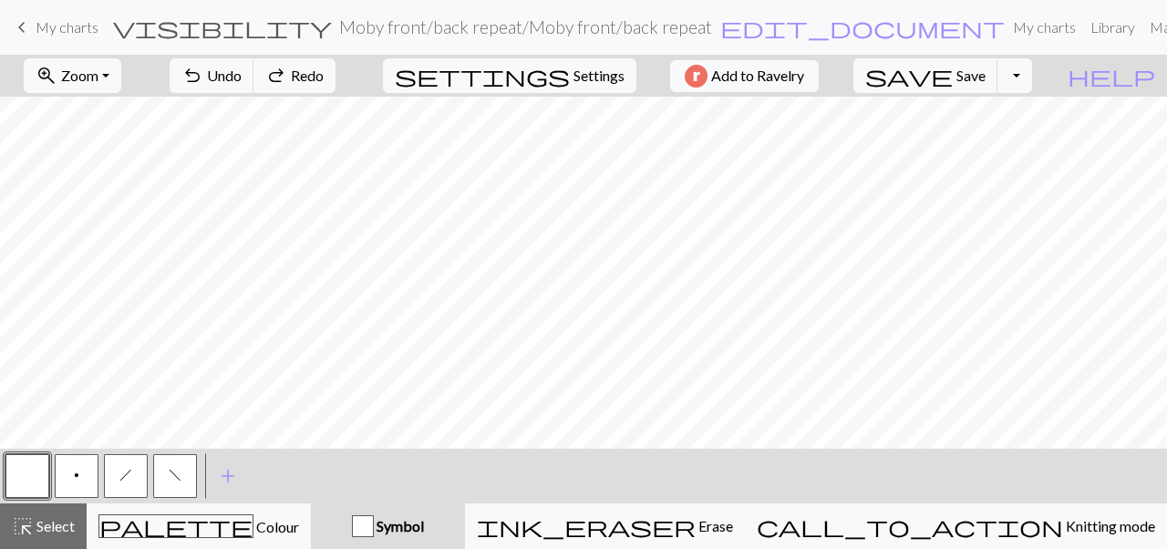
click at [33, 468] on button "button" at bounding box center [27, 476] width 44 height 44
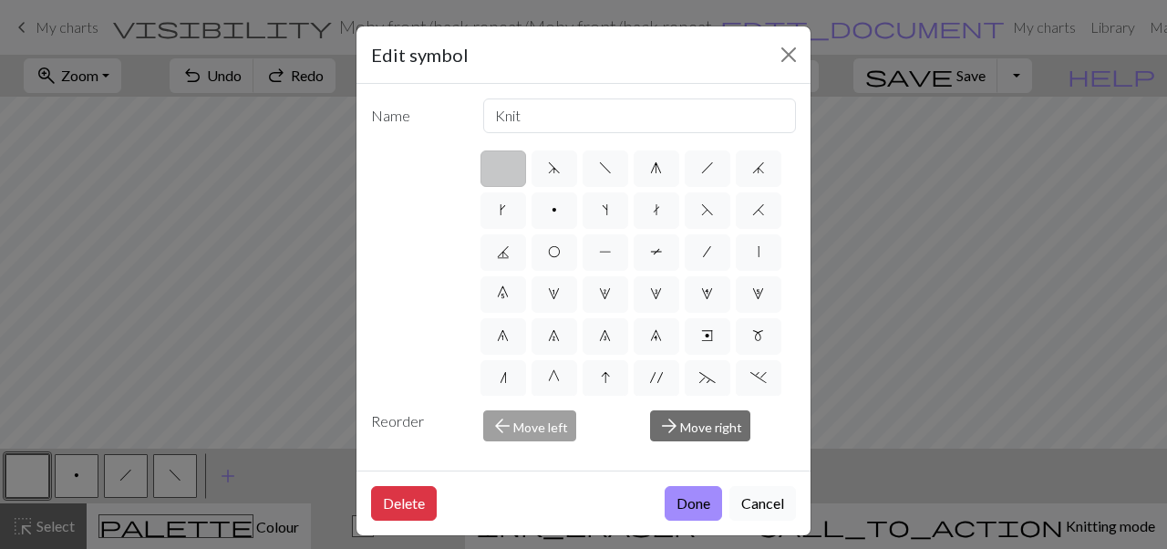
click at [751, 510] on button "Cancel" at bounding box center [762, 503] width 67 height 35
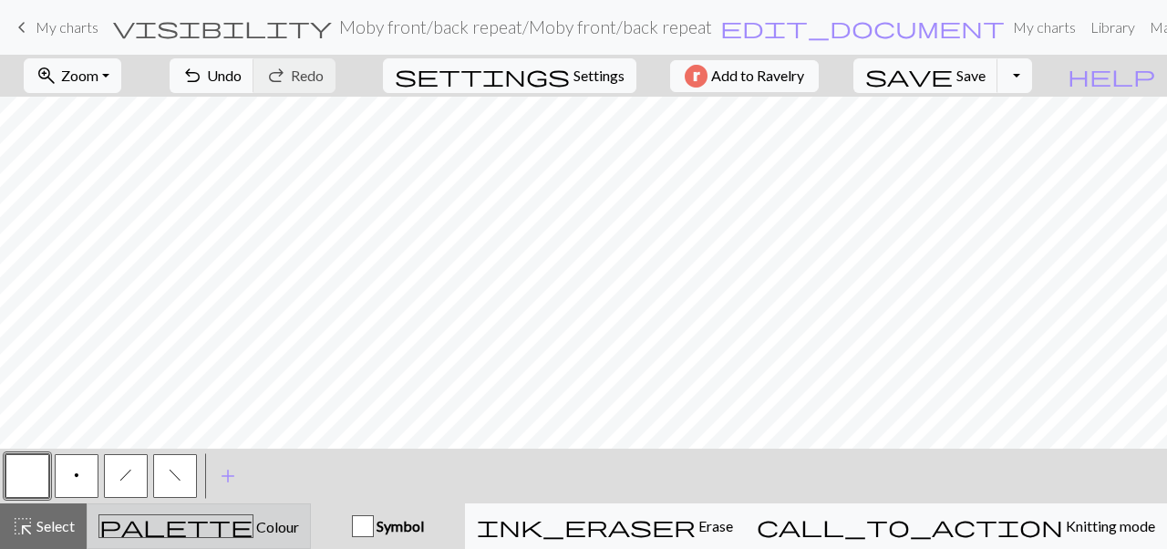
click at [255, 526] on span "Colour" at bounding box center [276, 526] width 46 height 17
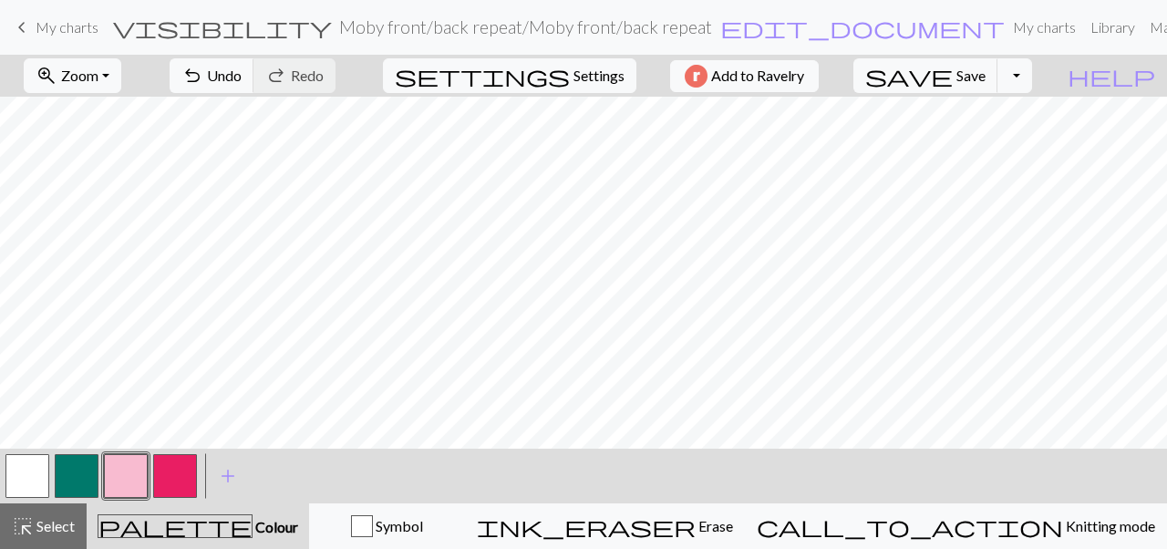
click at [10, 468] on button "button" at bounding box center [27, 476] width 44 height 44
click at [254, 59] on button "undo Undo Undo" at bounding box center [212, 75] width 85 height 35
click at [41, 513] on button "highlight_alt Select Select" at bounding box center [43, 526] width 87 height 46
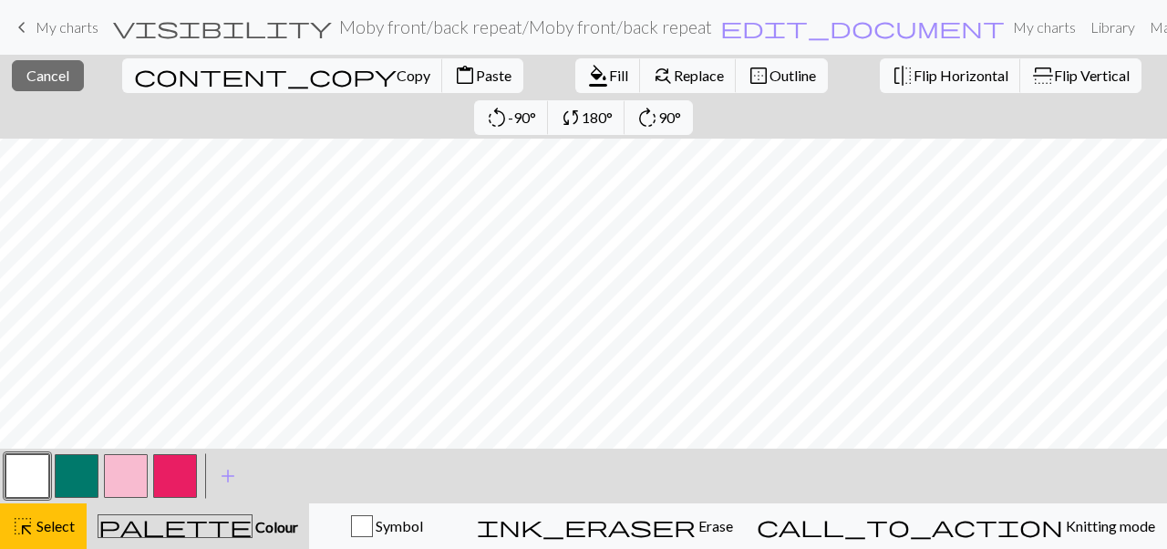
scroll to position [277, 0]
click at [454, 76] on span "content_paste" at bounding box center [465, 76] width 22 height 26
click at [476, 79] on span "Paste" at bounding box center [494, 75] width 36 height 17
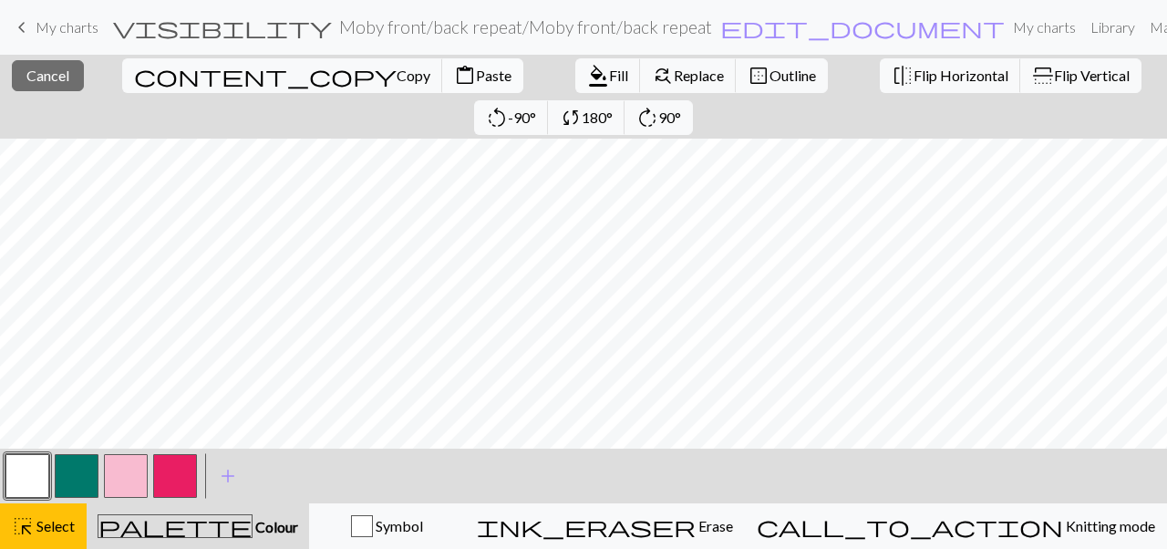
click at [442, 84] on button "content_paste Paste" at bounding box center [482, 75] width 81 height 35
click at [56, 70] on span "Cancel" at bounding box center [47, 75] width 43 height 17
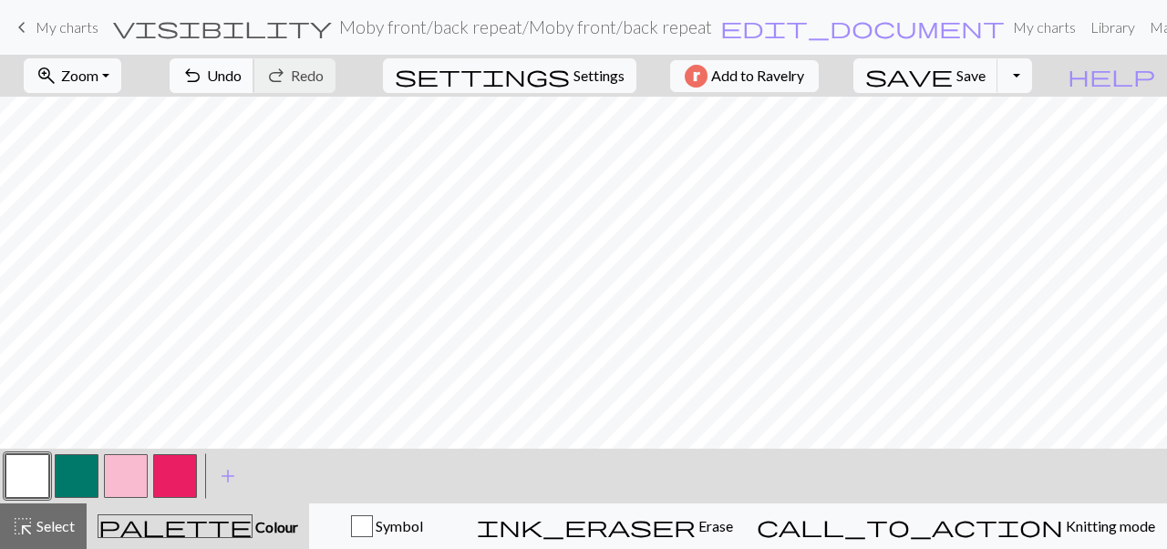
click at [242, 78] on span "Undo" at bounding box center [224, 75] width 35 height 17
click at [31, 541] on button "highlight_alt Select Select" at bounding box center [43, 526] width 87 height 46
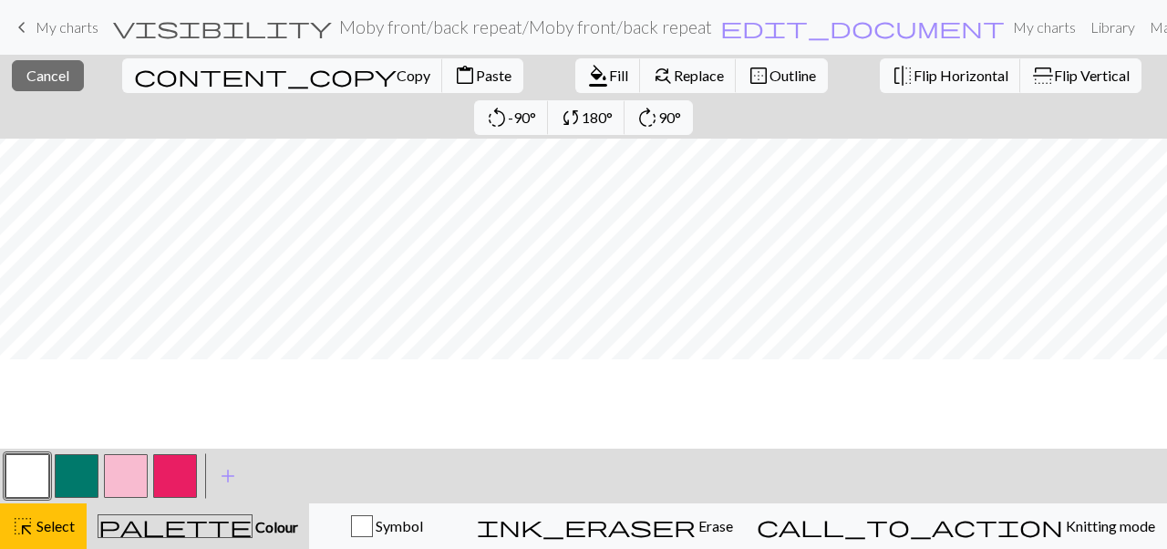
scroll to position [0, 207]
click at [442, 87] on button "content_paste Paste" at bounding box center [482, 75] width 81 height 35
click at [476, 69] on span "Paste" at bounding box center [494, 75] width 36 height 17
click at [442, 88] on button "content_paste Paste" at bounding box center [482, 75] width 81 height 35
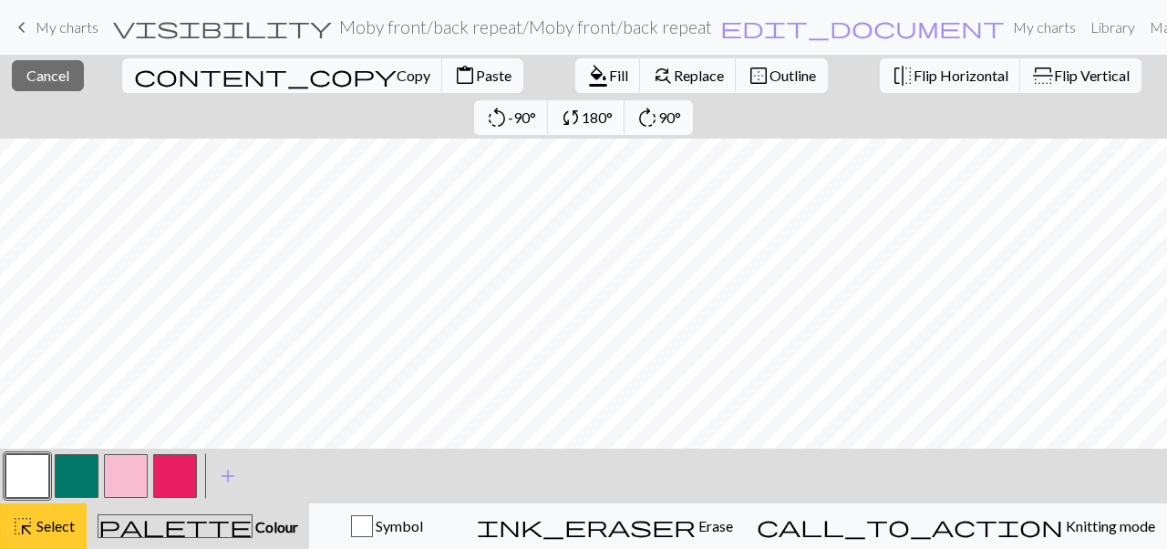
click at [62, 529] on span "Select" at bounding box center [54, 525] width 41 height 17
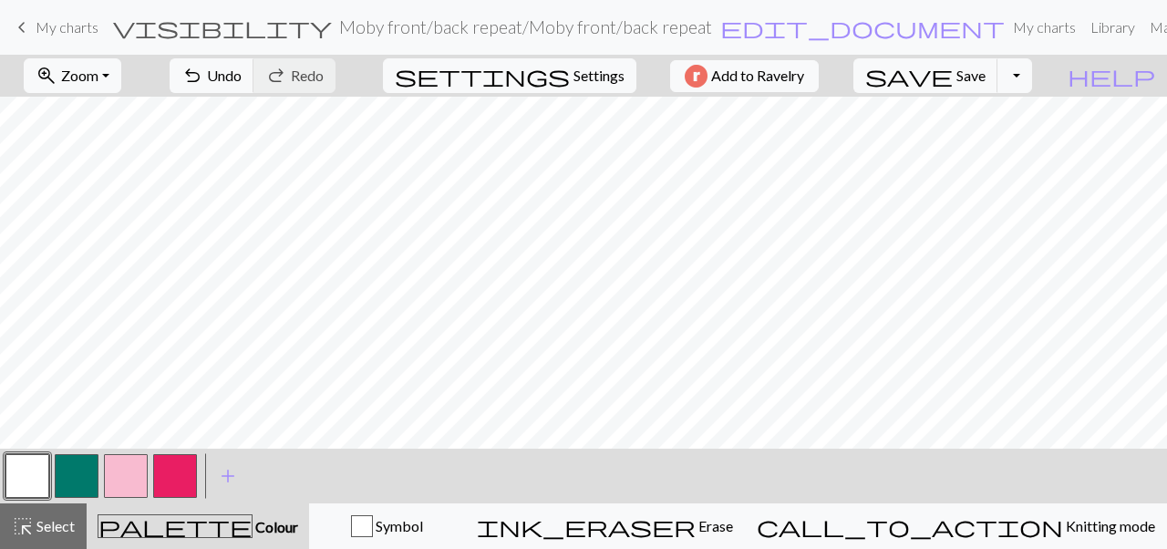
click at [37, 467] on button "button" at bounding box center [27, 476] width 44 height 44
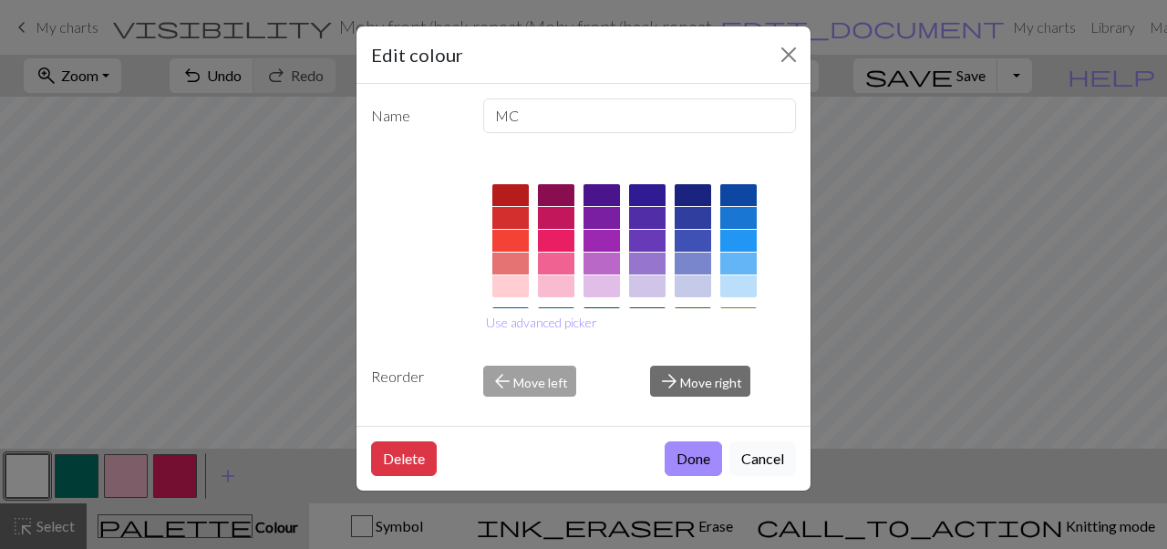
click at [767, 462] on button "Cancel" at bounding box center [762, 458] width 67 height 35
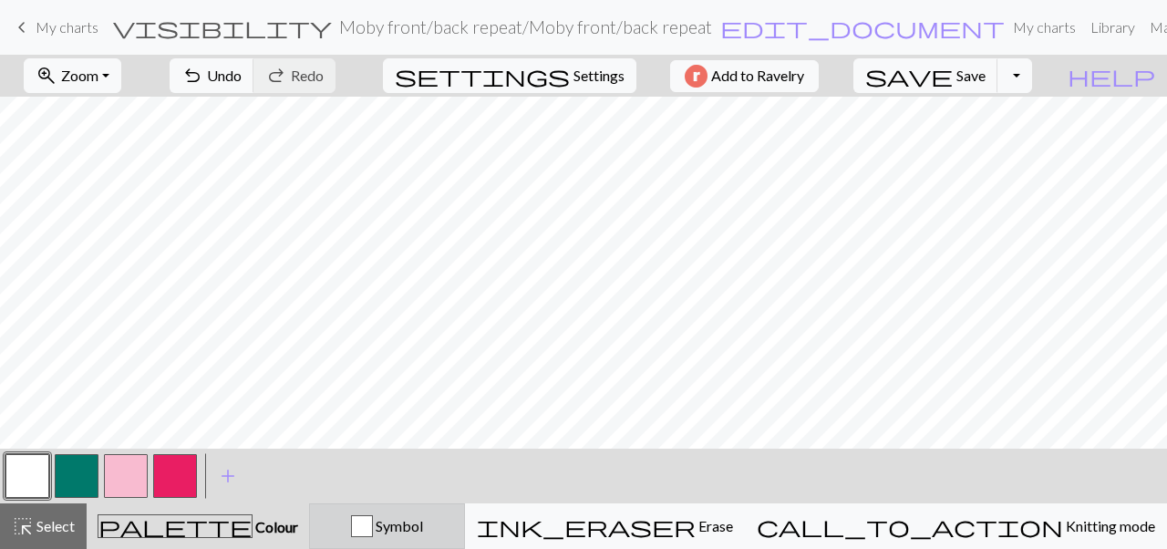
click at [436, 516] on div "Symbol" at bounding box center [387, 526] width 132 height 22
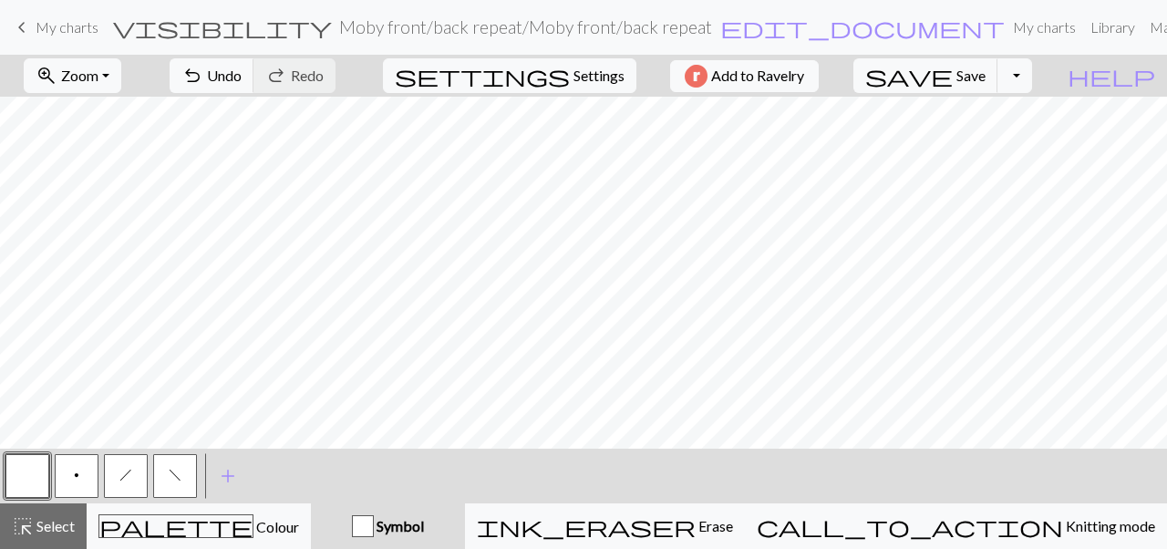
click at [162, 488] on button "f" at bounding box center [175, 476] width 44 height 44
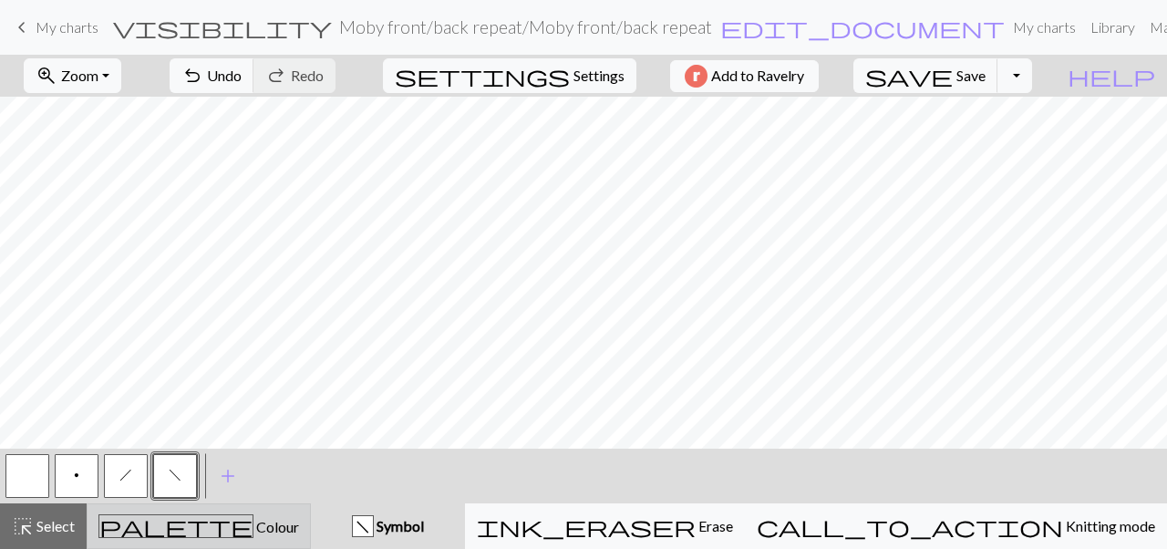
click at [238, 539] on button "palette Colour Colour" at bounding box center [199, 526] width 224 height 46
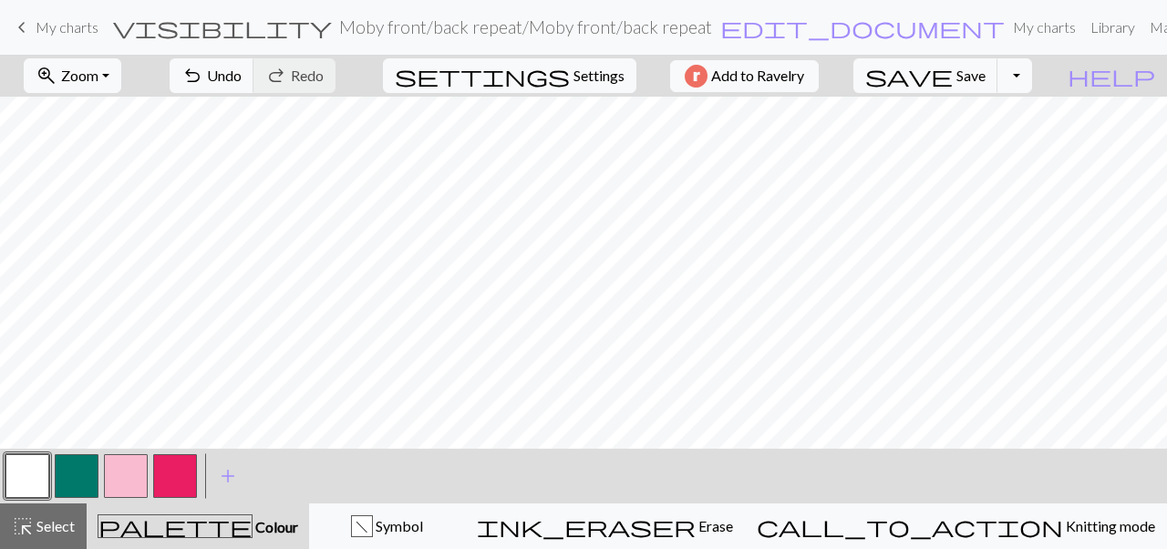
click at [126, 468] on button "button" at bounding box center [126, 476] width 44 height 44
click at [55, 532] on span "Select" at bounding box center [54, 525] width 41 height 17
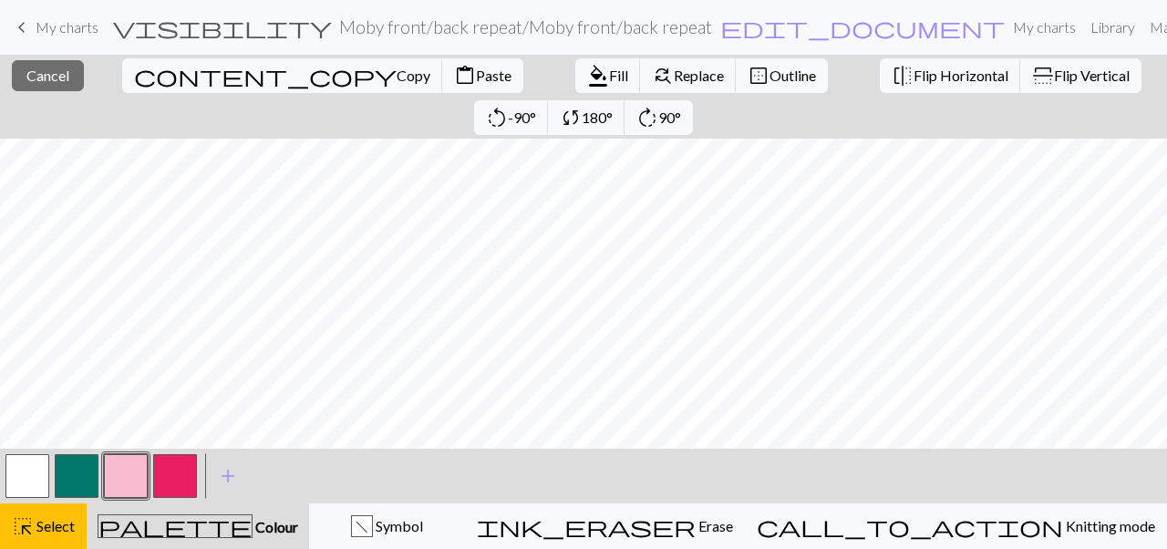
scroll to position [226, 0]
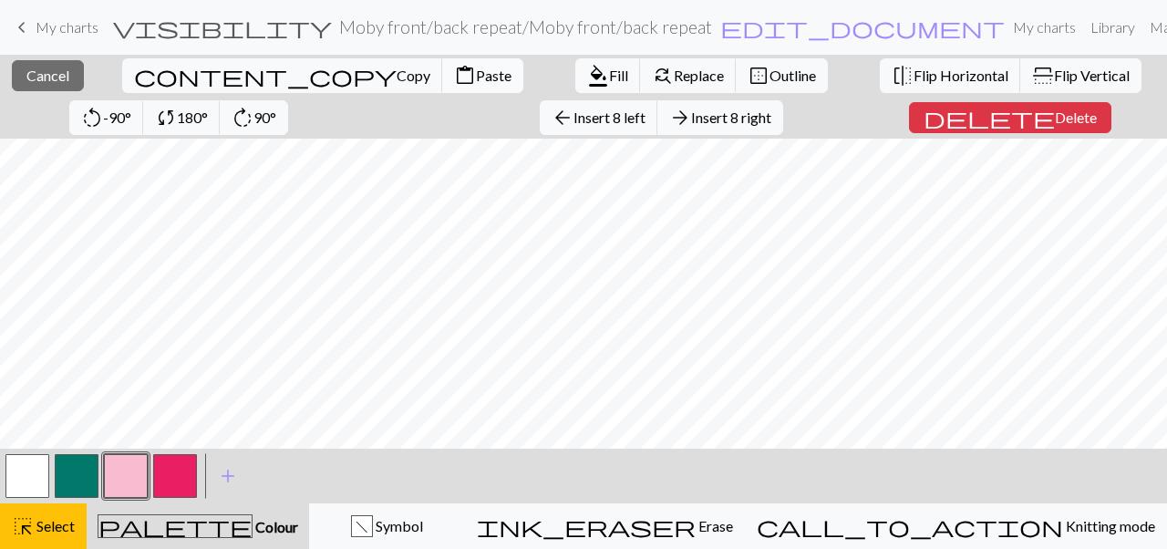
click at [476, 68] on span "Paste" at bounding box center [494, 75] width 36 height 17
click at [37, 86] on button "close Cancel" at bounding box center [48, 75] width 72 height 31
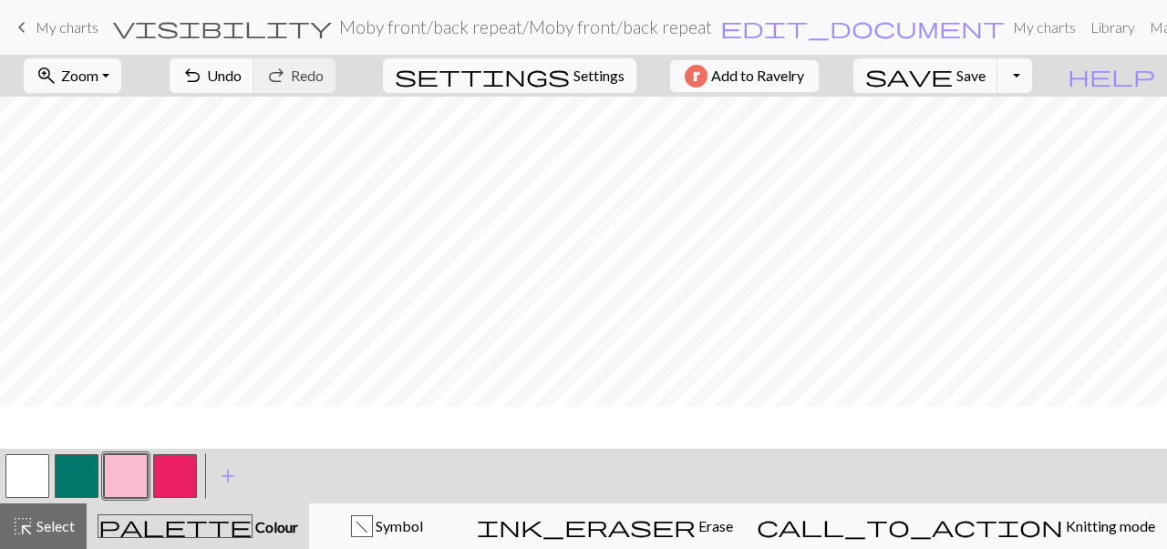
scroll to position [314, 0]
click at [28, 470] on button "button" at bounding box center [27, 476] width 44 height 44
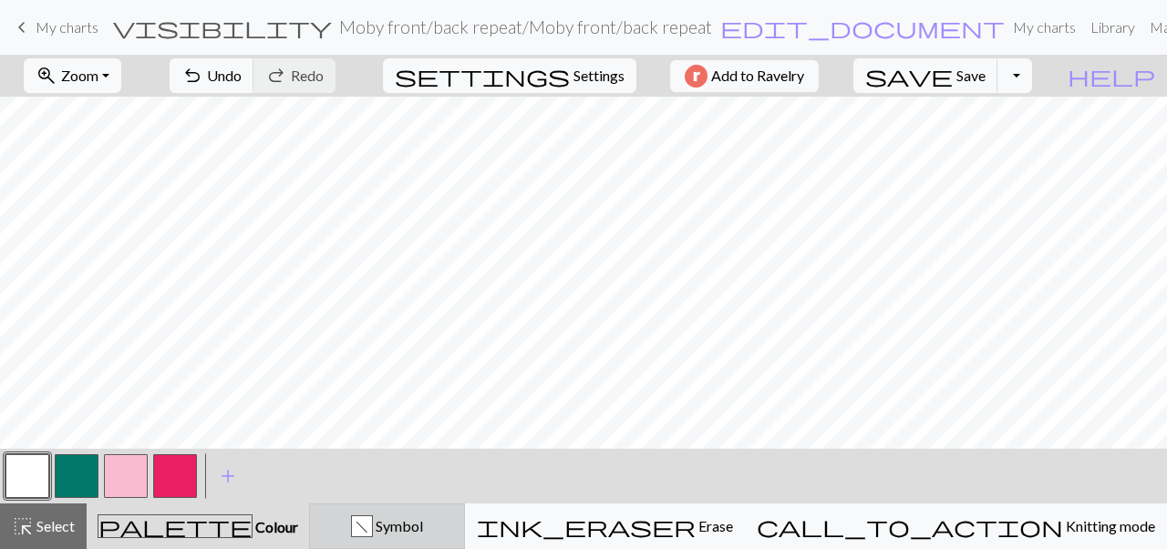
click at [427, 524] on div "f Symbol" at bounding box center [387, 526] width 132 height 22
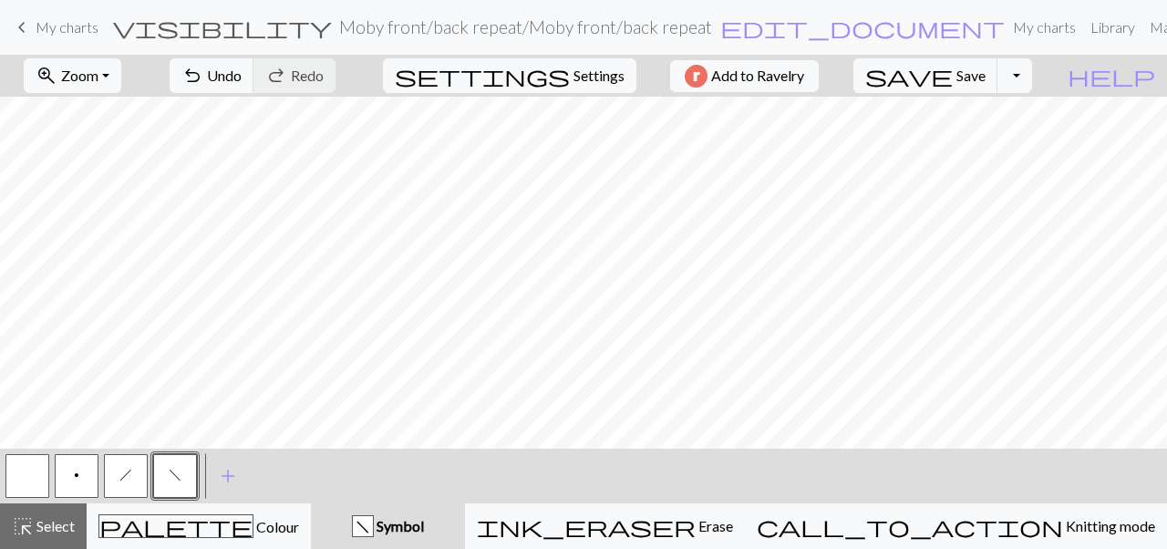
click at [34, 471] on button "button" at bounding box center [27, 476] width 44 height 44
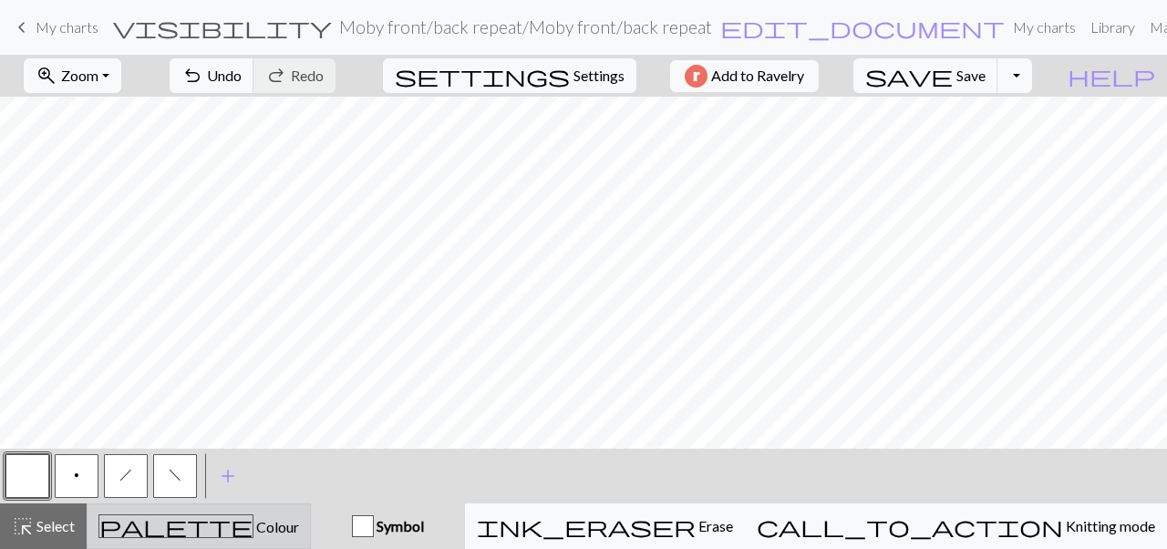
click at [299, 531] on div "palette Colour Colour" at bounding box center [198, 526] width 200 height 24
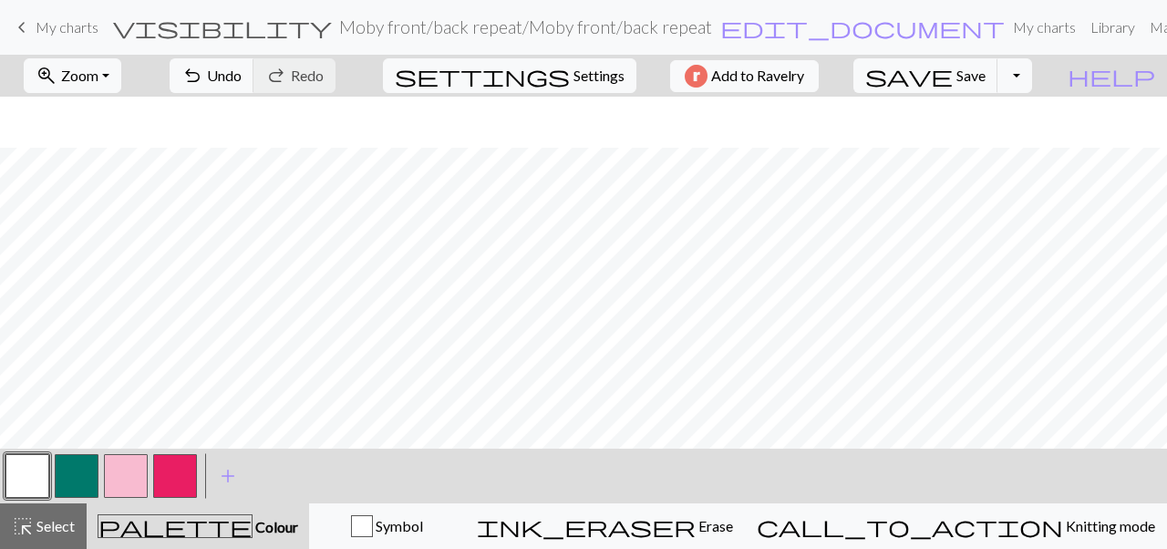
scroll to position [149, 0]
click at [952, 79] on span "save" at bounding box center [908, 76] width 87 height 26
click at [998, 87] on button "save Save Save" at bounding box center [925, 75] width 145 height 35
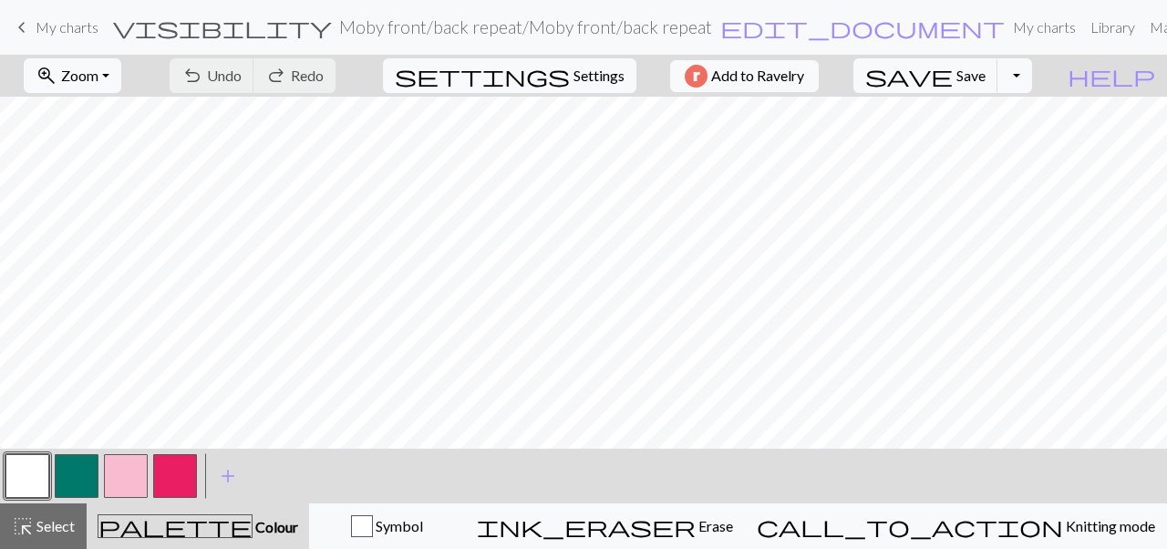
click at [176, 482] on button "button" at bounding box center [175, 476] width 44 height 44
click at [61, 531] on span "Select" at bounding box center [54, 525] width 41 height 17
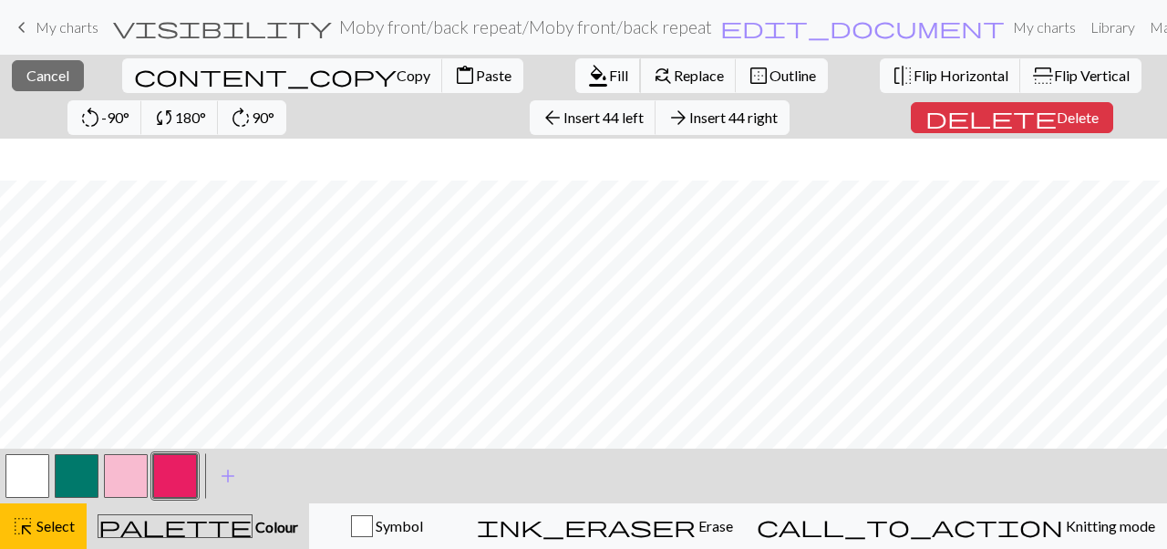
scroll to position [355, 0]
click at [910, 132] on button "delete Delete" at bounding box center [1011, 117] width 202 height 31
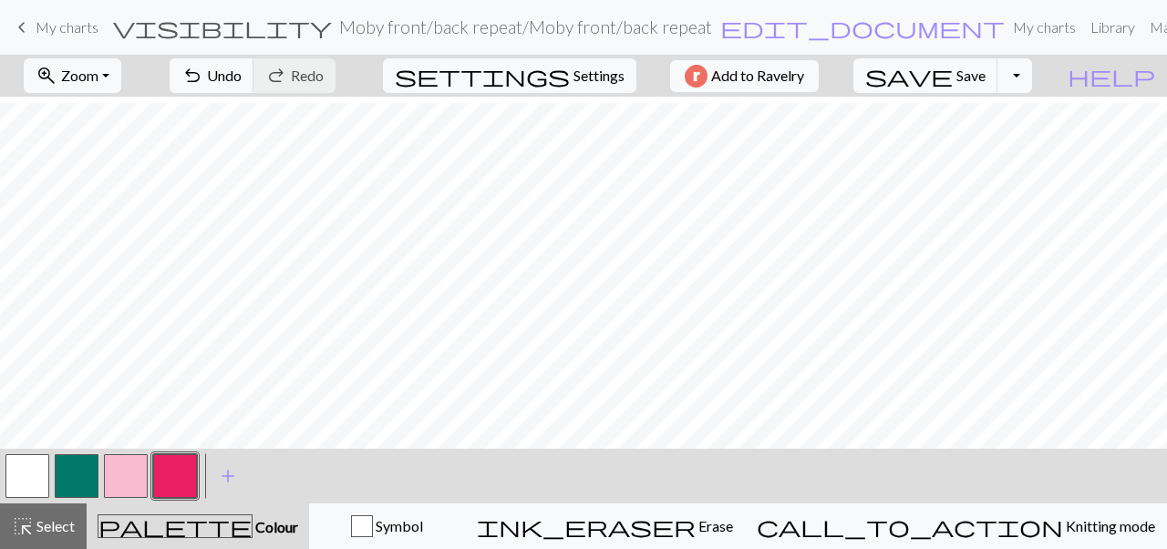
scroll to position [314, 0]
click at [242, 72] on span "Undo" at bounding box center [224, 75] width 35 height 17
click at [46, 541] on button "highlight_alt Select Select" at bounding box center [43, 526] width 87 height 46
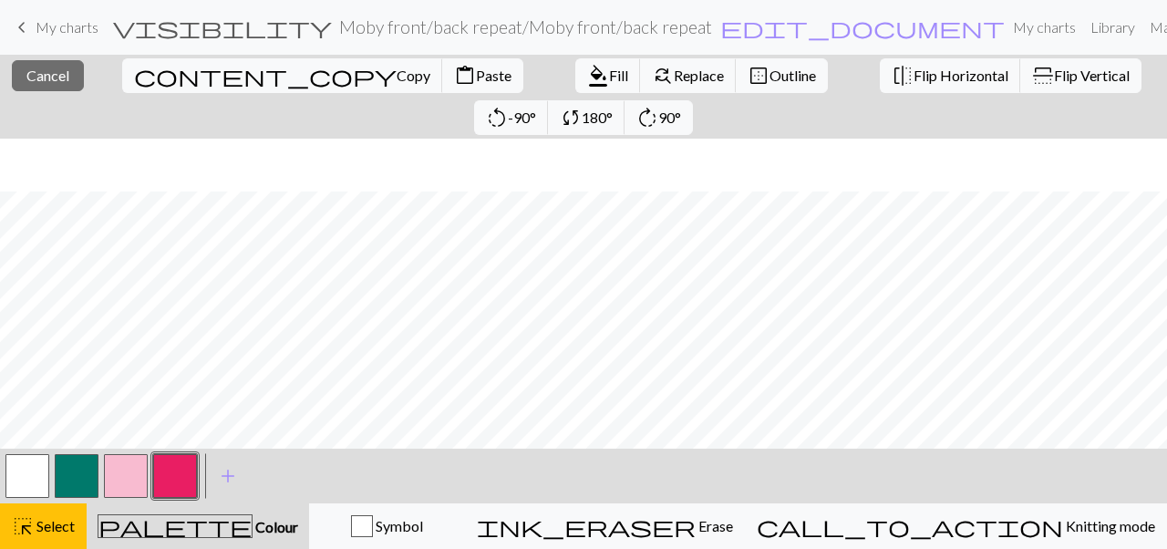
scroll to position [199, 1]
click at [396, 80] on span "Copy" at bounding box center [413, 75] width 34 height 17
click at [49, 542] on button "highlight_alt Select Select" at bounding box center [43, 526] width 87 height 46
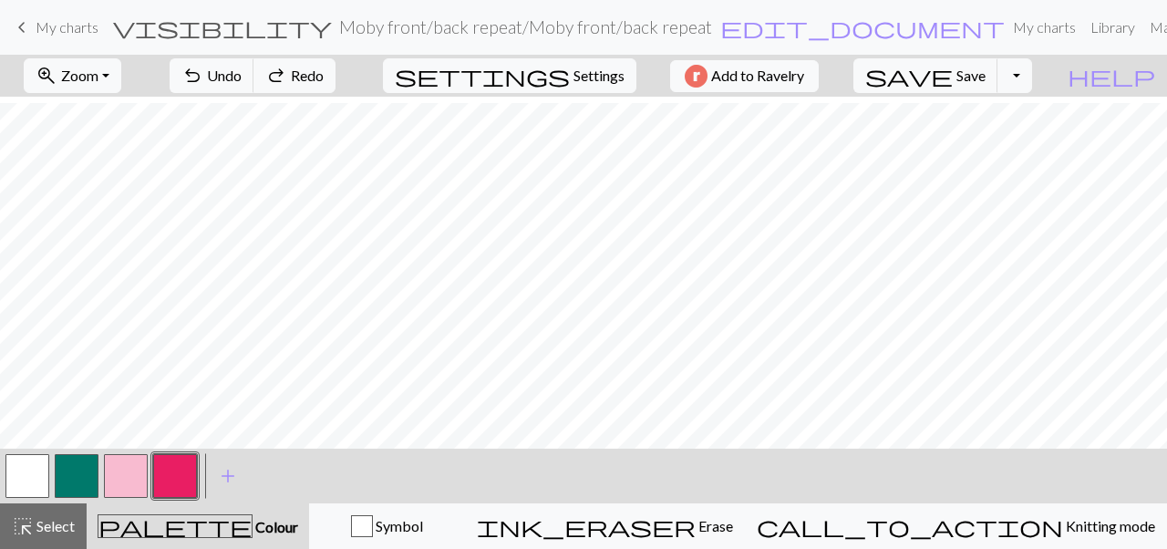
scroll to position [94, 1]
click at [203, 82] on span "undo" at bounding box center [192, 76] width 22 height 26
click at [61, 525] on span "Select" at bounding box center [54, 525] width 41 height 17
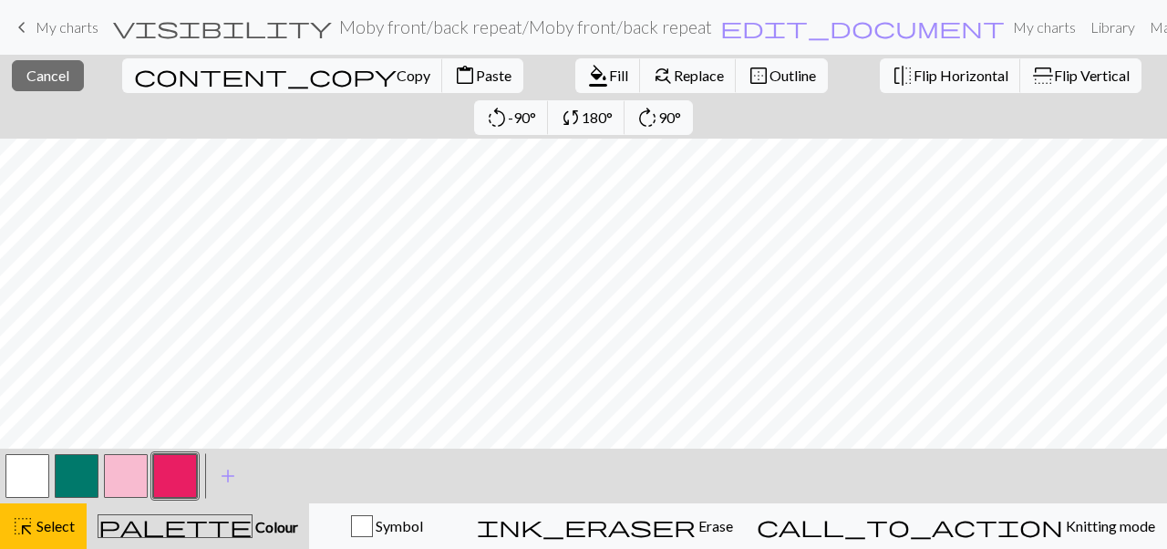
scroll to position [158, 0]
click at [154, 86] on button "content_copy Copy" at bounding box center [282, 75] width 321 height 35
click at [154, 71] on div "Copied" at bounding box center [583, 36] width 1167 height 72
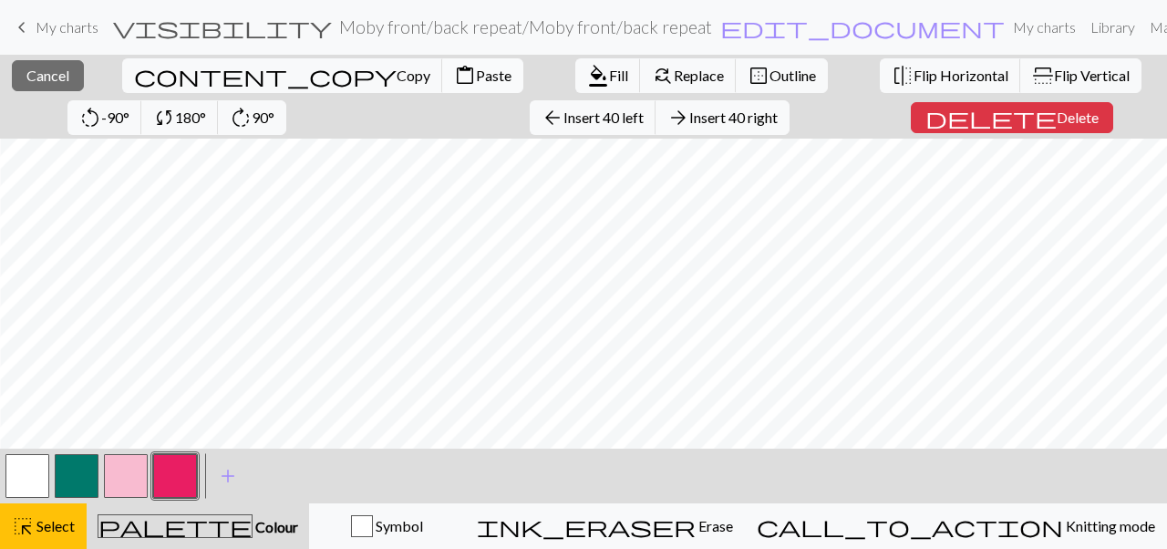
scroll to position [355, 969]
click at [476, 79] on span "Paste" at bounding box center [494, 75] width 36 height 17
click at [41, 70] on span "Cancel" at bounding box center [47, 75] width 43 height 17
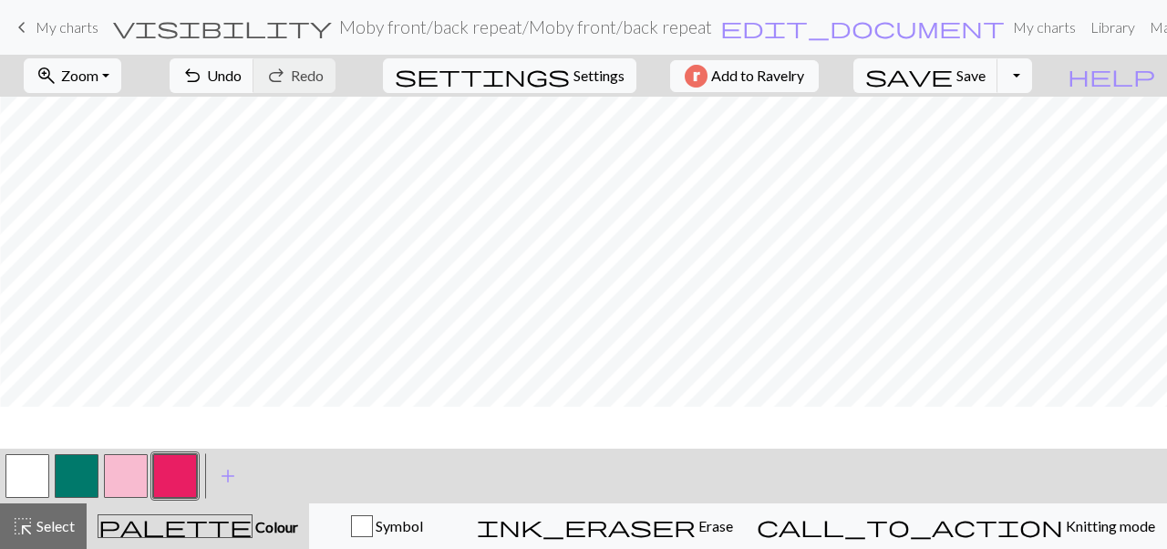
scroll to position [314, 969]
click at [59, 15] on link "keyboard_arrow_left My charts" at bounding box center [54, 27] width 87 height 31
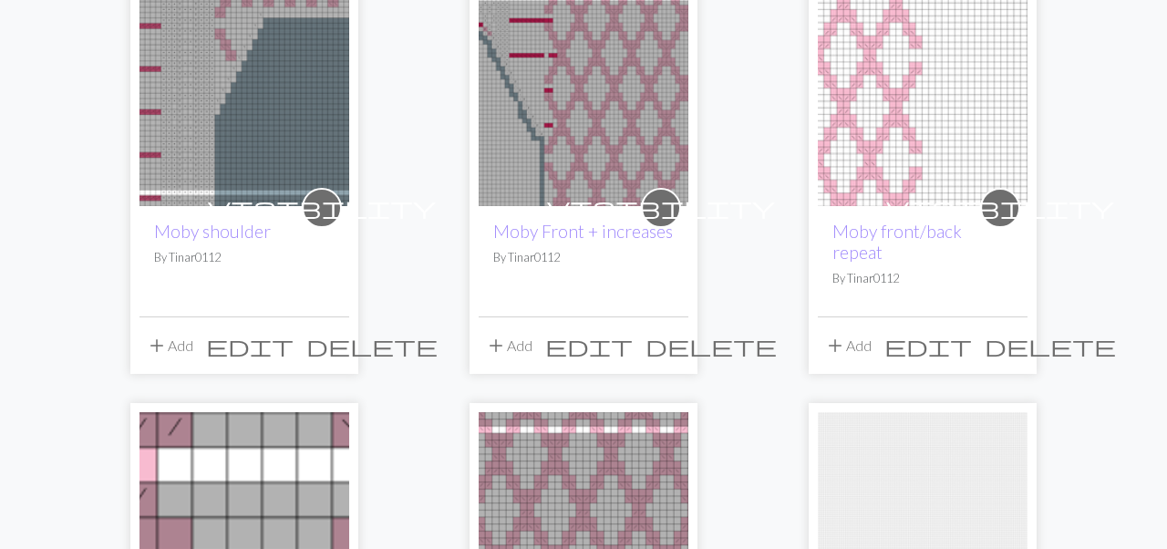
scroll to position [237, 0]
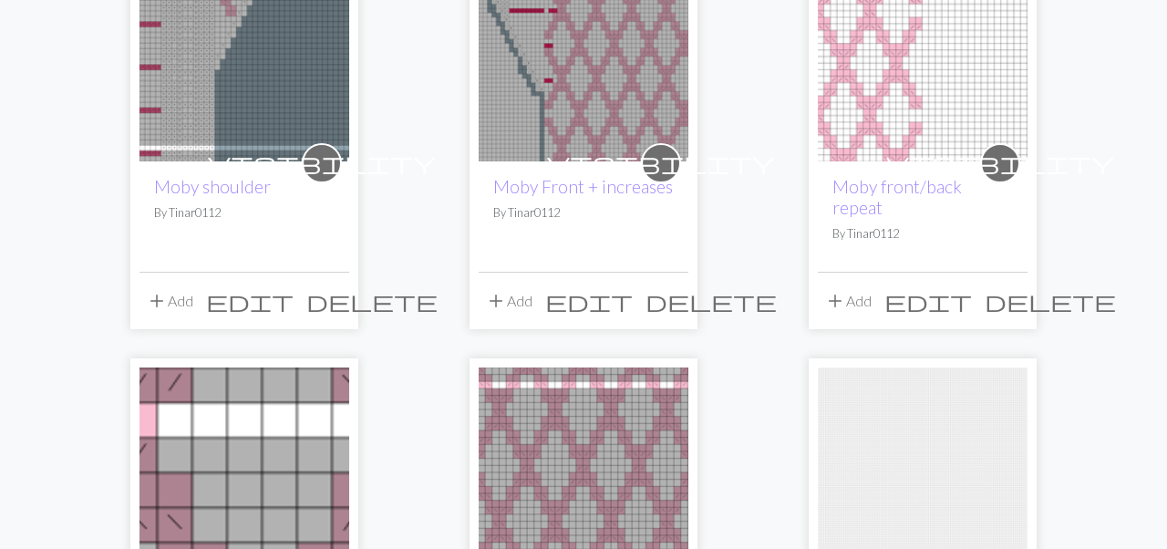
click at [1009, 288] on span "delete" at bounding box center [1049, 301] width 131 height 26
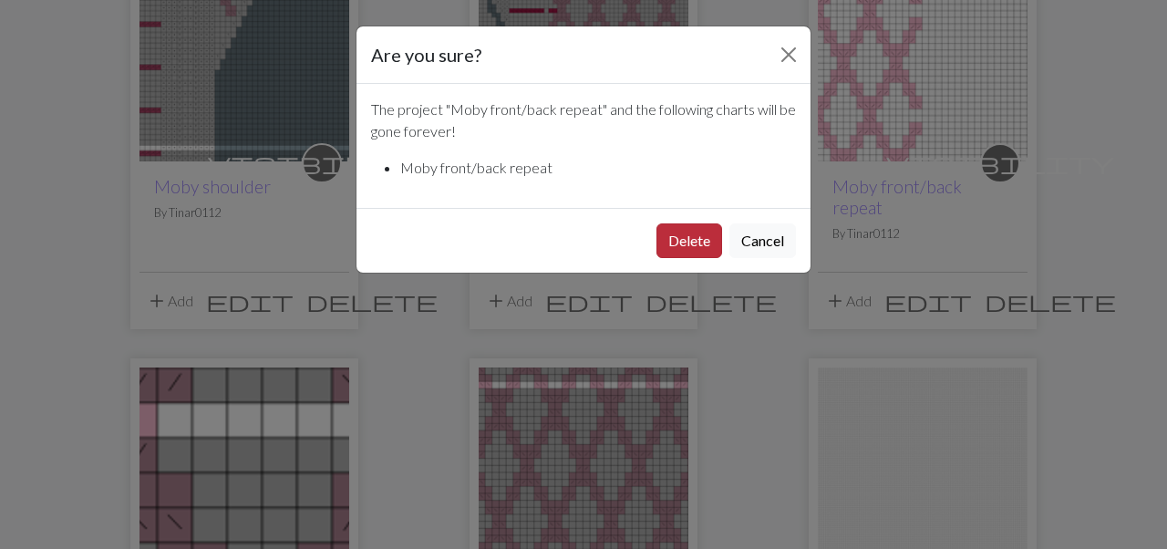
click at [694, 242] on button "Delete" at bounding box center [689, 240] width 66 height 35
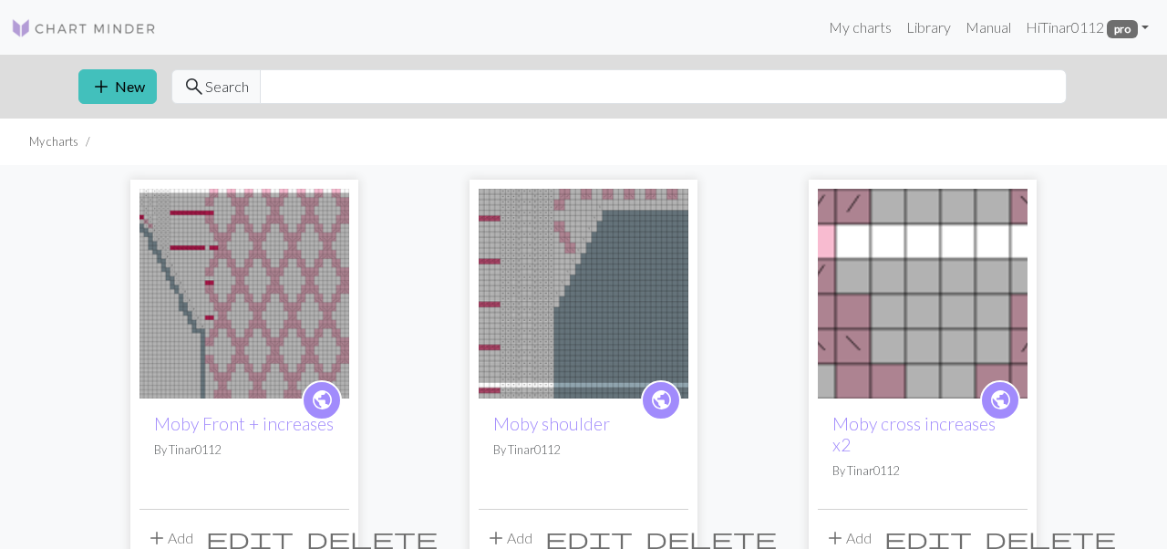
click at [303, 287] on img at bounding box center [244, 294] width 210 height 210
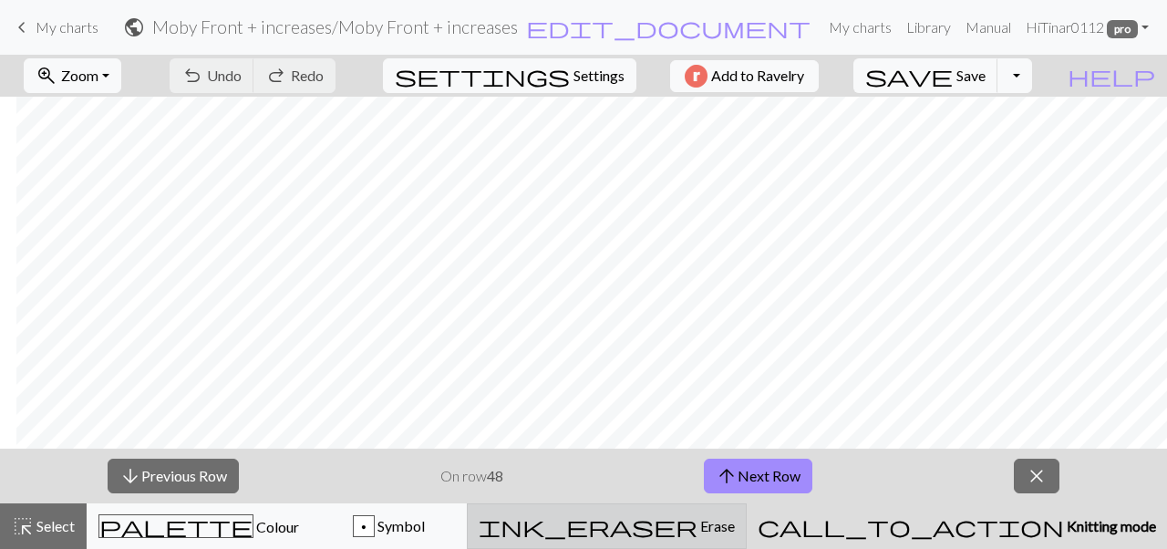
scroll to position [0, 417]
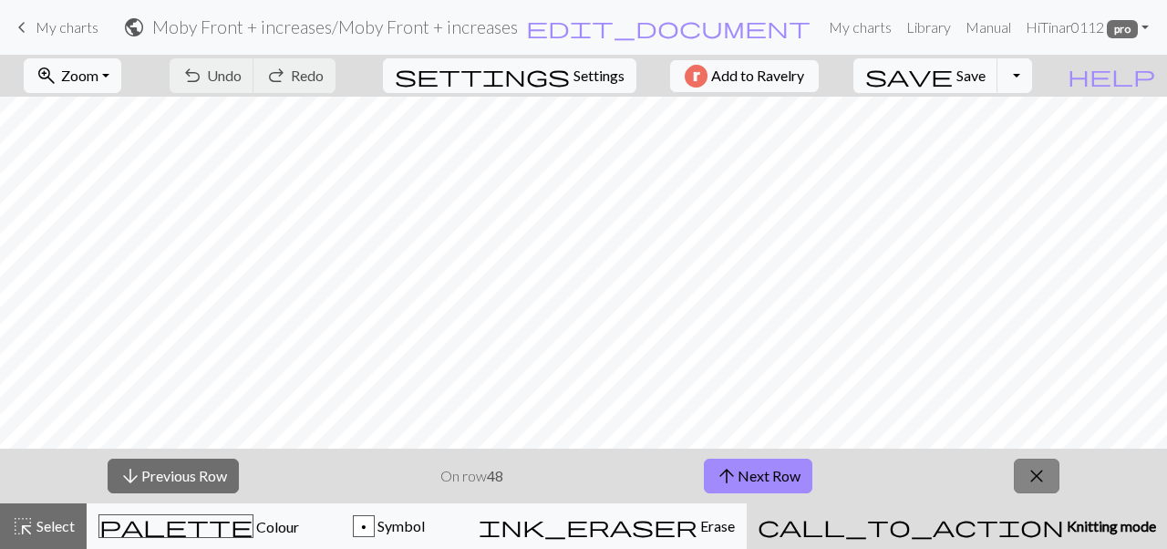
click at [1046, 487] on span "close" at bounding box center [1036, 476] width 22 height 26
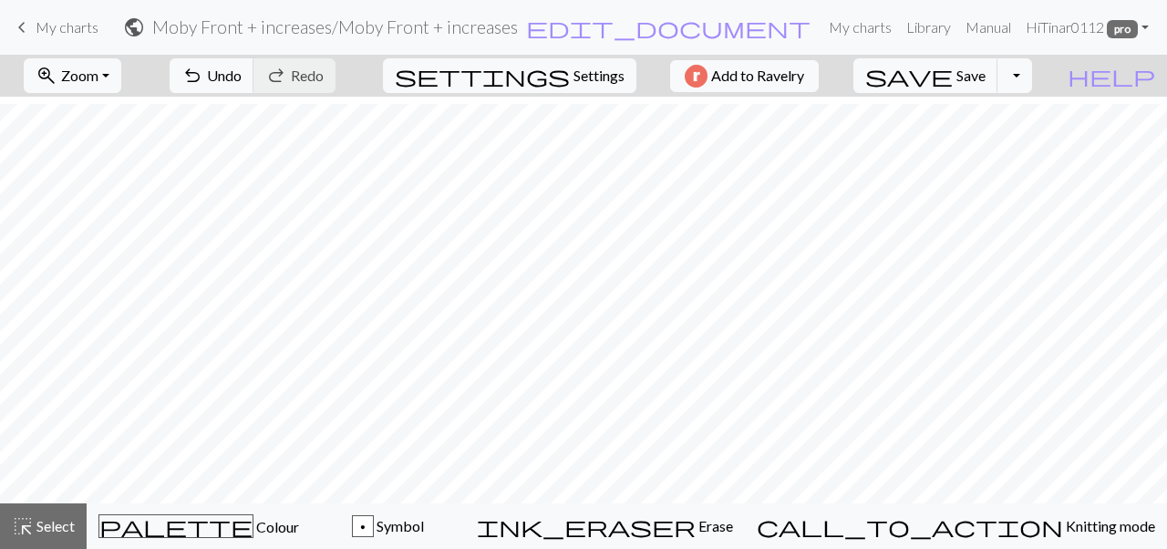
scroll to position [22, 417]
click at [64, 519] on span "Select" at bounding box center [54, 525] width 41 height 17
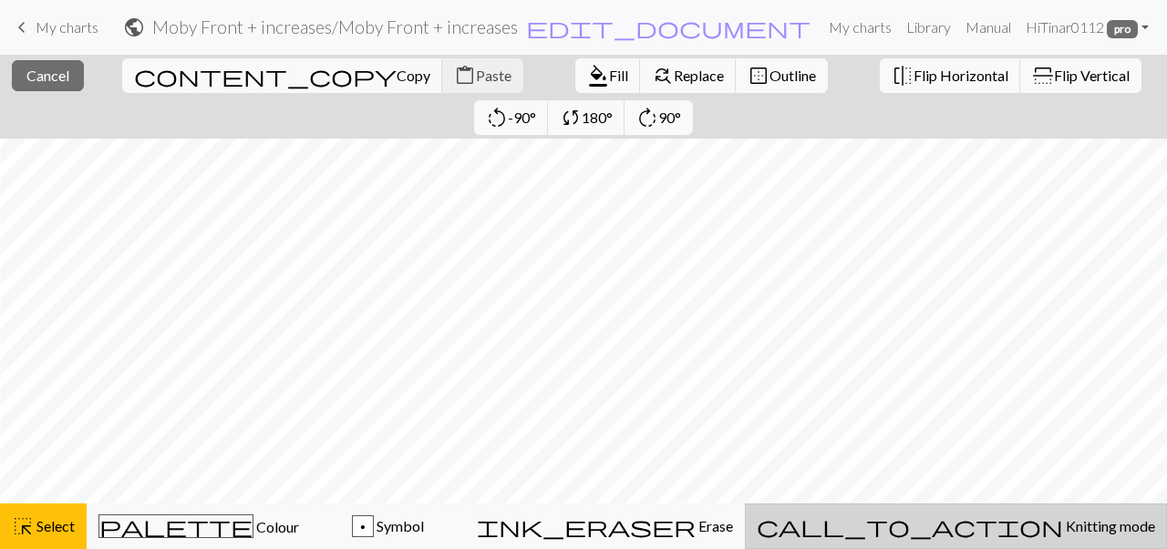
scroll to position [94, 434]
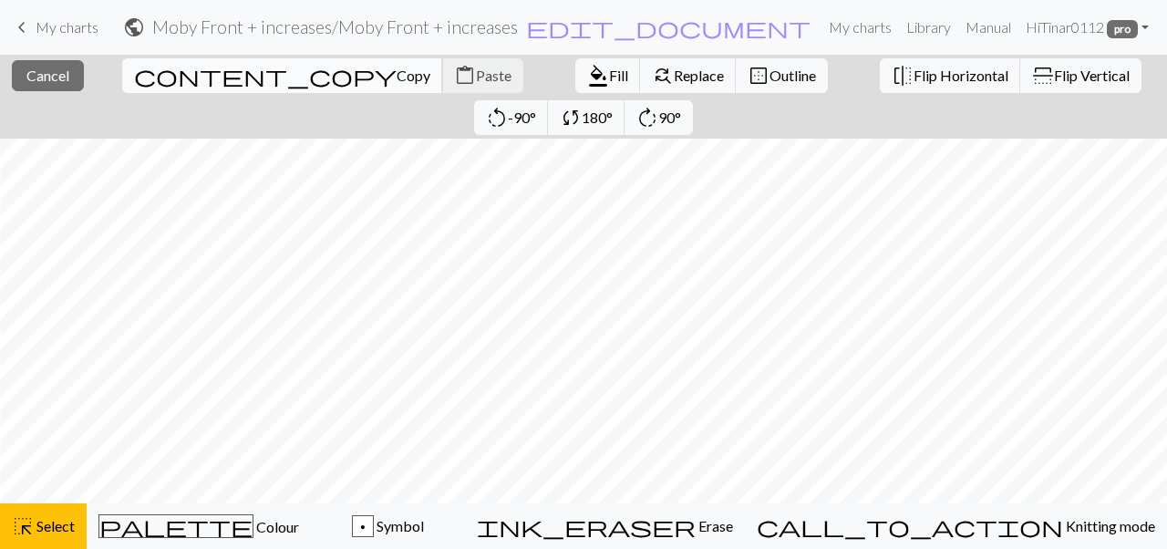
click at [396, 70] on span "Copy" at bounding box center [413, 75] width 34 height 17
click at [25, 27] on div "Copied" at bounding box center [583, 36] width 1167 height 72
click at [33, 527] on span "highlight_alt" at bounding box center [23, 526] width 22 height 26
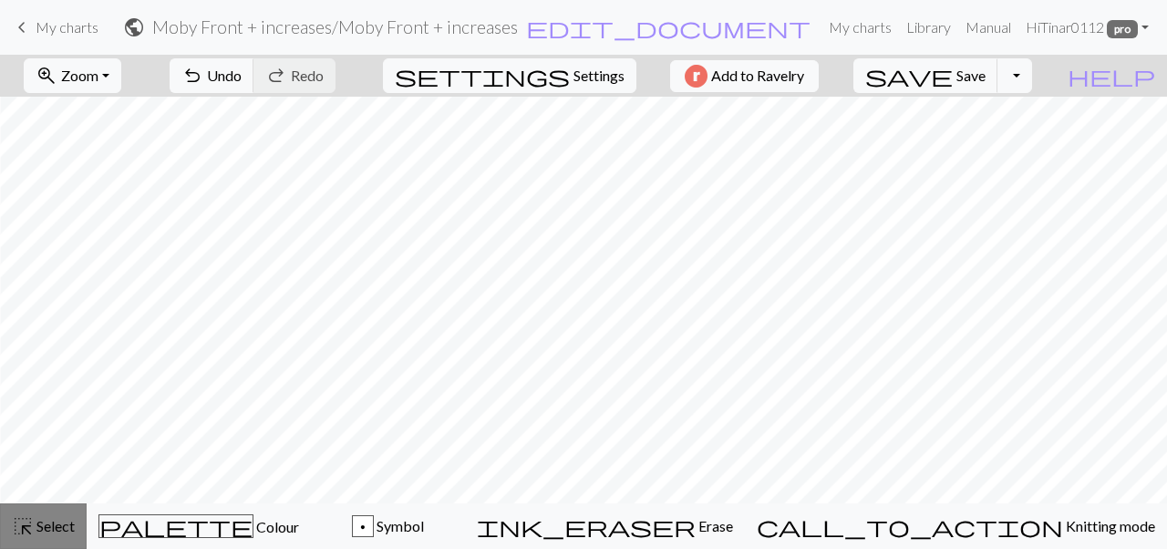
click at [12, 527] on span "highlight_alt" at bounding box center [23, 526] width 22 height 26
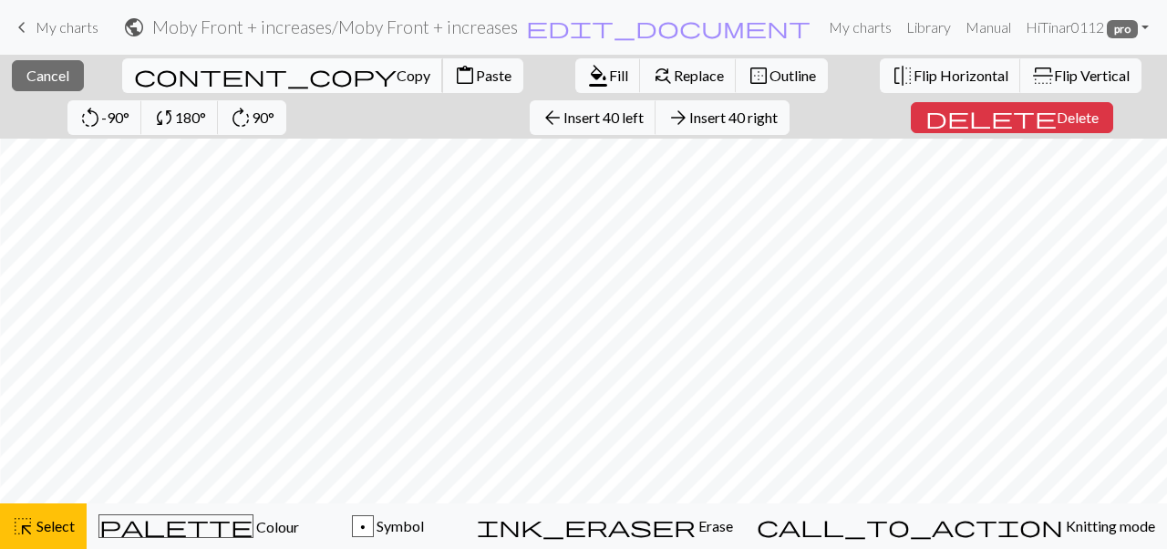
click at [396, 77] on span "Copy" at bounding box center [413, 75] width 34 height 17
click at [396, 82] on span "Copy" at bounding box center [413, 75] width 34 height 17
click at [59, 81] on span "Cancel" at bounding box center [47, 75] width 43 height 17
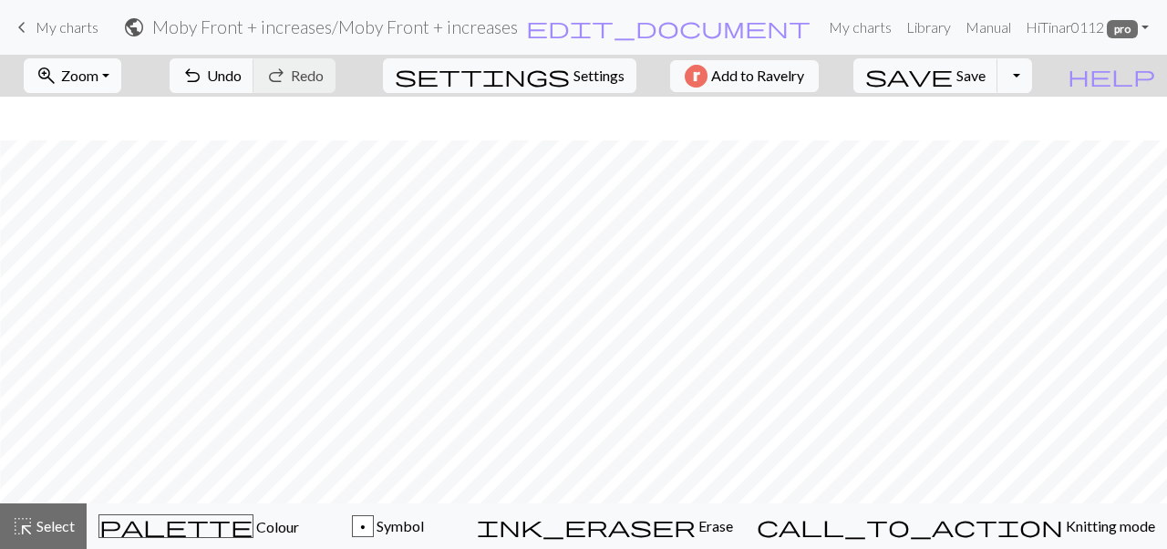
scroll to position [550, 434]
click at [44, 522] on span "Select" at bounding box center [54, 525] width 41 height 17
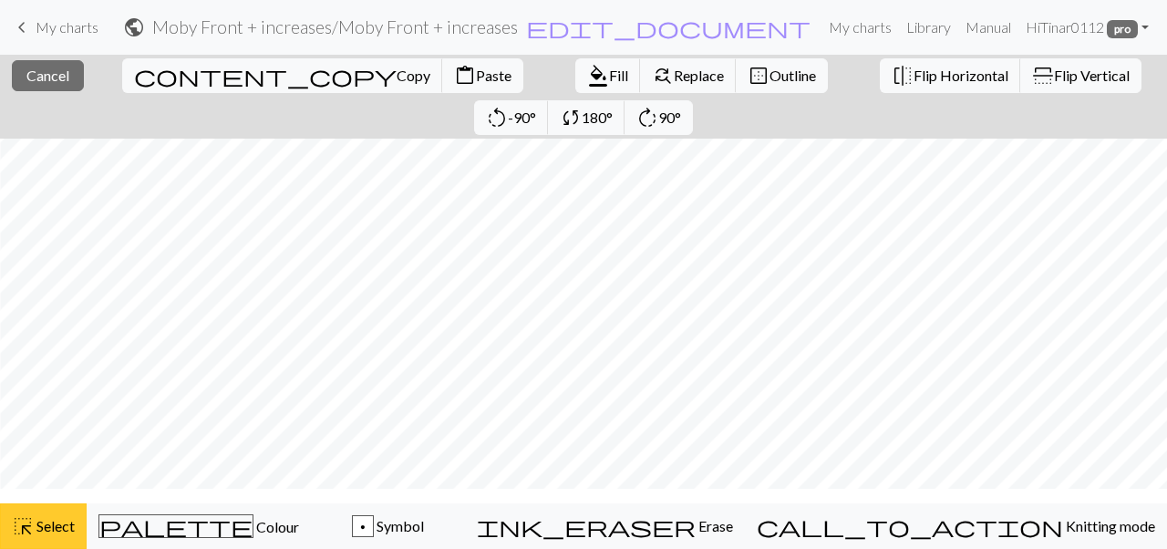
scroll to position [494, 434]
click at [396, 79] on span "Copy" at bounding box center [413, 75] width 34 height 17
click at [36, 24] on span "My charts" at bounding box center [67, 26] width 63 height 17
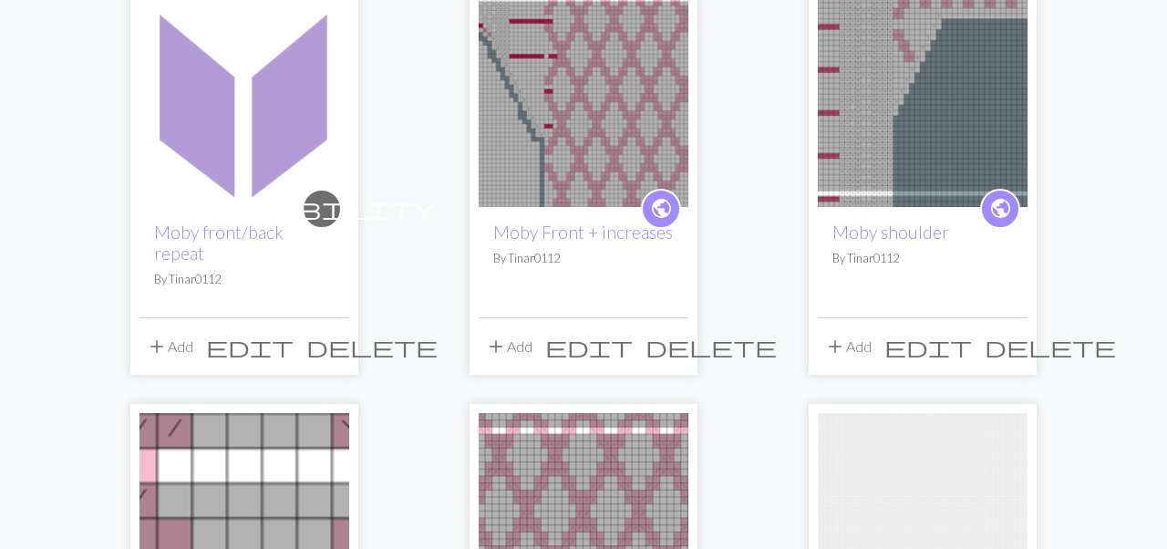
scroll to position [192, 0]
click at [657, 214] on span "public" at bounding box center [661, 207] width 23 height 28
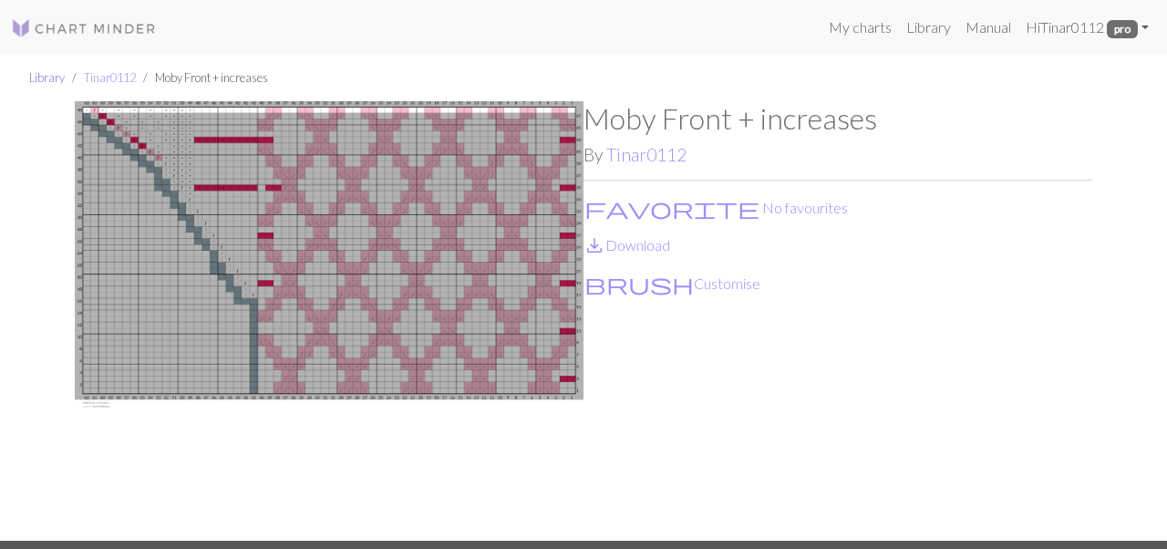
click at [45, 79] on link "Library" at bounding box center [47, 77] width 36 height 15
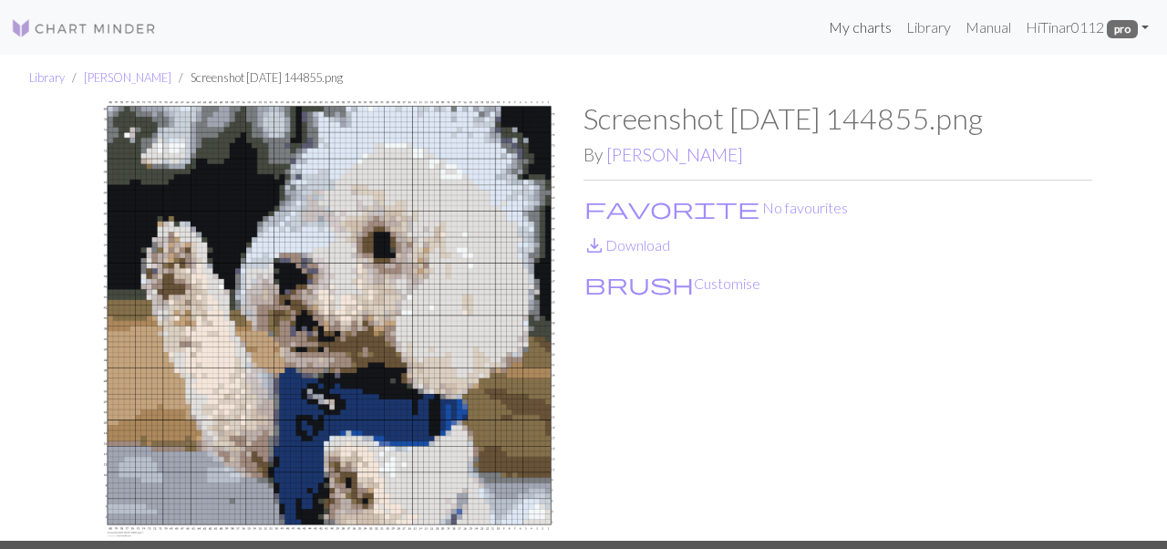
click at [849, 18] on link "My charts" at bounding box center [859, 27] width 77 height 36
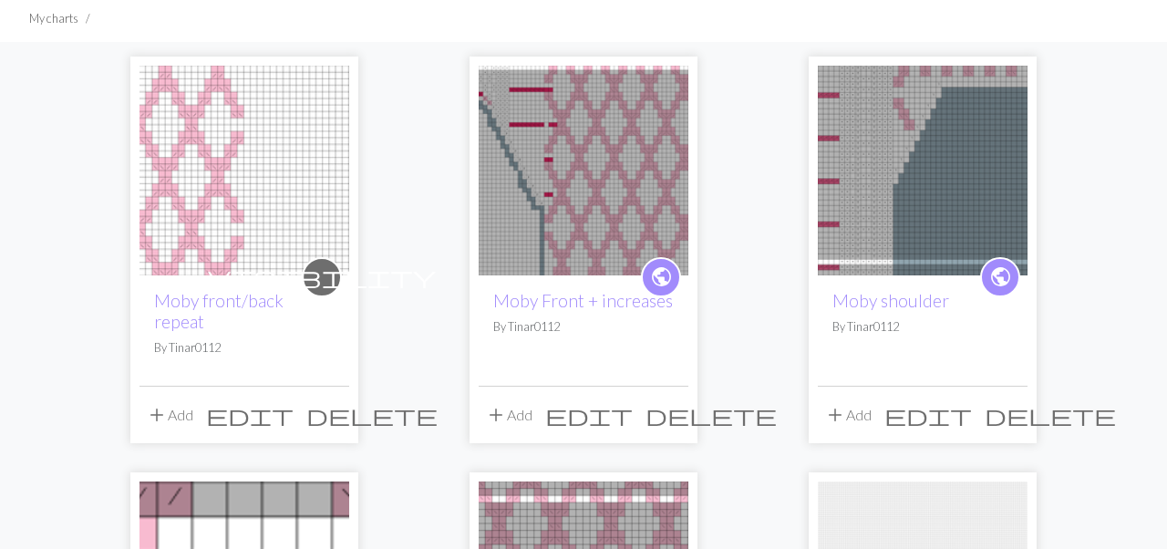
scroll to position [126, 0]
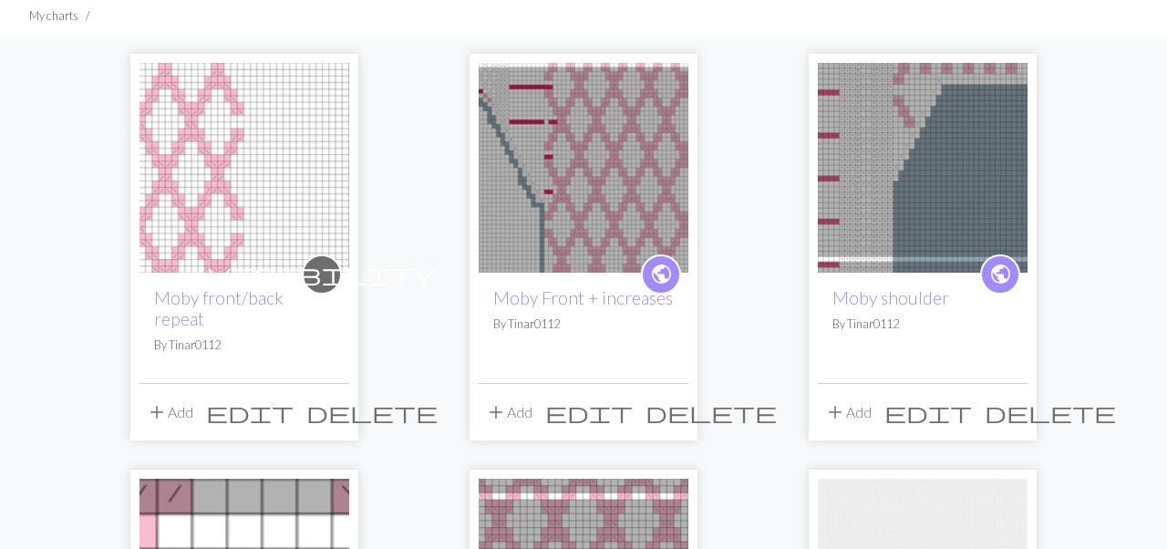
click at [632, 399] on span "edit" at bounding box center [588, 412] width 87 height 26
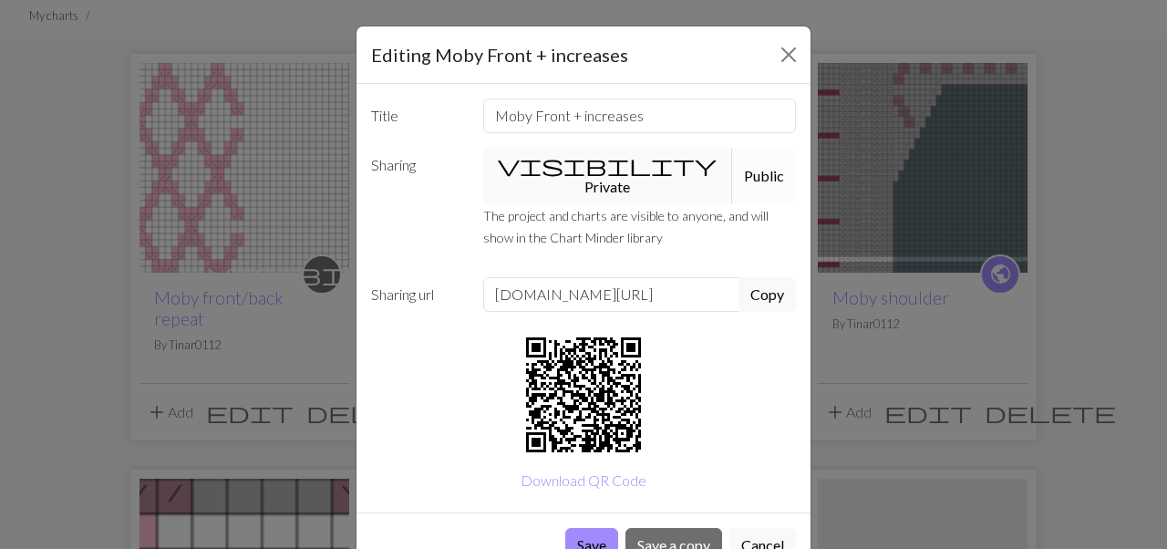
click at [620, 170] on button "visibility Private" at bounding box center [608, 176] width 251 height 57
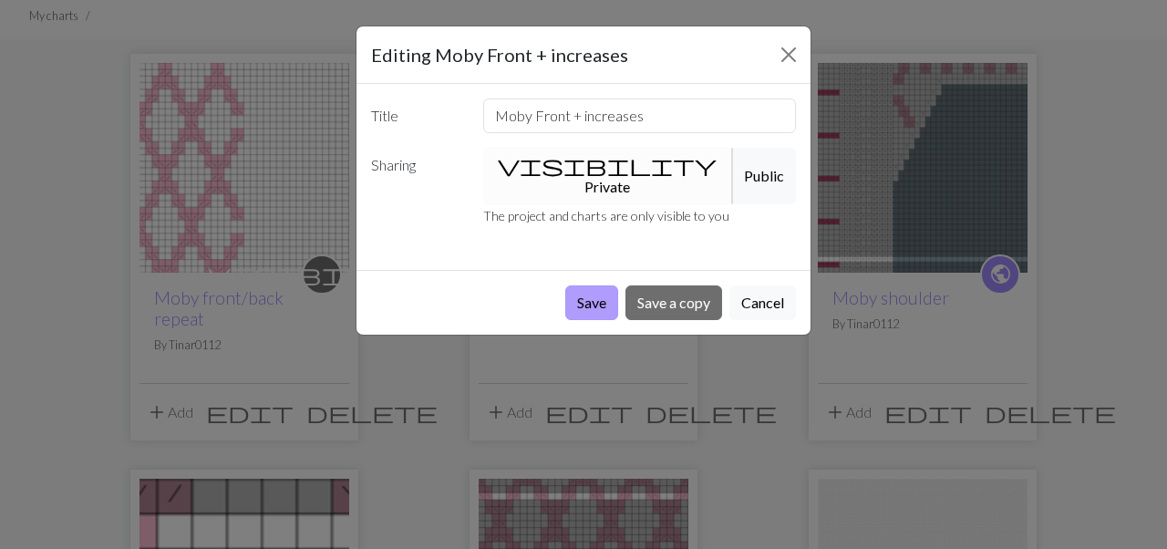
click at [604, 286] on button "Save" at bounding box center [591, 302] width 53 height 35
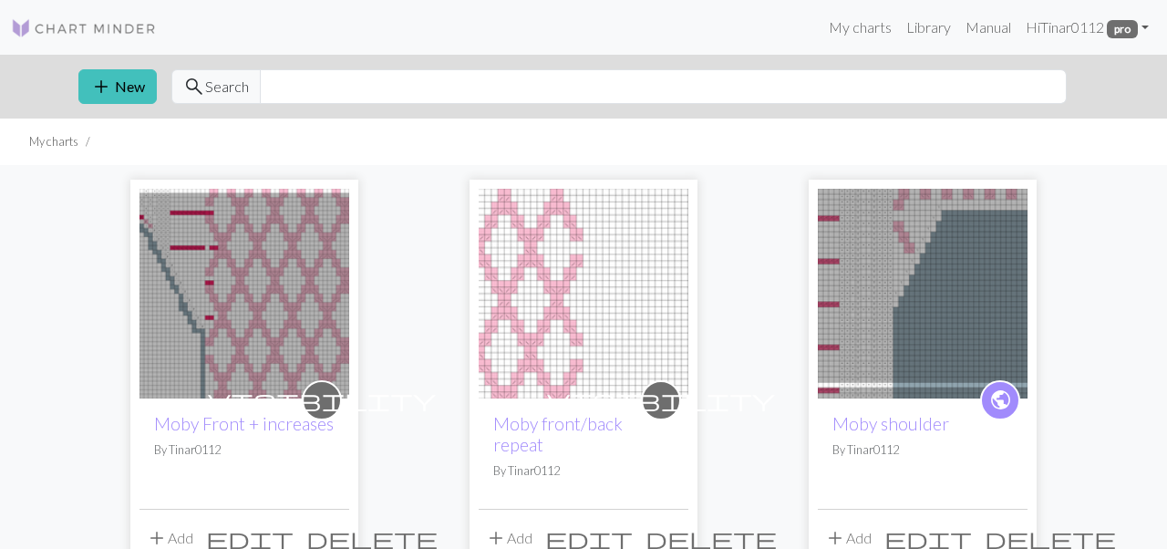
scroll to position [126, 0]
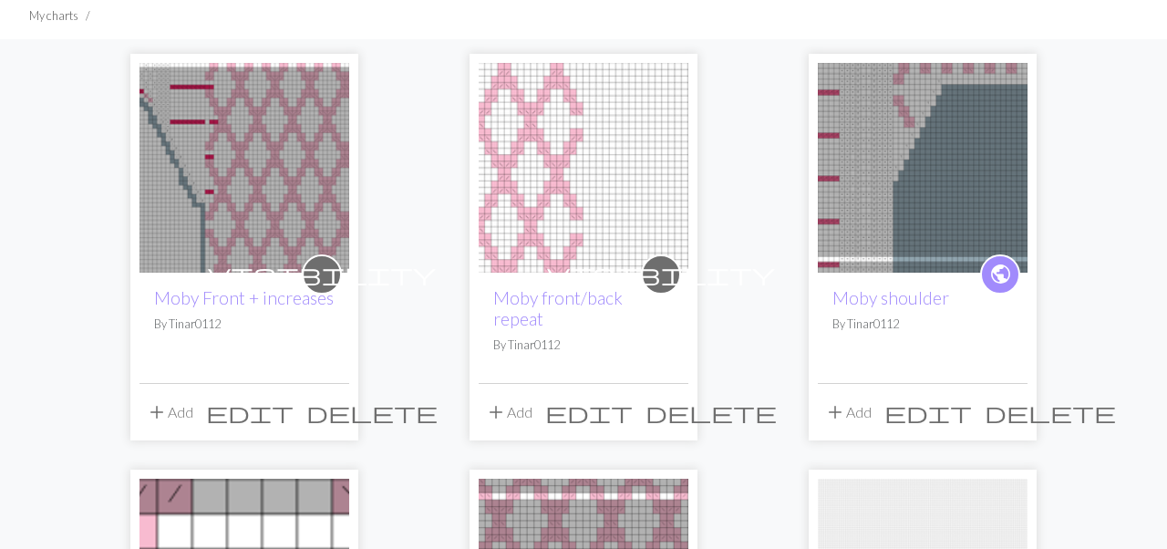
click at [971, 399] on span "edit" at bounding box center [927, 412] width 87 height 26
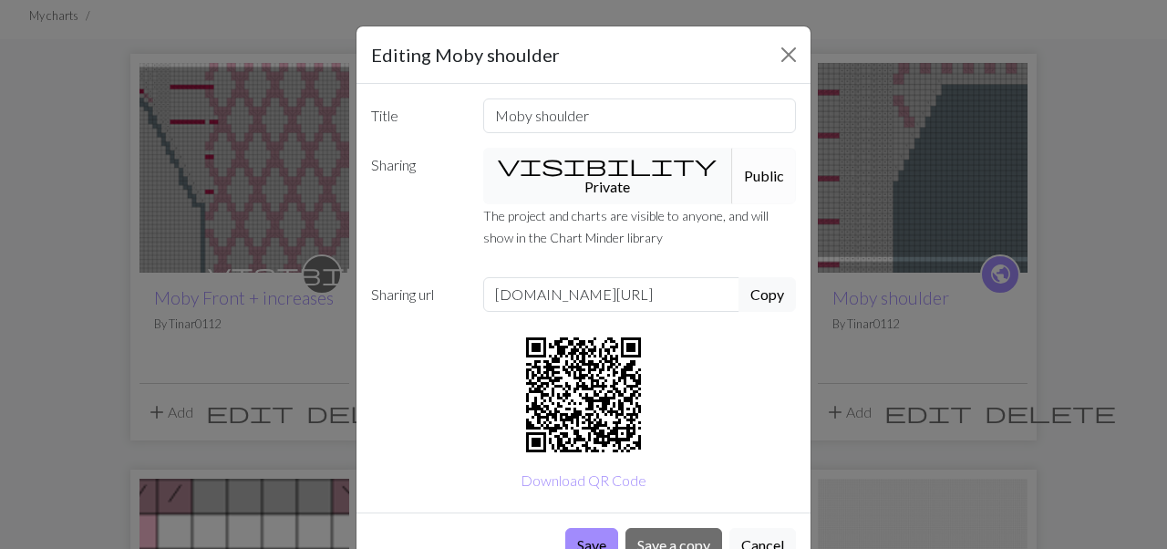
click at [553, 163] on span "visibility" at bounding box center [607, 165] width 219 height 26
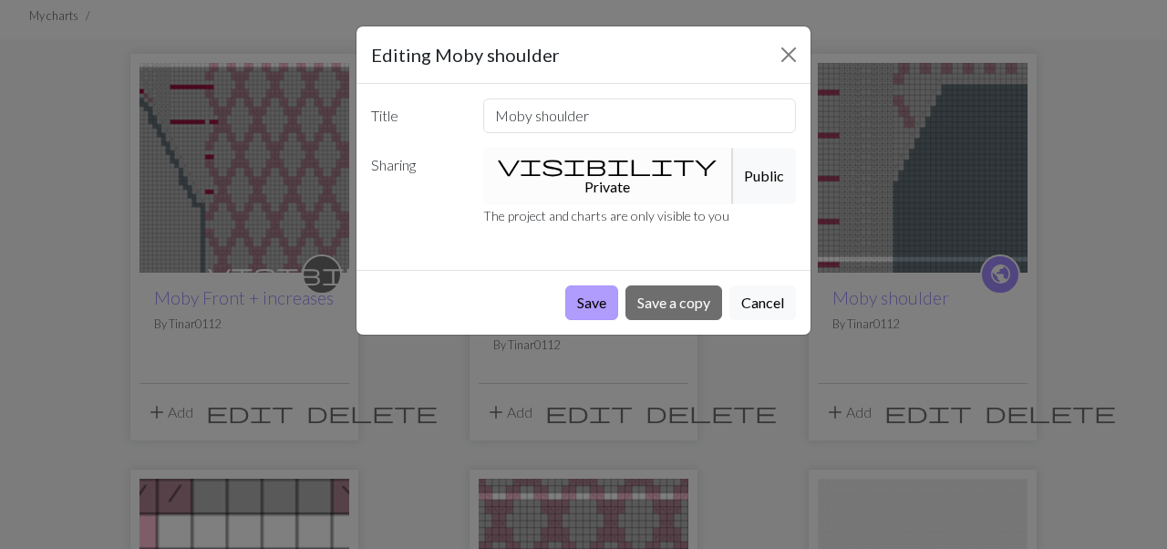
click at [589, 285] on button "Save" at bounding box center [591, 302] width 53 height 35
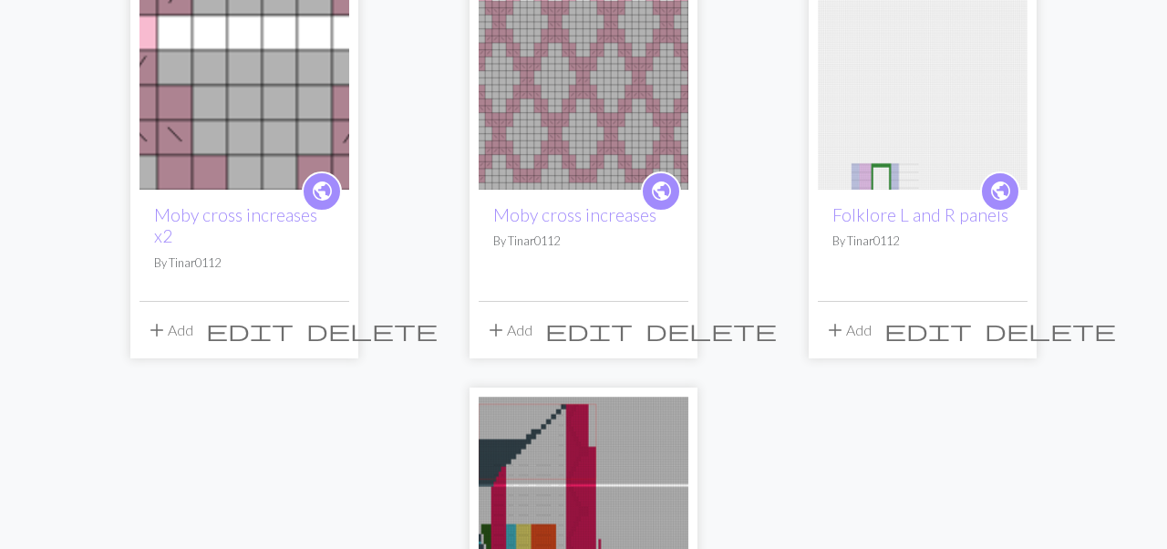
scroll to position [650, 0]
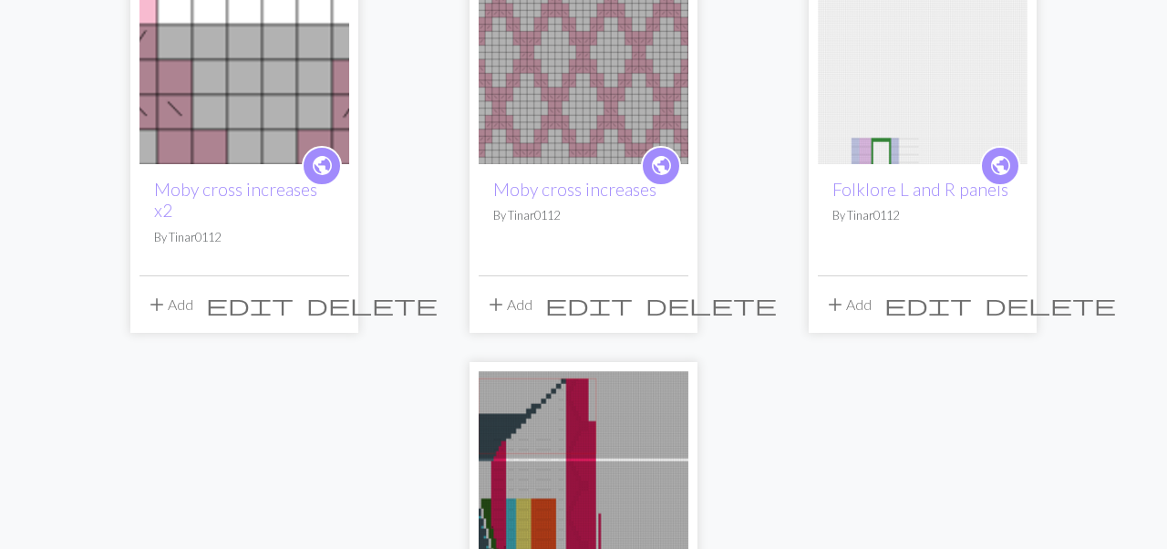
click at [293, 292] on span "edit" at bounding box center [249, 305] width 87 height 26
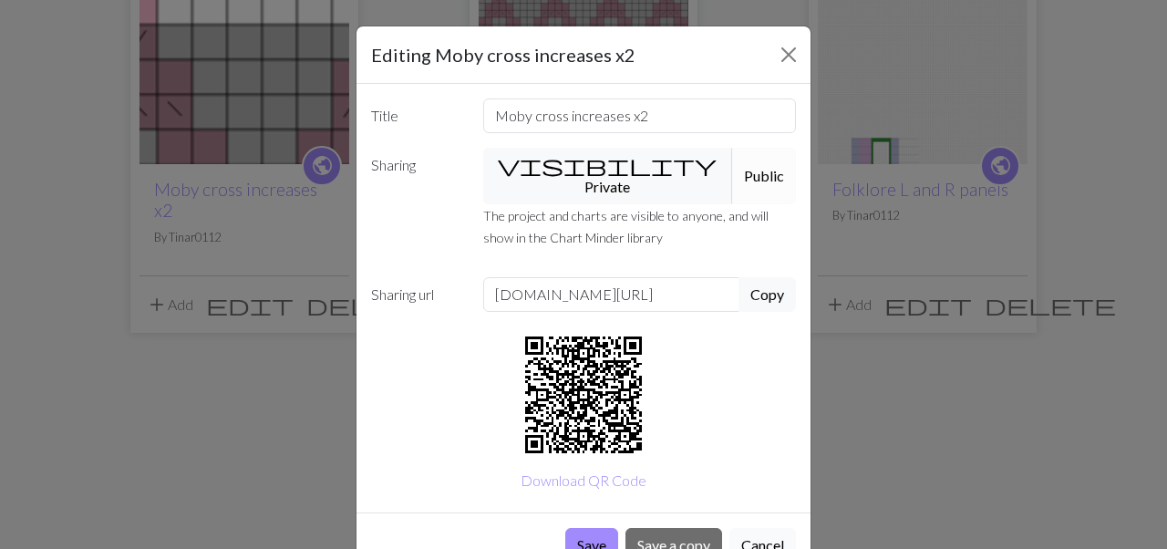
click at [748, 528] on button "Cancel" at bounding box center [762, 545] width 67 height 35
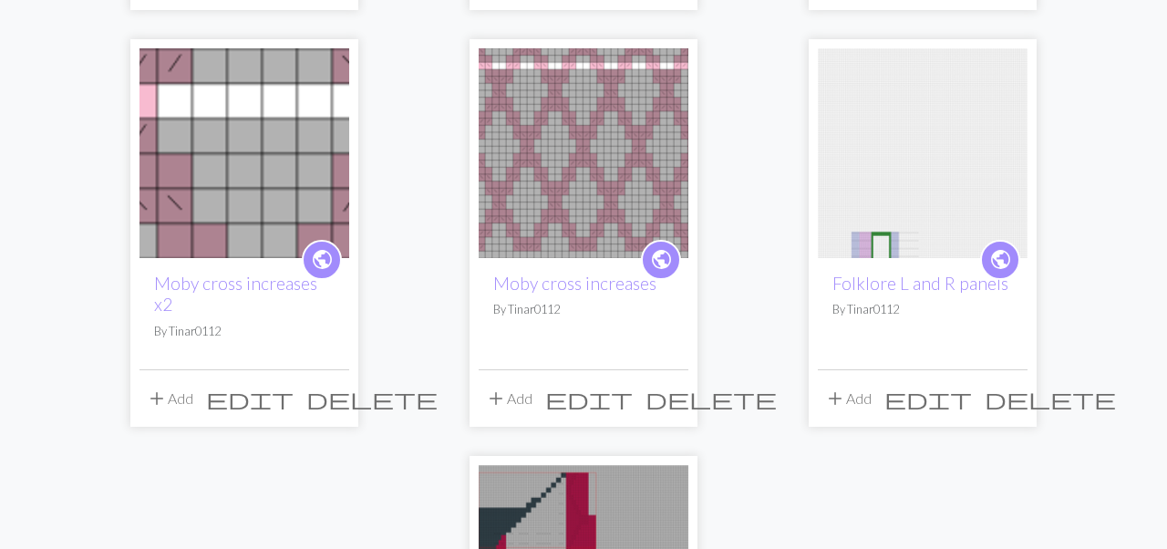
scroll to position [554, 0]
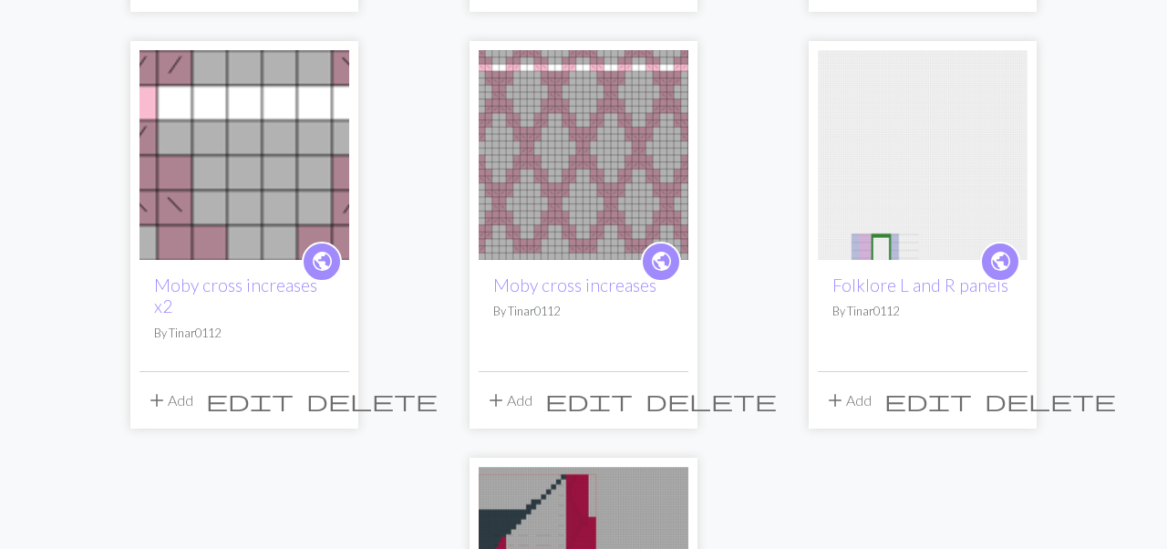
click at [274, 101] on img at bounding box center [244, 155] width 210 height 210
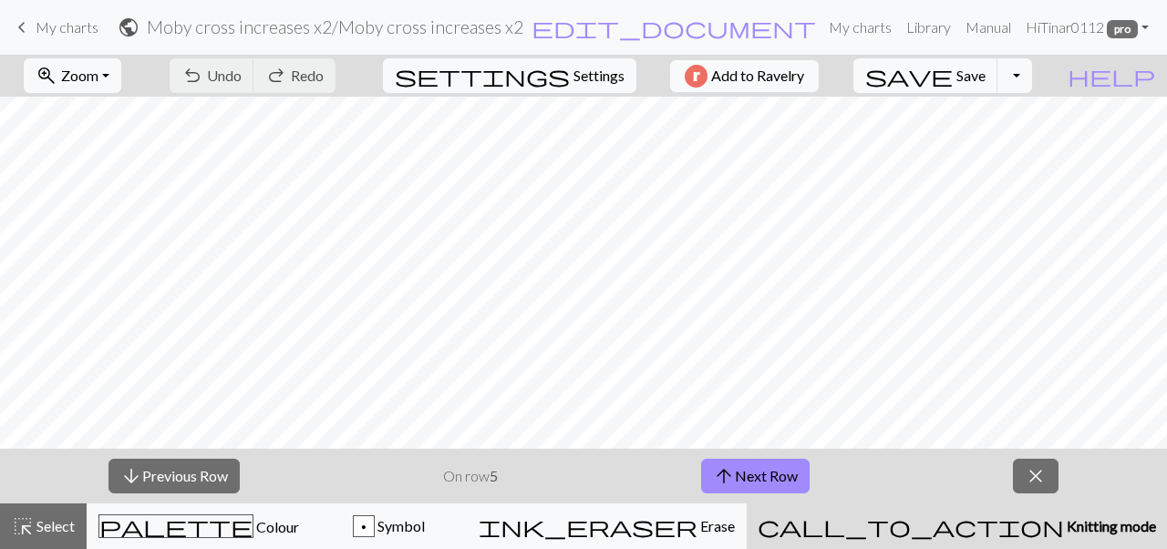
click at [67, 36] on link "keyboard_arrow_left My charts" at bounding box center [54, 27] width 87 height 31
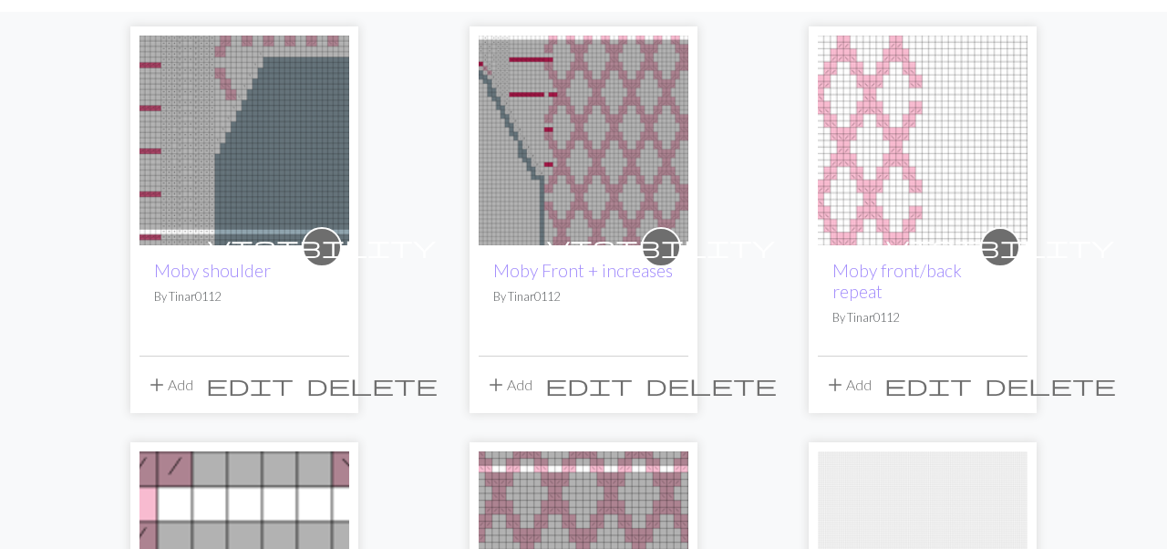
scroll to position [170, 0]
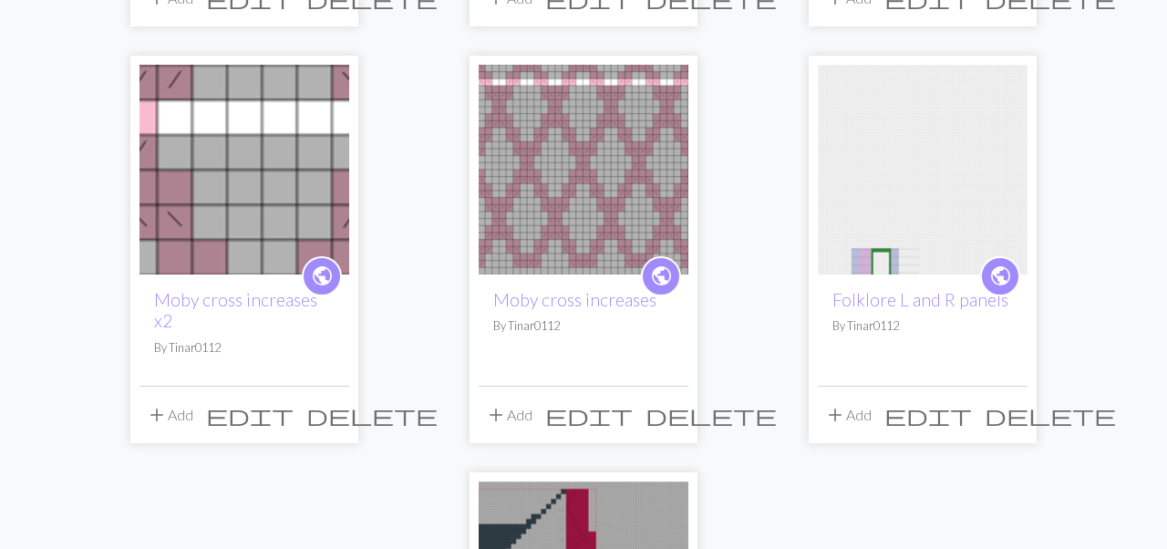
scroll to position [545, 0]
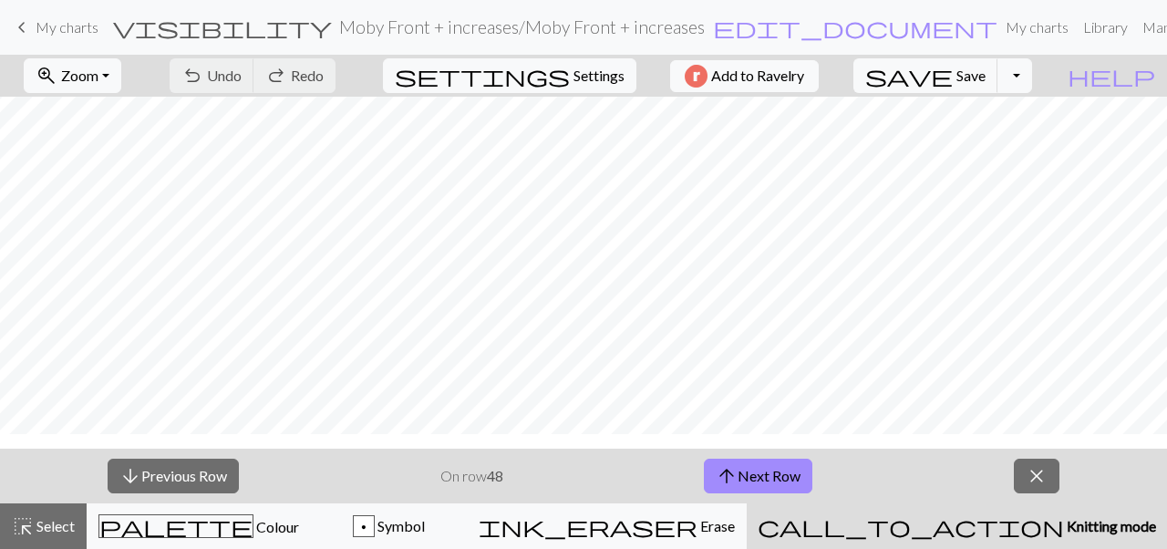
scroll to position [0, 93]
click at [1048, 472] on button "close" at bounding box center [1036, 475] width 46 height 35
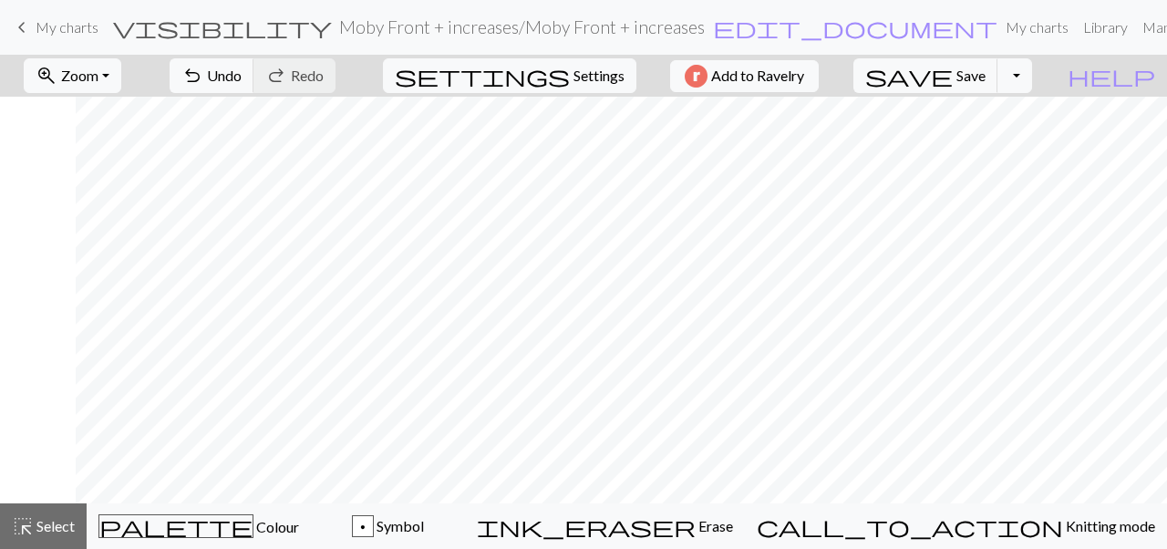
scroll to position [0, 272]
